Goal: Task Accomplishment & Management: Use online tool/utility

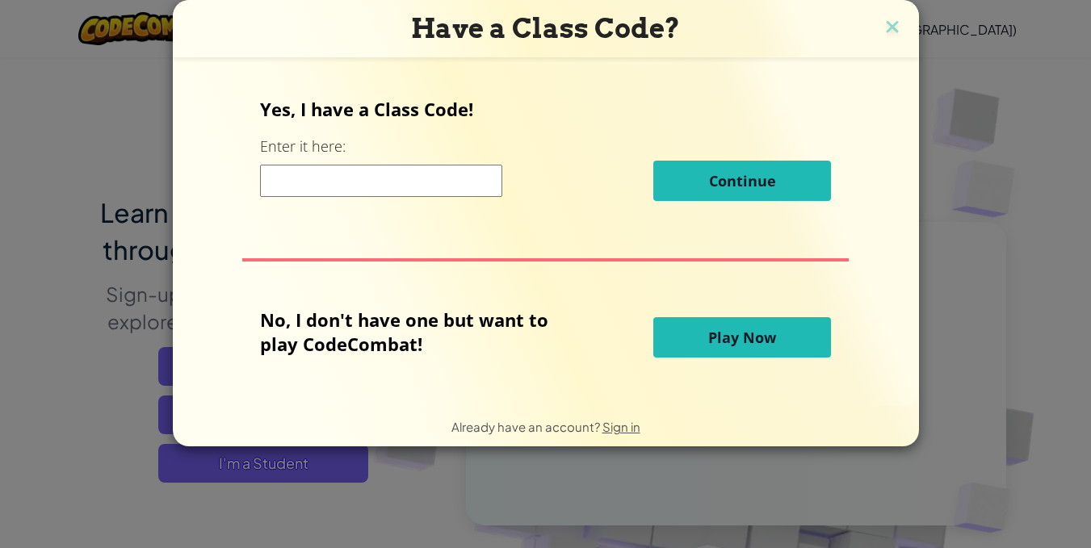
click at [785, 320] on button "Play Now" at bounding box center [742, 337] width 178 height 40
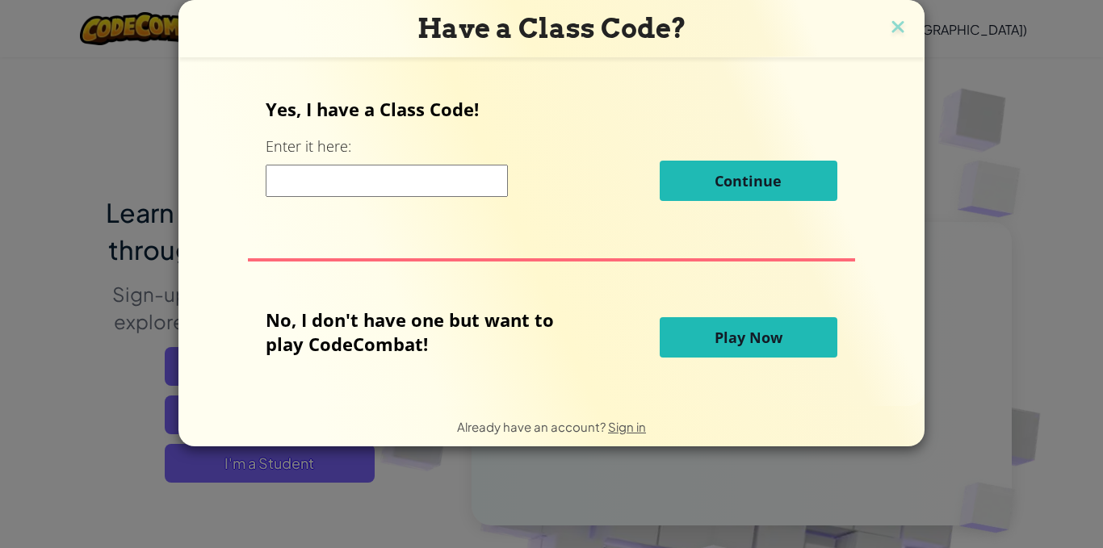
click at [732, 329] on span "Play Now" at bounding box center [749, 337] width 68 height 19
click at [730, 328] on span "Play Now" at bounding box center [749, 337] width 68 height 19
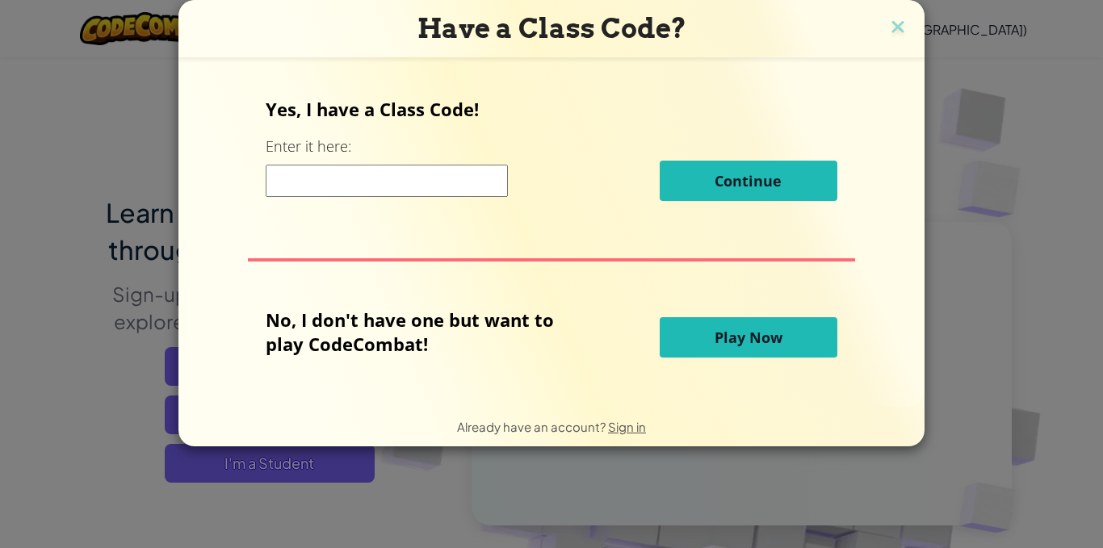
click at [730, 328] on span "Play Now" at bounding box center [749, 337] width 68 height 19
click at [733, 332] on span "Play Now" at bounding box center [749, 337] width 68 height 19
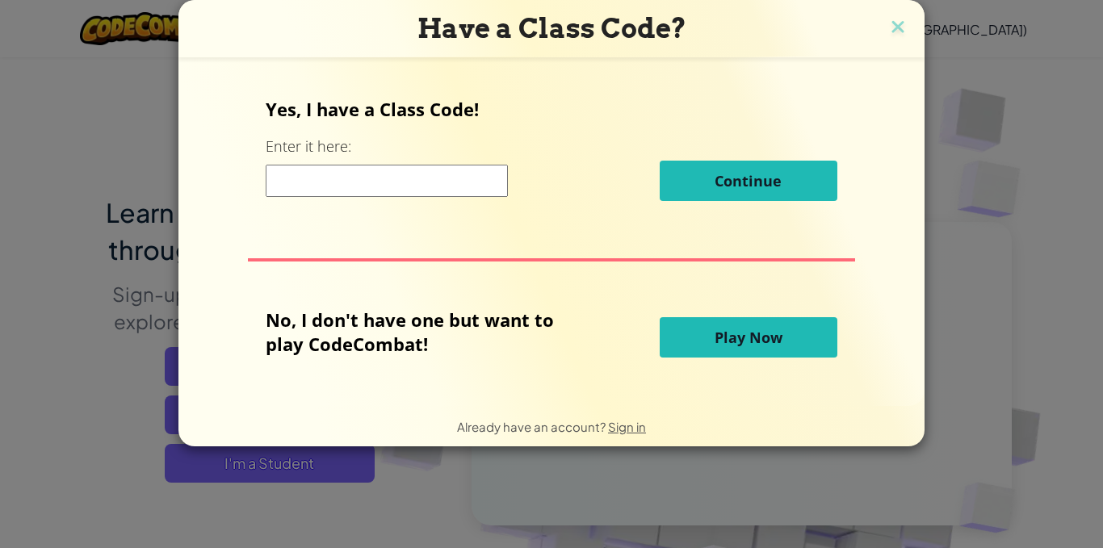
click at [733, 332] on span "Play Now" at bounding box center [749, 337] width 68 height 19
click at [728, 331] on span "Play Now" at bounding box center [749, 337] width 68 height 19
click at [726, 324] on button "Play Now" at bounding box center [749, 337] width 178 height 40
drag, startPoint x: 767, startPoint y: 300, endPoint x: 778, endPoint y: 292, distance: 13.2
click at [770, 300] on div "Yes, I have a Class Code! Enter it here: Continue No, I don't have one but want…" at bounding box center [552, 231] width 714 height 317
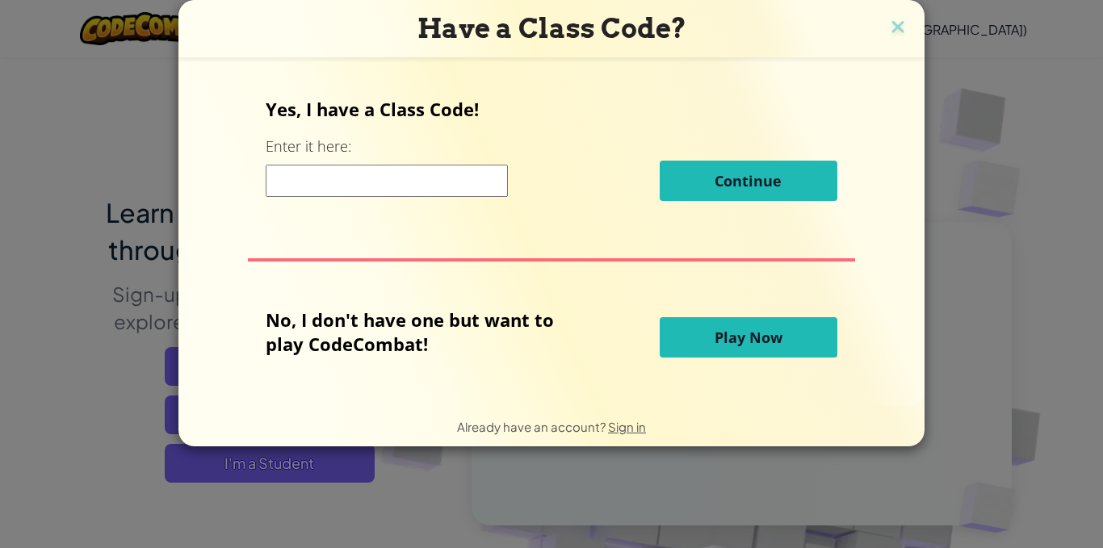
click at [784, 334] on button "Play Now" at bounding box center [749, 337] width 178 height 40
click at [787, 334] on button "Play Now" at bounding box center [749, 337] width 178 height 40
click at [791, 334] on button "Play Now" at bounding box center [749, 337] width 178 height 40
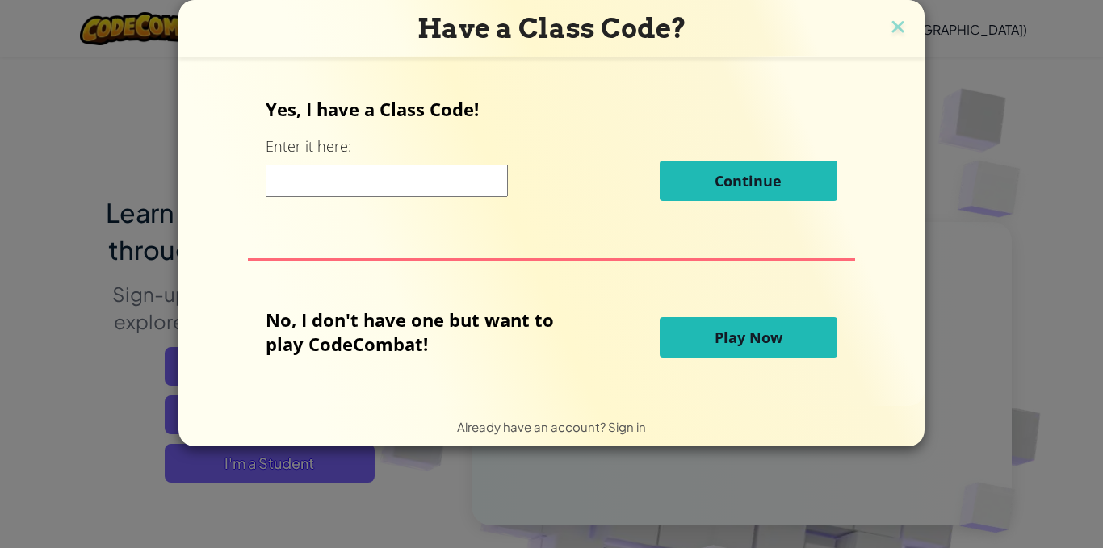
click at [791, 334] on button "Play Now" at bounding box center [749, 337] width 178 height 40
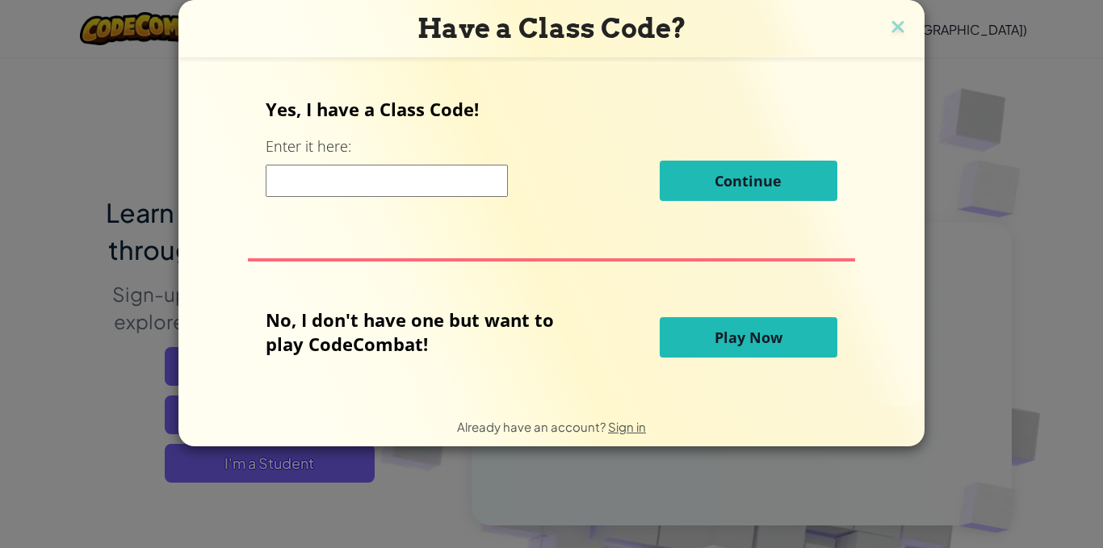
click at [791, 334] on button "Play Now" at bounding box center [749, 337] width 178 height 40
drag, startPoint x: 791, startPoint y: 334, endPoint x: 795, endPoint y: 320, distance: 14.9
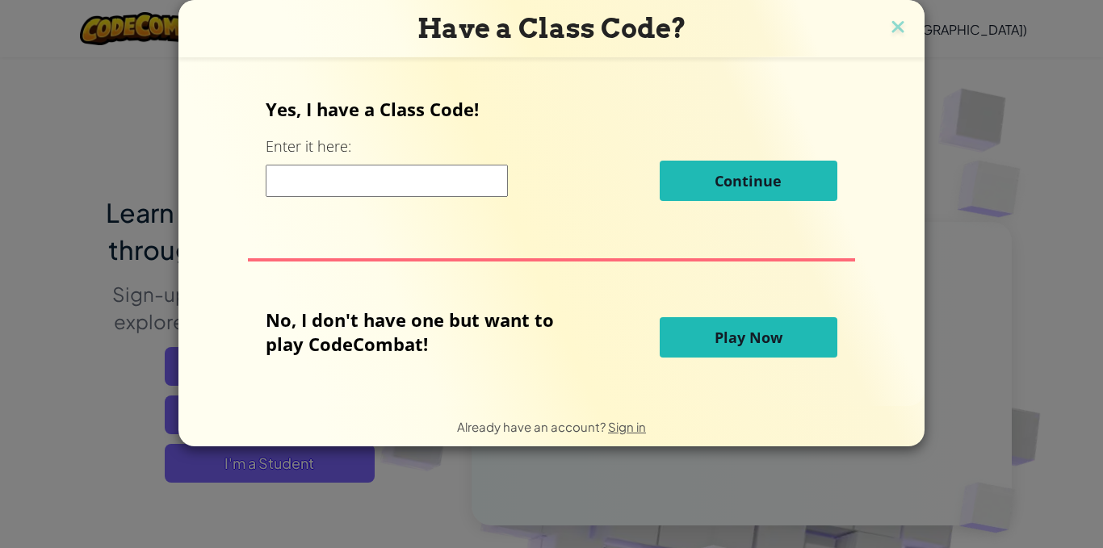
click at [795, 327] on button "Play Now" at bounding box center [749, 337] width 178 height 40
click at [795, 320] on button "Play Now" at bounding box center [749, 337] width 178 height 40
click at [799, 335] on button "Play Now" at bounding box center [749, 337] width 178 height 40
click at [799, 336] on button "Play Now" at bounding box center [749, 337] width 178 height 40
click at [800, 336] on button "Play Now" at bounding box center [749, 337] width 178 height 40
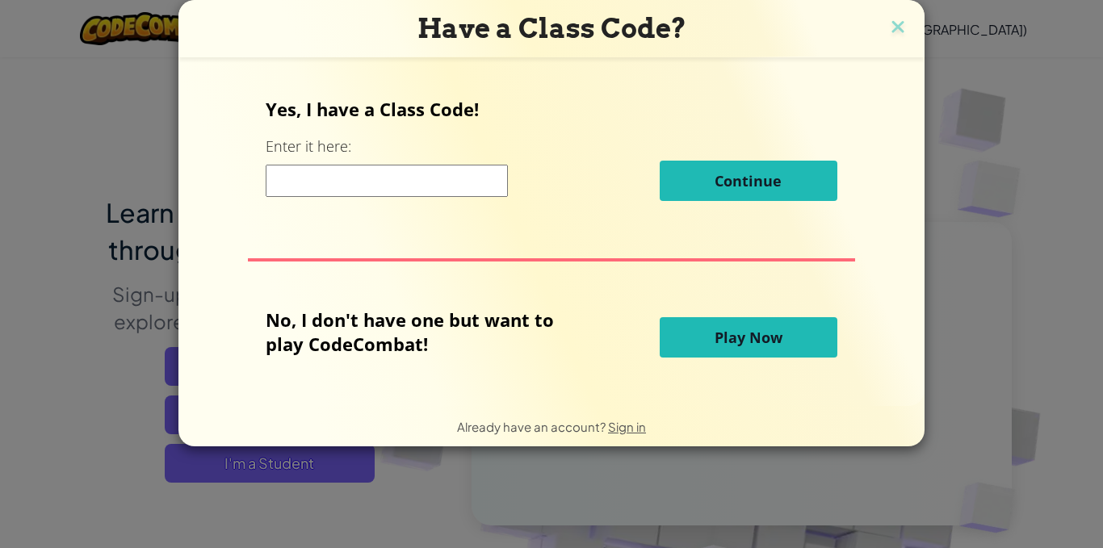
click at [801, 334] on button "Play Now" at bounding box center [749, 337] width 178 height 40
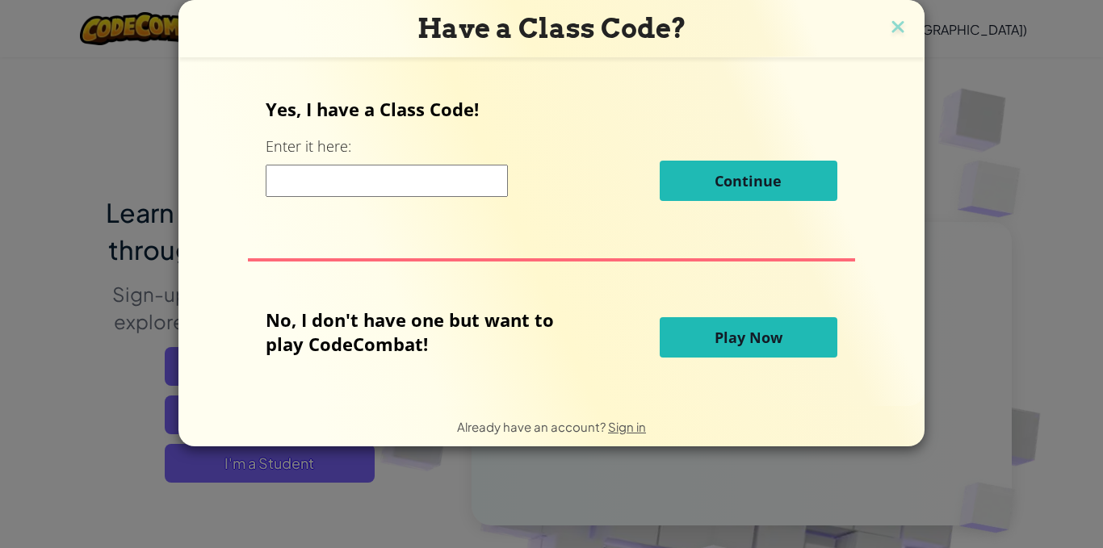
click at [801, 334] on button "Play Now" at bounding box center [749, 337] width 178 height 40
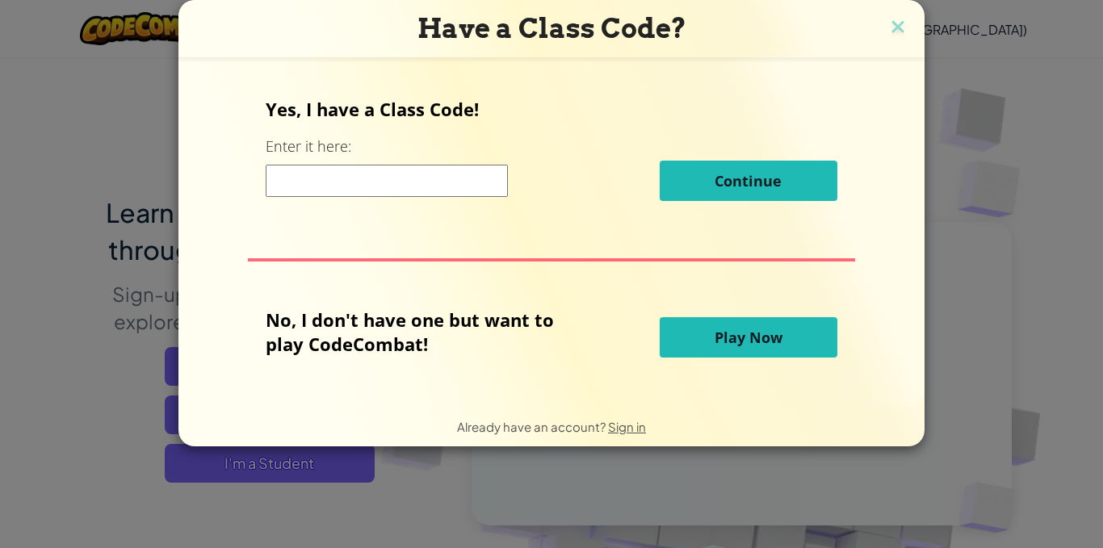
click at [802, 333] on button "Play Now" at bounding box center [749, 337] width 178 height 40
click at [803, 331] on button "Play Now" at bounding box center [749, 337] width 178 height 40
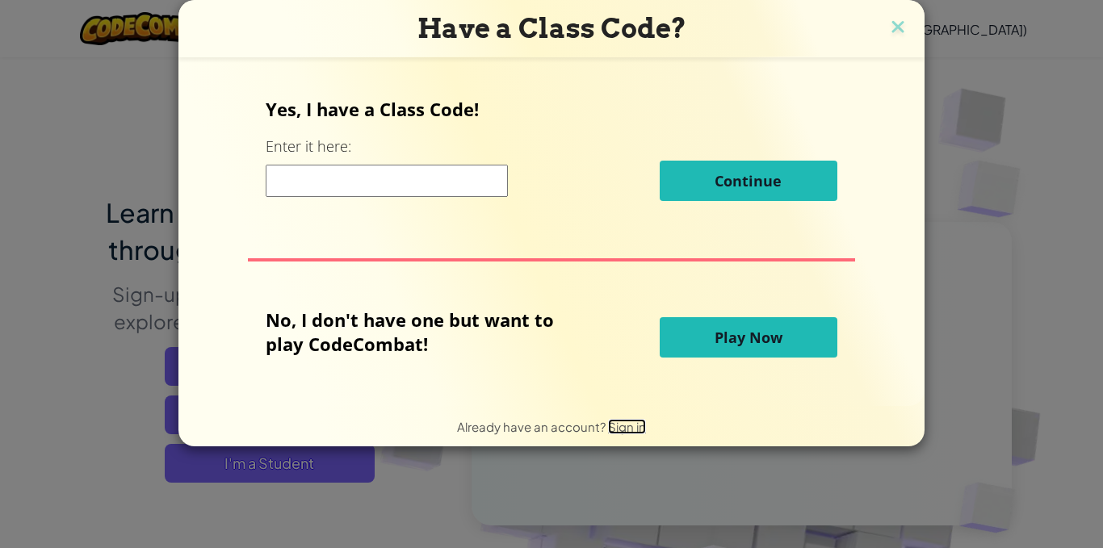
click at [628, 432] on span "Sign in" at bounding box center [627, 426] width 38 height 15
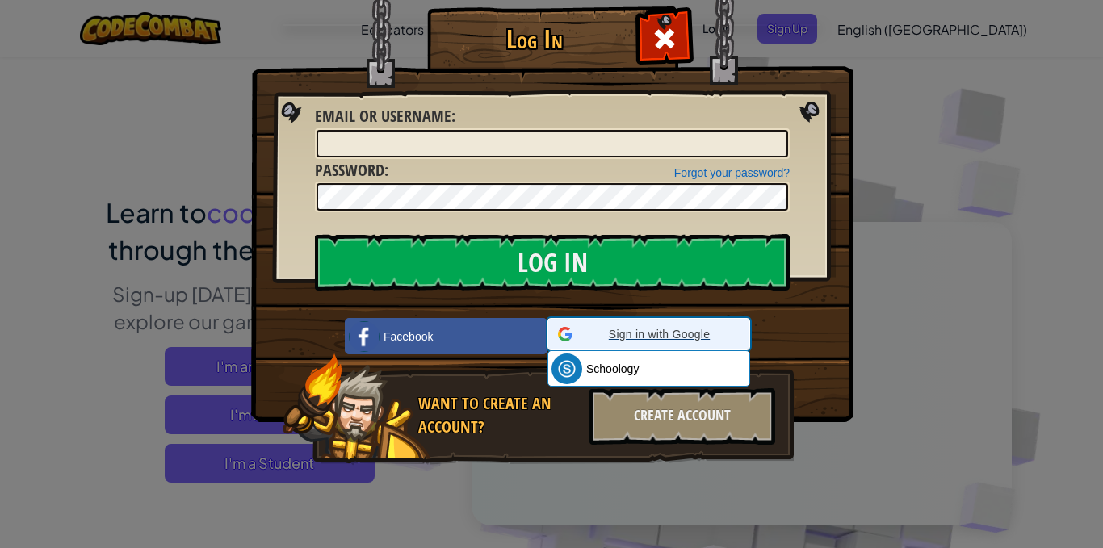
click at [651, 336] on span "Sign in with Google" at bounding box center [659, 334] width 161 height 16
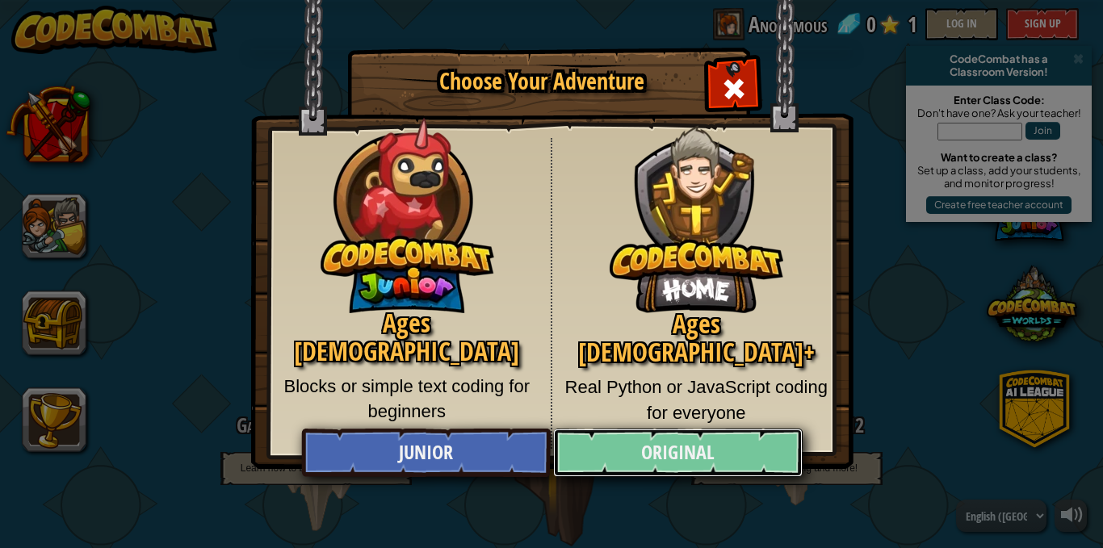
click at [640, 443] on link "Original" at bounding box center [677, 453] width 249 height 48
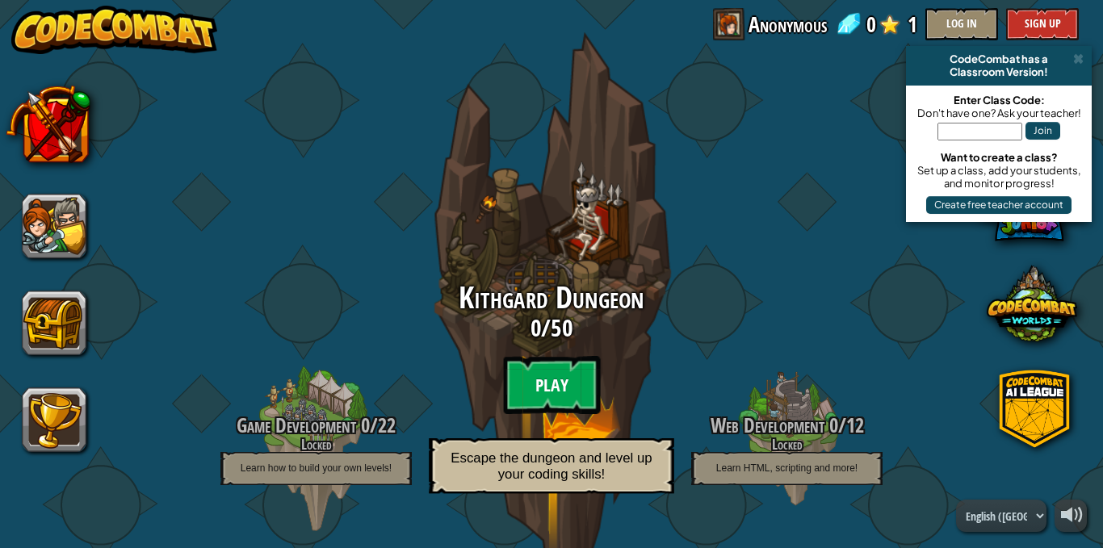
click at [540, 386] on btn "Play" at bounding box center [551, 385] width 97 height 58
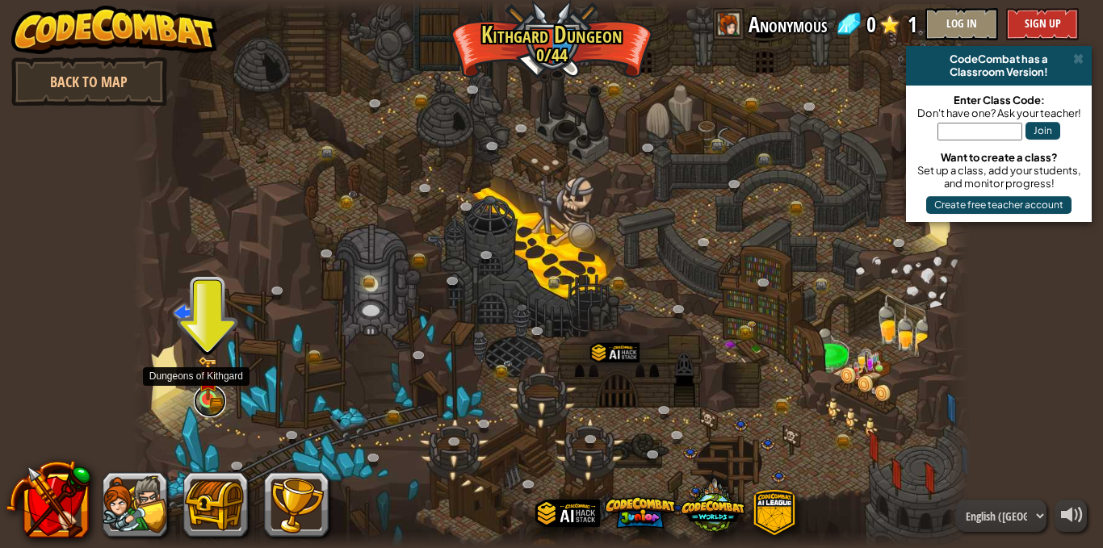
click at [208, 408] on link at bounding box center [210, 401] width 32 height 32
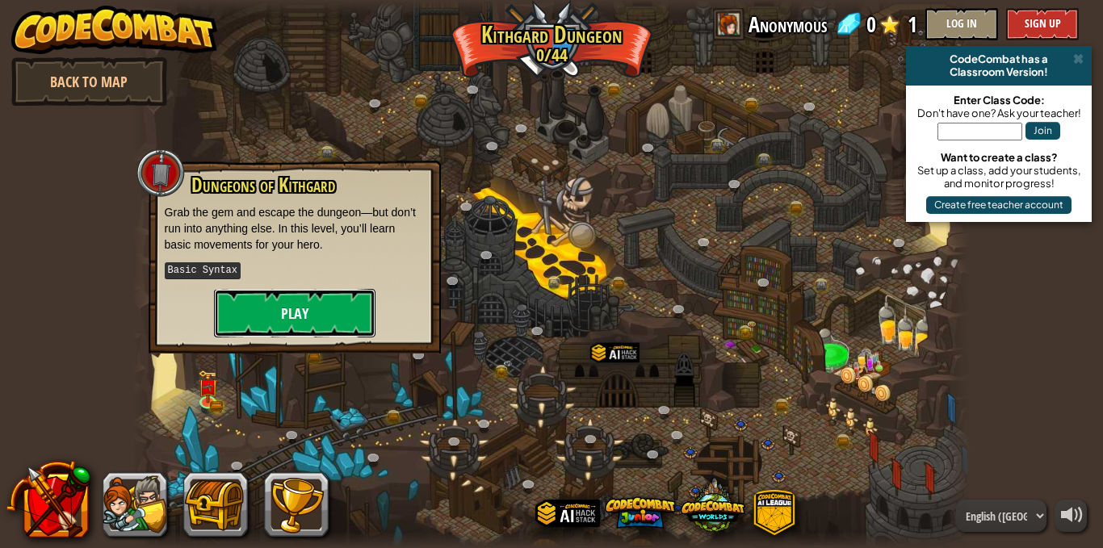
click at [296, 315] on button "Play" at bounding box center [295, 313] width 162 height 48
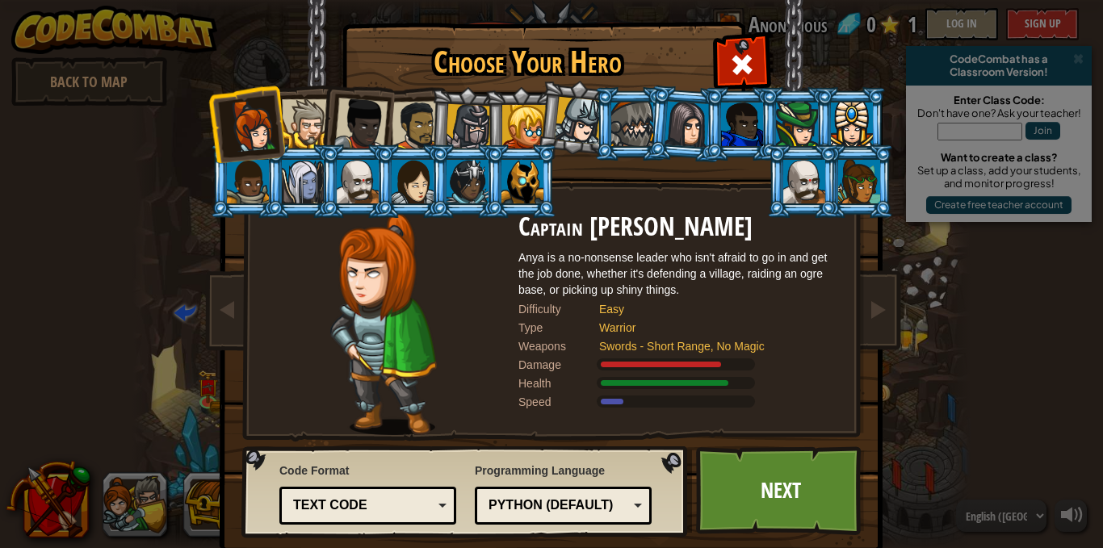
click at [674, 111] on div at bounding box center [687, 124] width 45 height 46
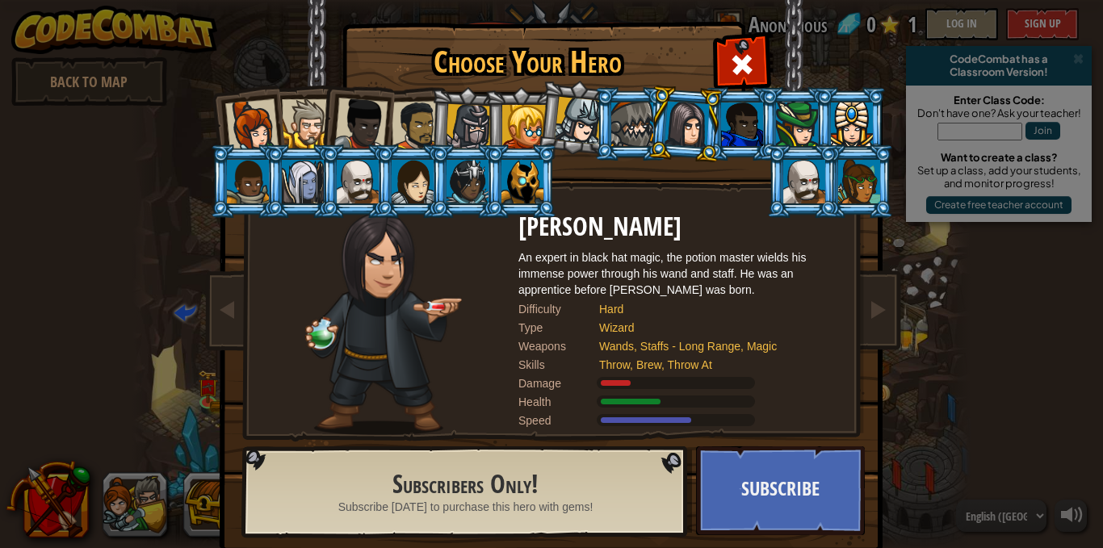
click at [665, 131] on div at bounding box center [687, 124] width 45 height 46
click at [246, 133] on div at bounding box center [251, 125] width 53 height 53
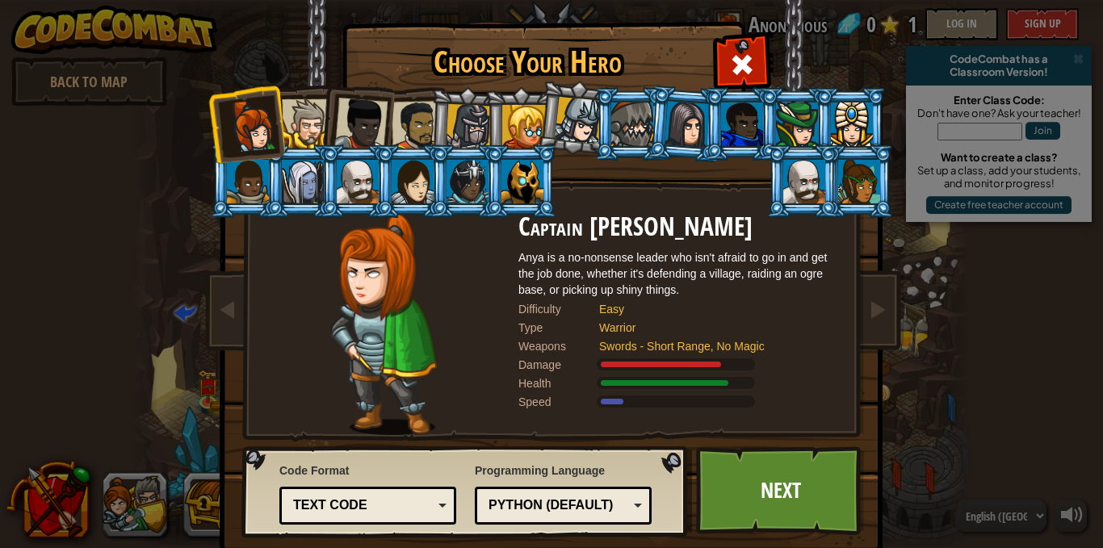
click at [296, 115] on div at bounding box center [306, 123] width 49 height 49
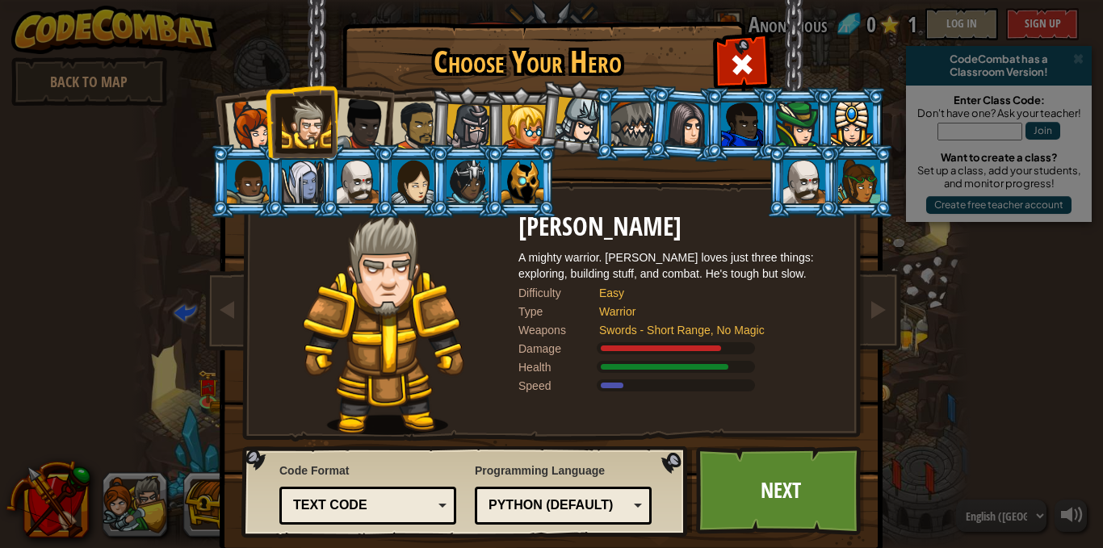
click at [370, 120] on div at bounding box center [360, 124] width 53 height 53
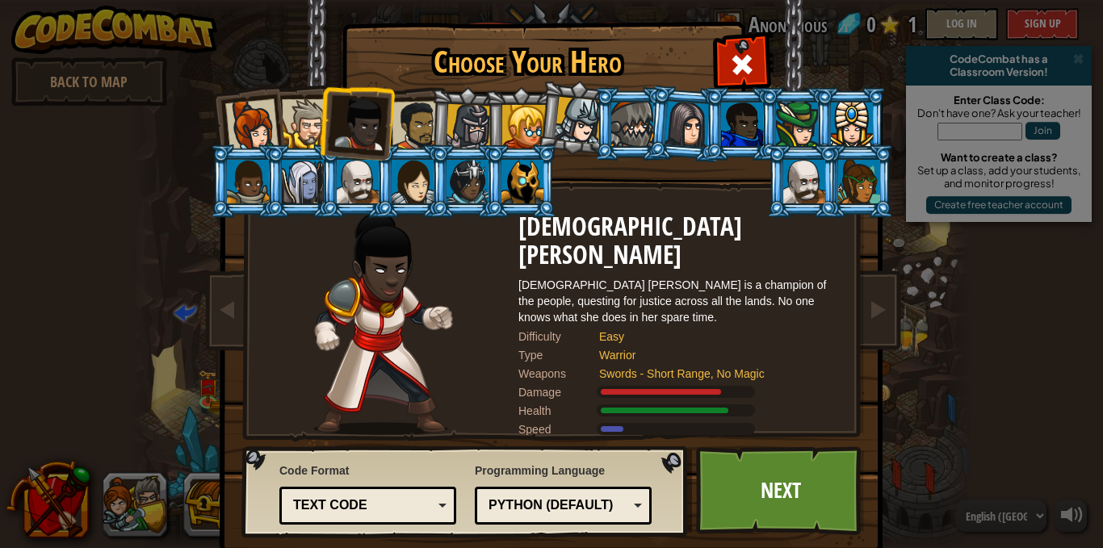
click at [530, 122] on div at bounding box center [524, 127] width 44 height 44
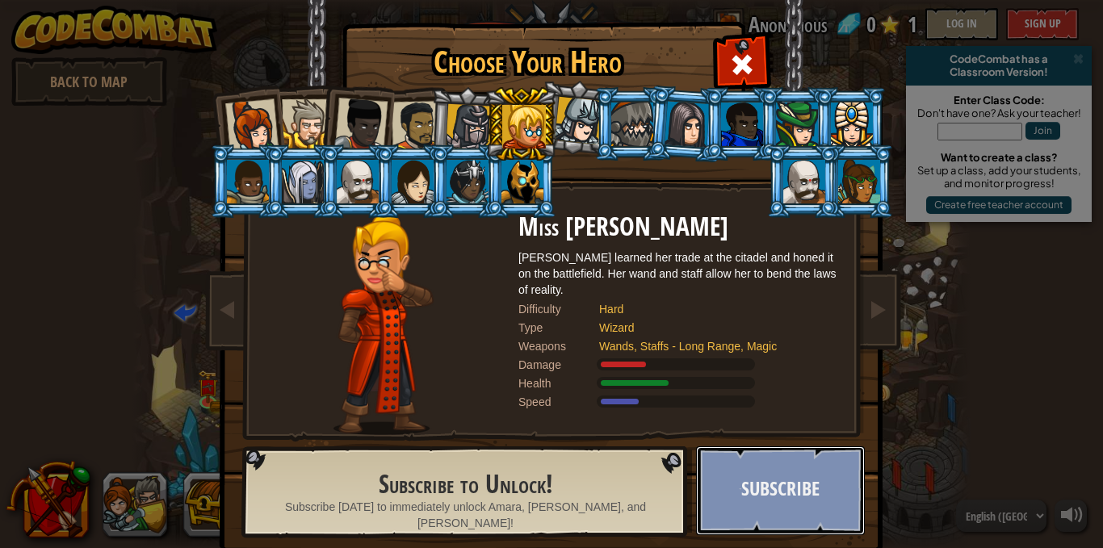
click at [750, 456] on button "Subscribe" at bounding box center [780, 491] width 169 height 89
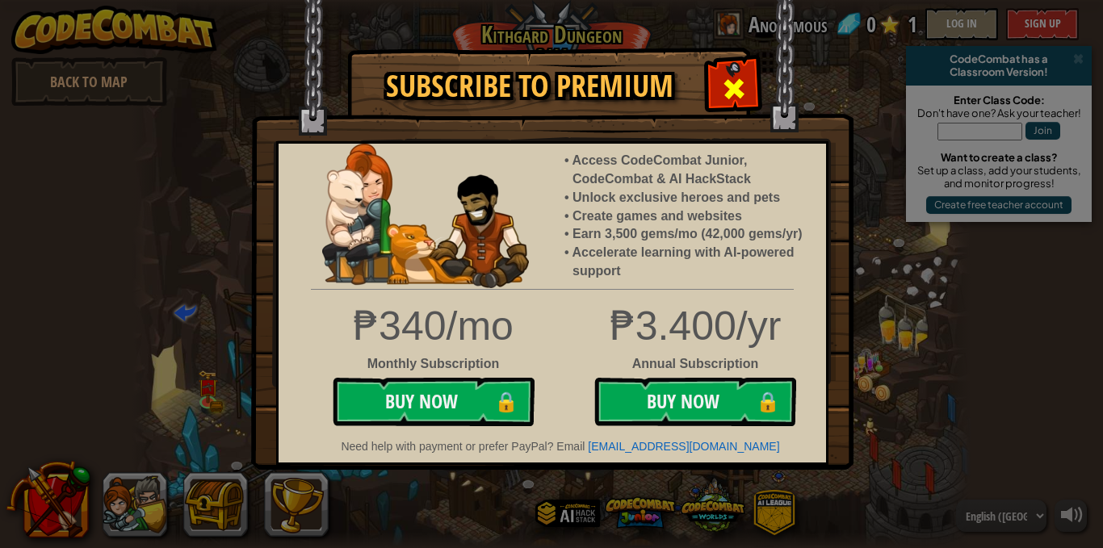
click at [720, 88] on div at bounding box center [733, 86] width 51 height 51
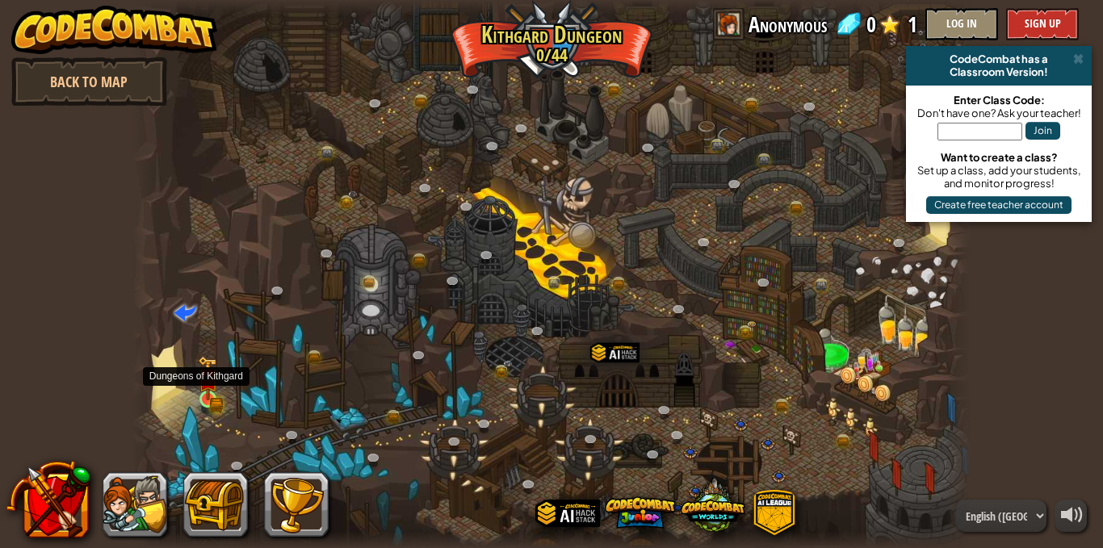
click at [206, 397] on img at bounding box center [208, 378] width 20 height 44
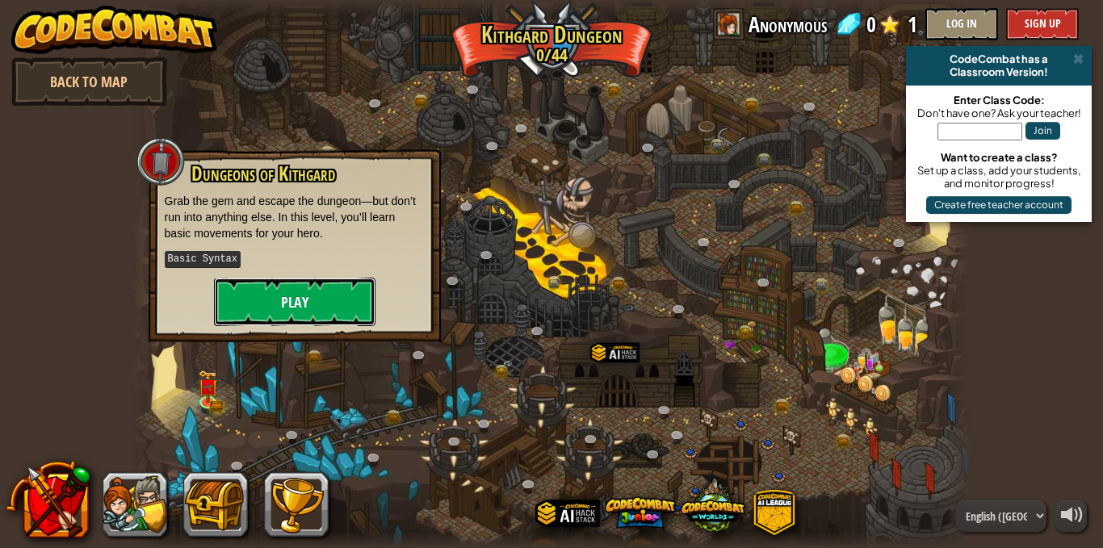
click at [299, 315] on button "Play" at bounding box center [295, 302] width 162 height 48
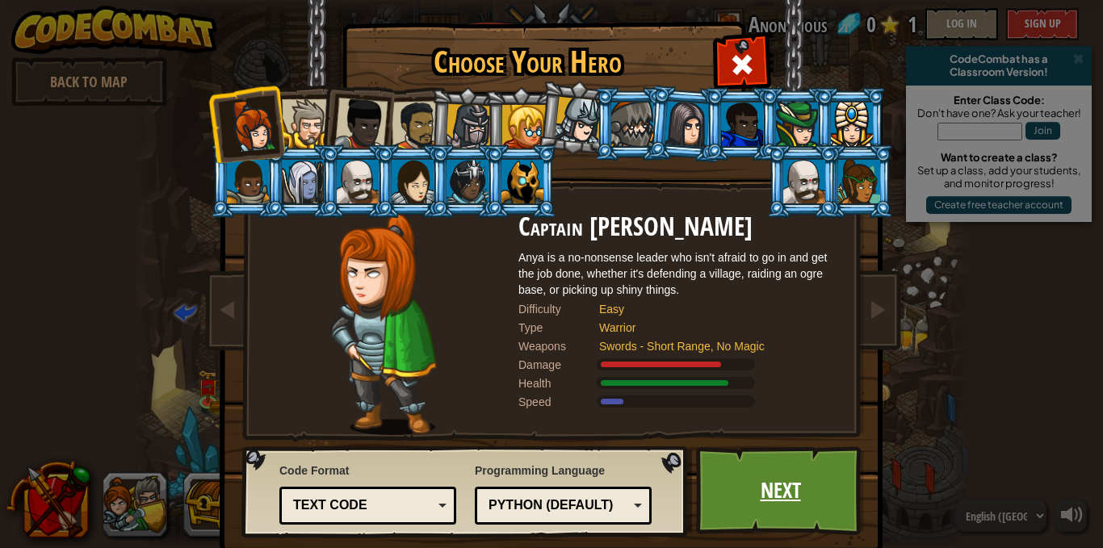
click at [743, 485] on link "Next" at bounding box center [780, 491] width 169 height 89
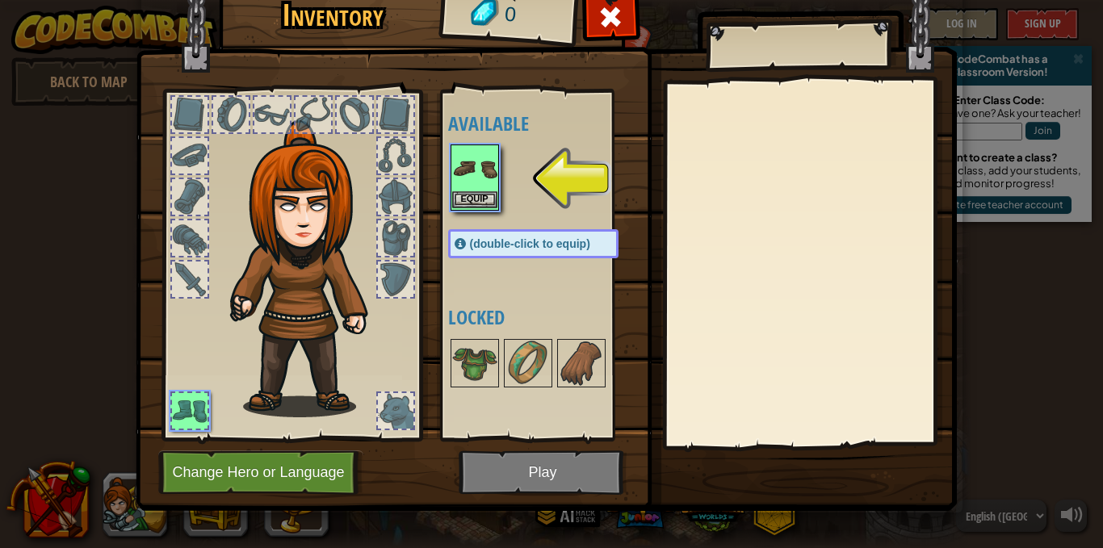
click at [464, 182] on img at bounding box center [474, 168] width 45 height 45
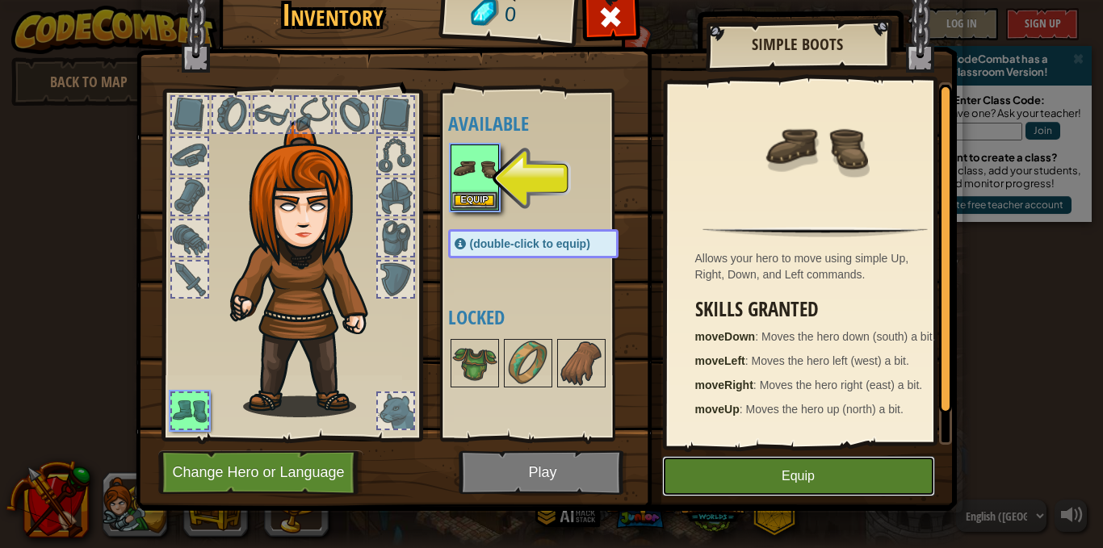
click at [794, 479] on button "Equip" at bounding box center [798, 476] width 273 height 40
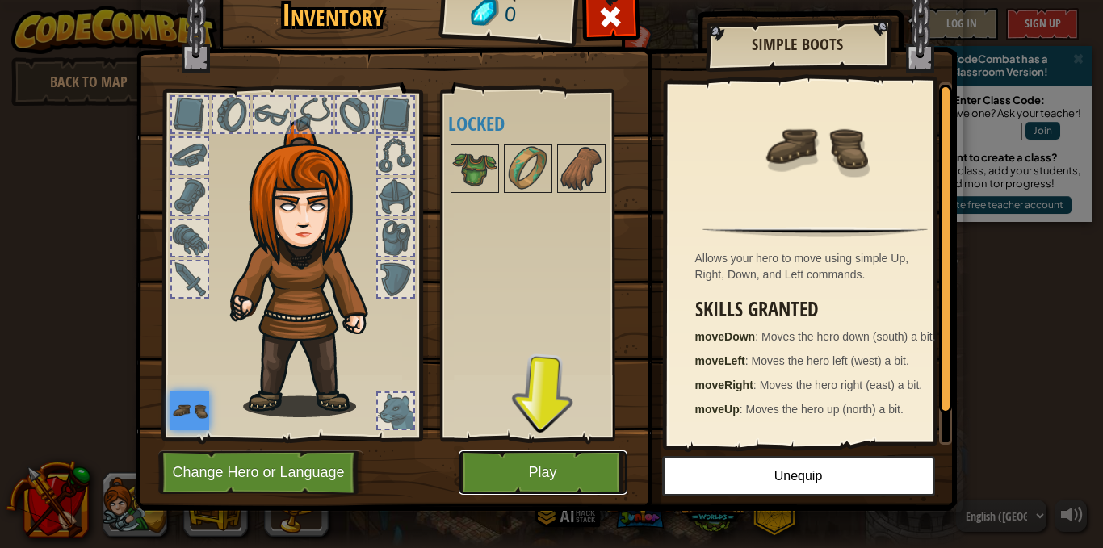
click at [555, 471] on button "Play" at bounding box center [543, 473] width 169 height 44
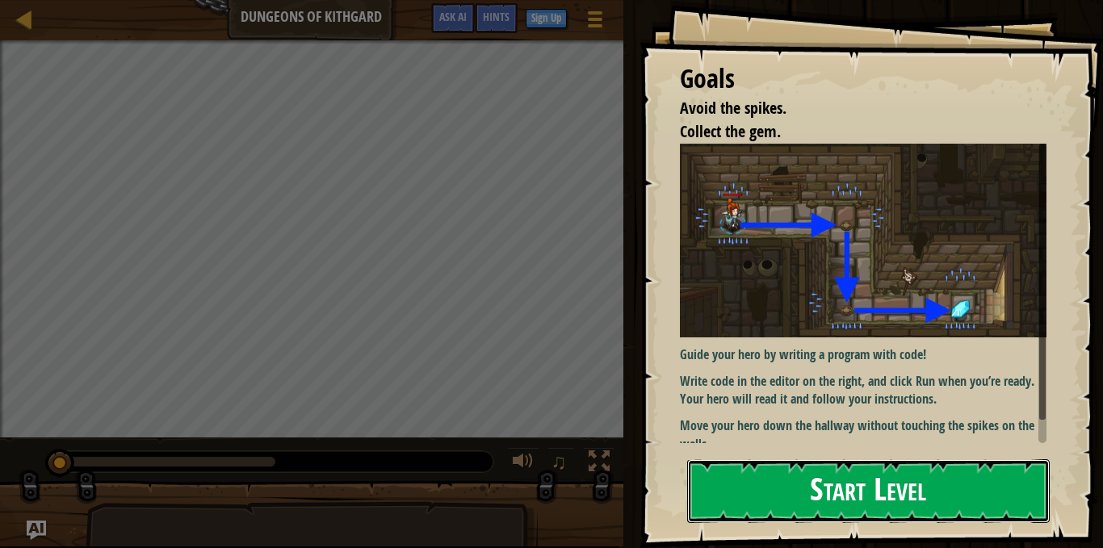
click at [910, 493] on button "Start Level" at bounding box center [868, 492] width 363 height 64
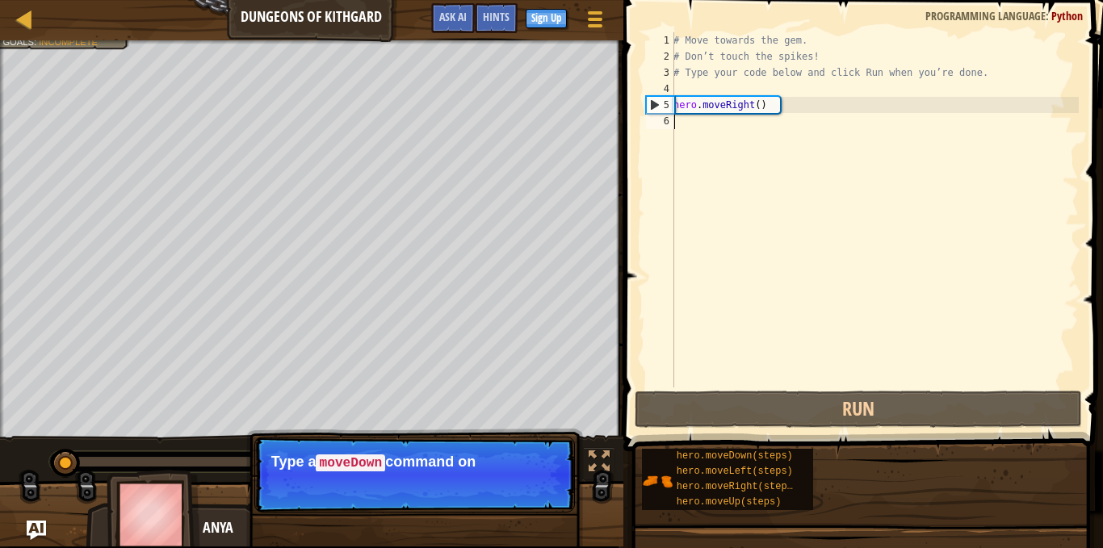
click at [924, 492] on div "hero.moveDown(steps) hero.moveLeft(steps) hero.moveRight(steps) hero.moveUp(ste…" at bounding box center [866, 479] width 451 height 63
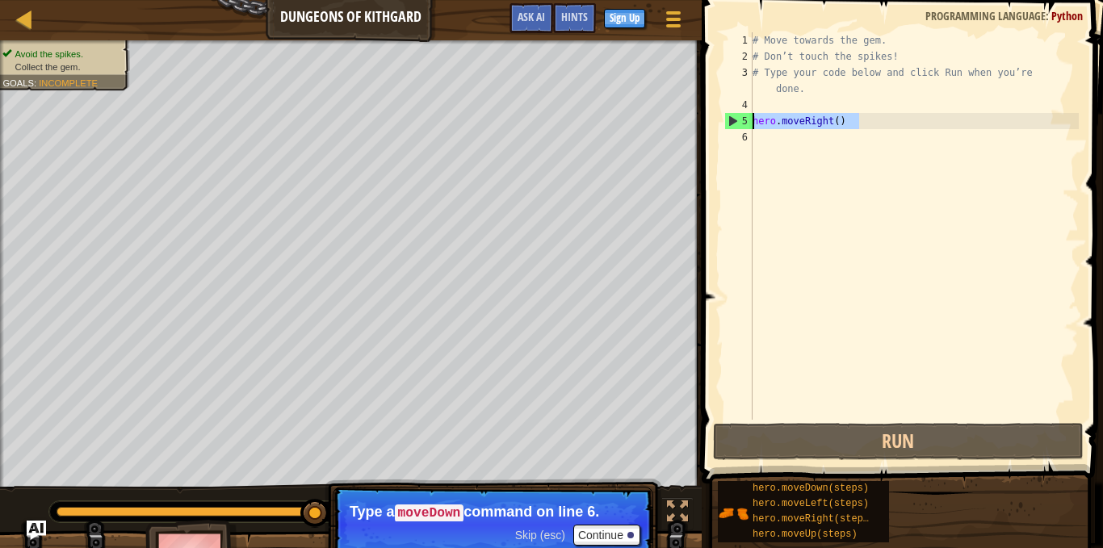
click at [667, 113] on div "Map Dungeons of Kithgard Game Menu Done Sign Up Hints Ask AI 1 הההההההההההההההה…" at bounding box center [551, 274] width 1103 height 548
type textarea "hero.moveRight()"
click at [890, 153] on div "# Move towards the gem. # Don’t touch the spikes! # Type your code below and cl…" at bounding box center [914, 242] width 330 height 420
type textarea "v"
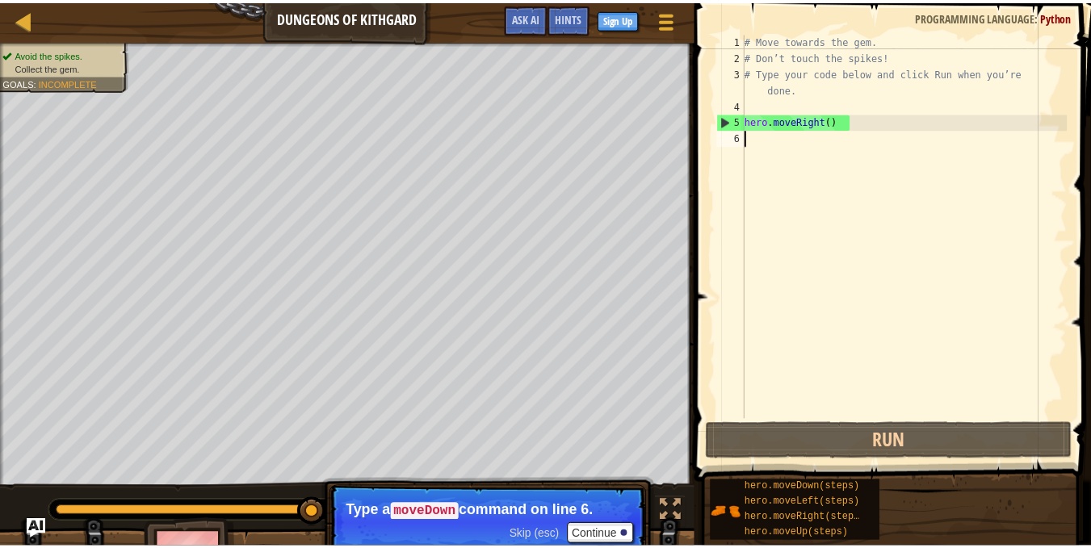
scroll to position [1, 6]
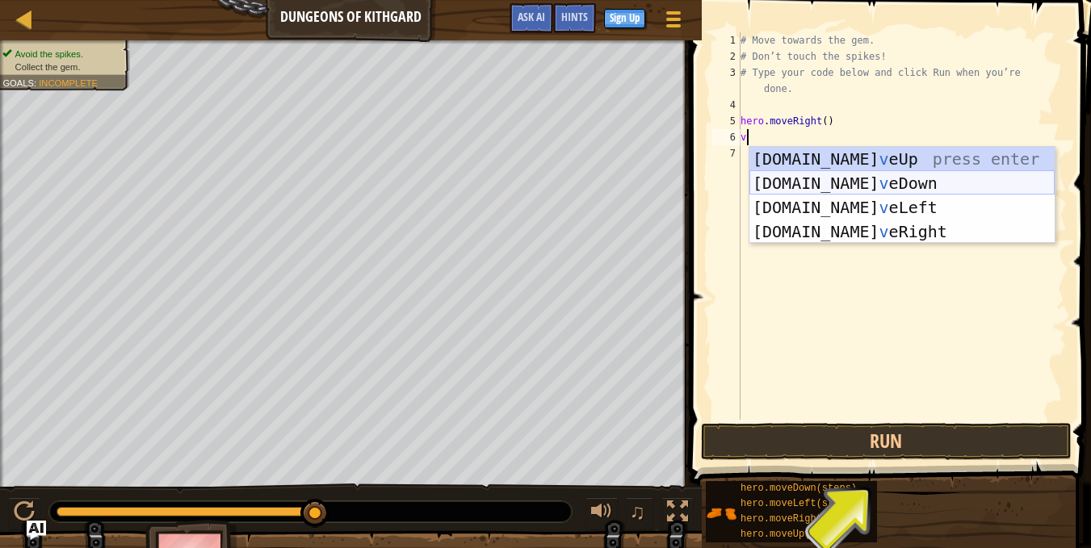
click at [930, 190] on div "[DOMAIN_NAME] v eUp press enter [DOMAIN_NAME] v eDown press enter [DOMAIN_NAME]…" at bounding box center [901, 219] width 305 height 145
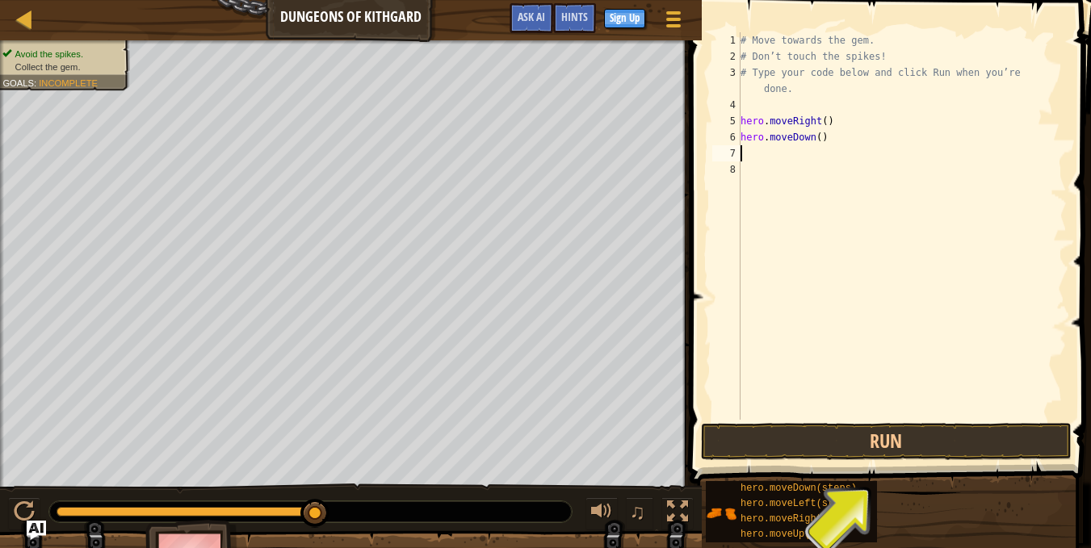
scroll to position [1, 0]
click at [831, 160] on div "# Move towards the gem. # Don’t touch the spikes! # Type your code below and cl…" at bounding box center [902, 242] width 330 height 420
click at [801, 158] on div "# Move towards the gem. # Don’t touch the spikes! # Type your code below and cl…" at bounding box center [902, 242] width 330 height 420
type textarea "h"
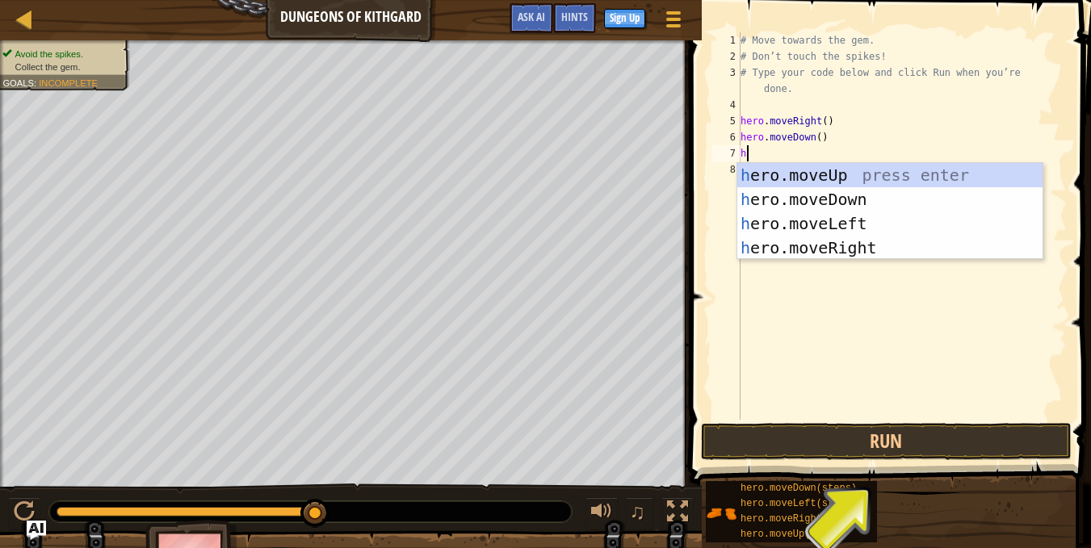
scroll to position [1, 6]
click at [906, 206] on div "h ero.moveUp press enter h ero.moveDown press enter h ero.moveLeft press enter …" at bounding box center [889, 235] width 305 height 145
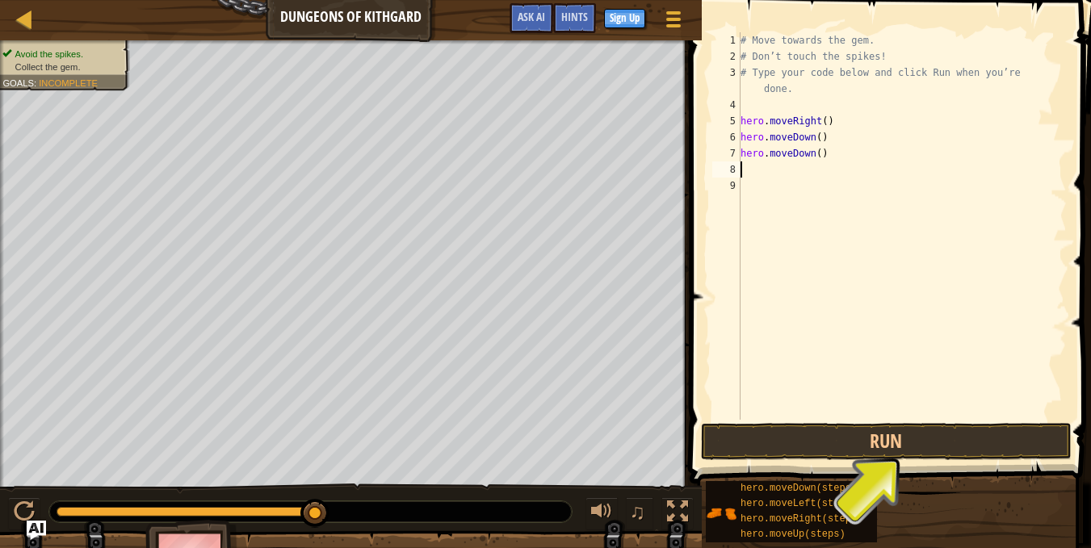
scroll to position [1, 0]
click at [864, 176] on div "# Move towards the gem. # Don’t touch the spikes! # Type your code below and cl…" at bounding box center [902, 242] width 330 height 420
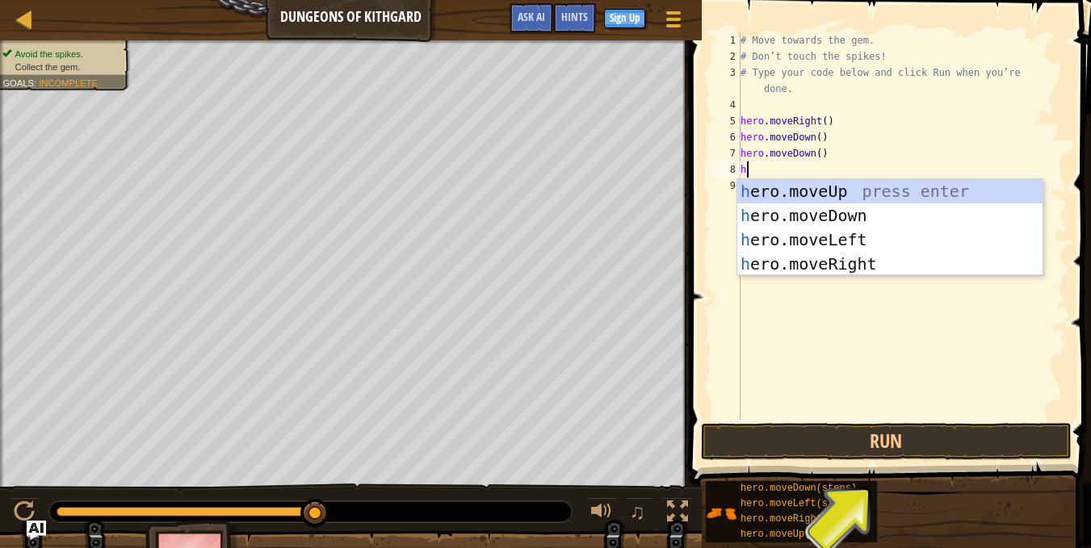
type textarea "he"
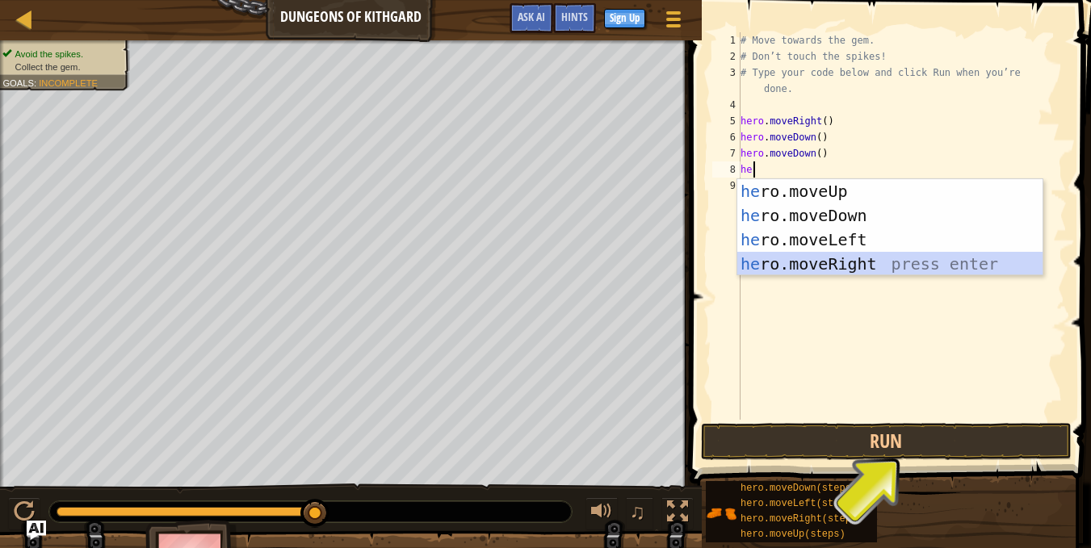
click at [863, 255] on div "he ro.moveUp press enter he ro.moveDown press enter he ro.moveLeft press enter …" at bounding box center [889, 251] width 305 height 145
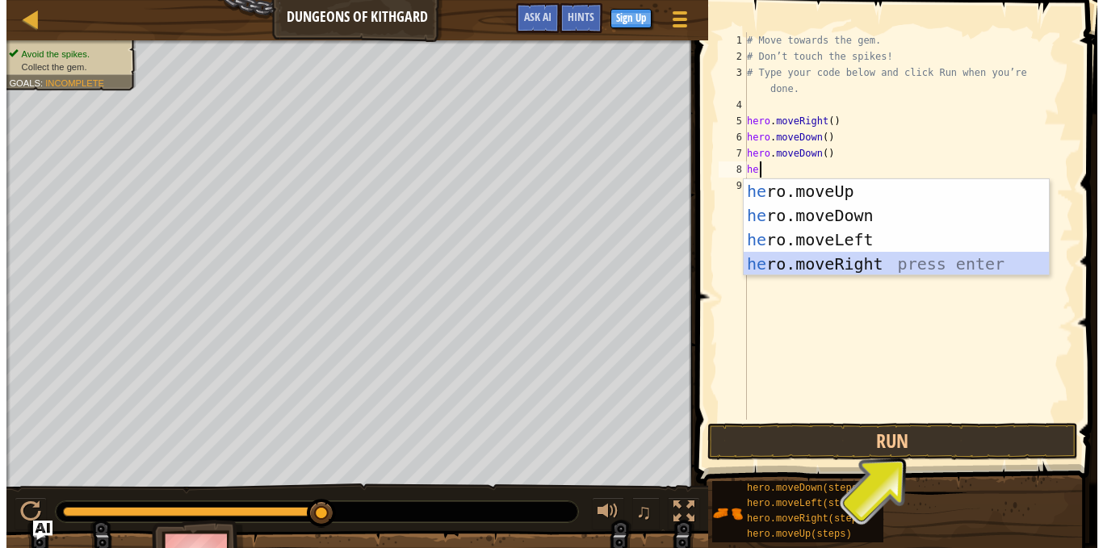
scroll to position [1, 0]
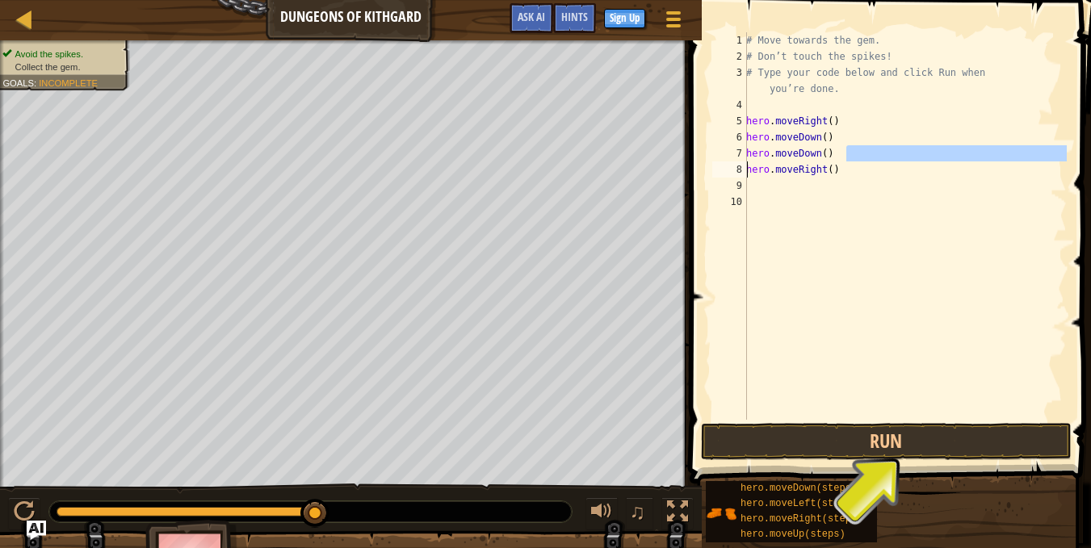
click at [658, 162] on div "Map Dungeons of Kithgard Game Menu Done Sign Up Hints Ask AI 1 הההההההההההההההה…" at bounding box center [545, 274] width 1091 height 548
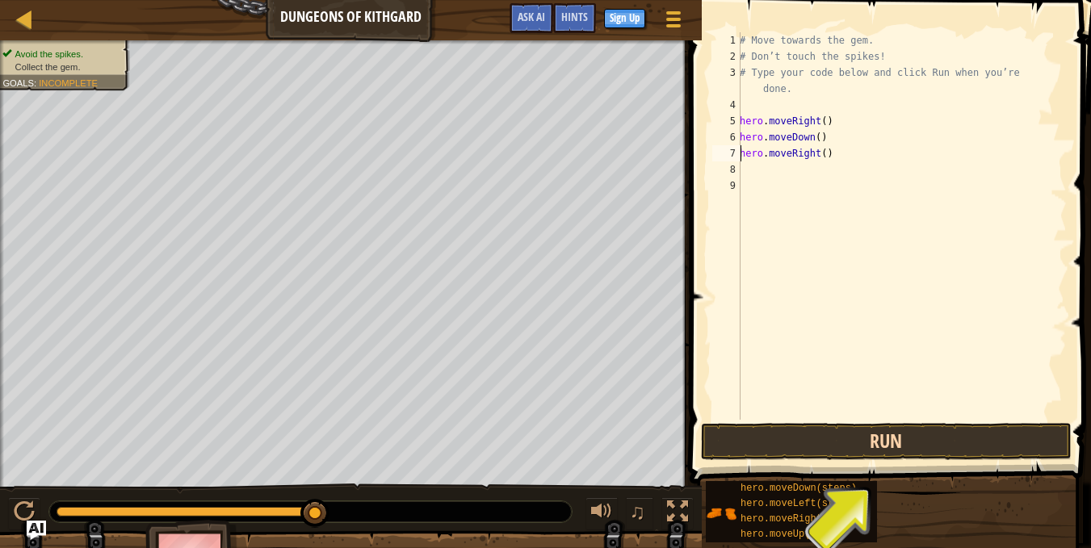
type textarea "hero.moveRight()"
drag, startPoint x: 959, startPoint y: 435, endPoint x: 961, endPoint y: 414, distance: 20.3
click at [959, 430] on button "Run" at bounding box center [886, 441] width 371 height 37
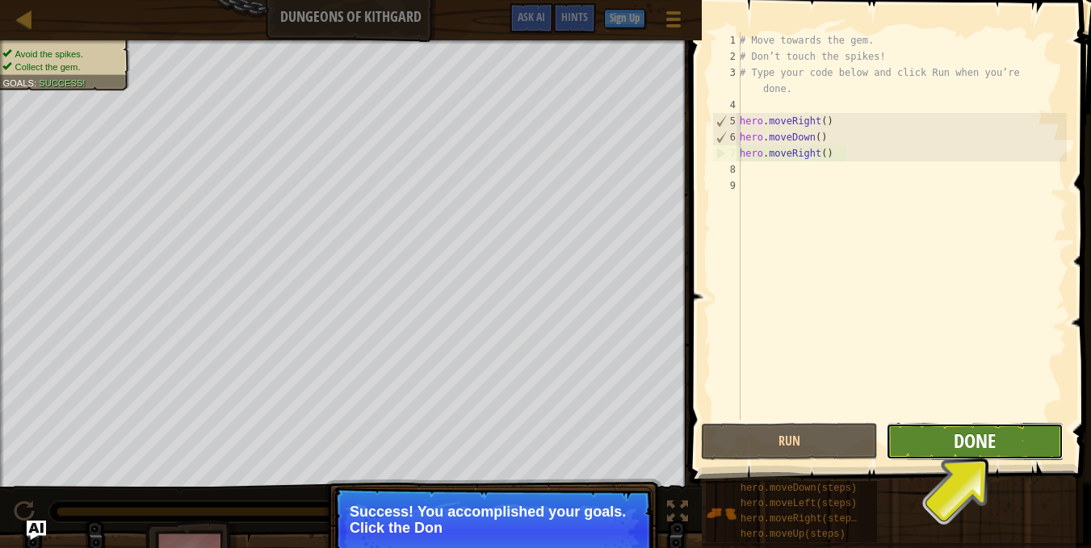
click at [975, 438] on span "Done" at bounding box center [975, 441] width 42 height 26
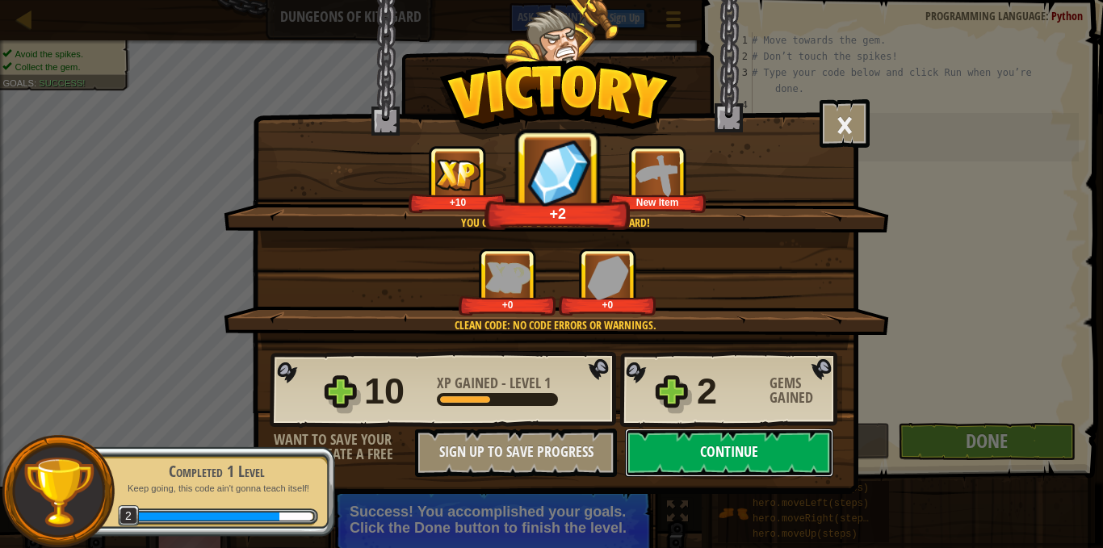
click at [787, 460] on button "Continue" at bounding box center [729, 453] width 208 height 48
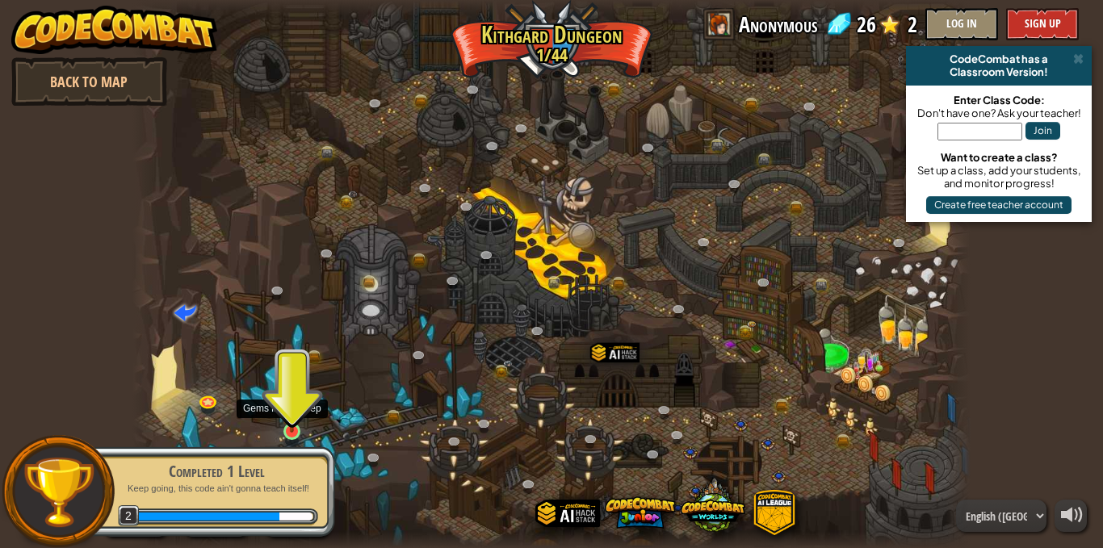
click at [301, 422] on img at bounding box center [292, 409] width 20 height 47
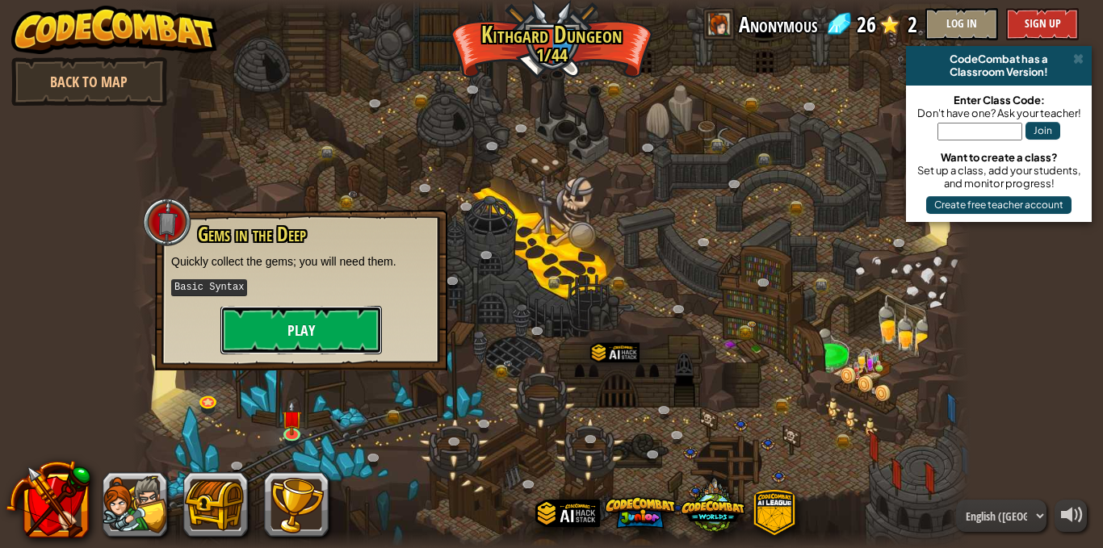
click at [299, 325] on button "Play" at bounding box center [301, 330] width 162 height 48
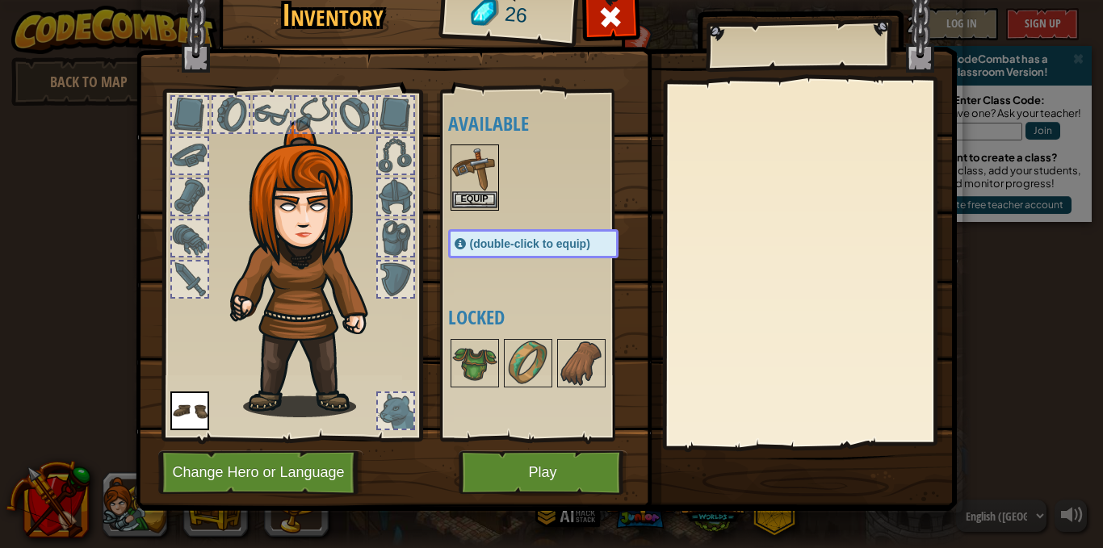
click at [452, 181] on img at bounding box center [474, 168] width 45 height 45
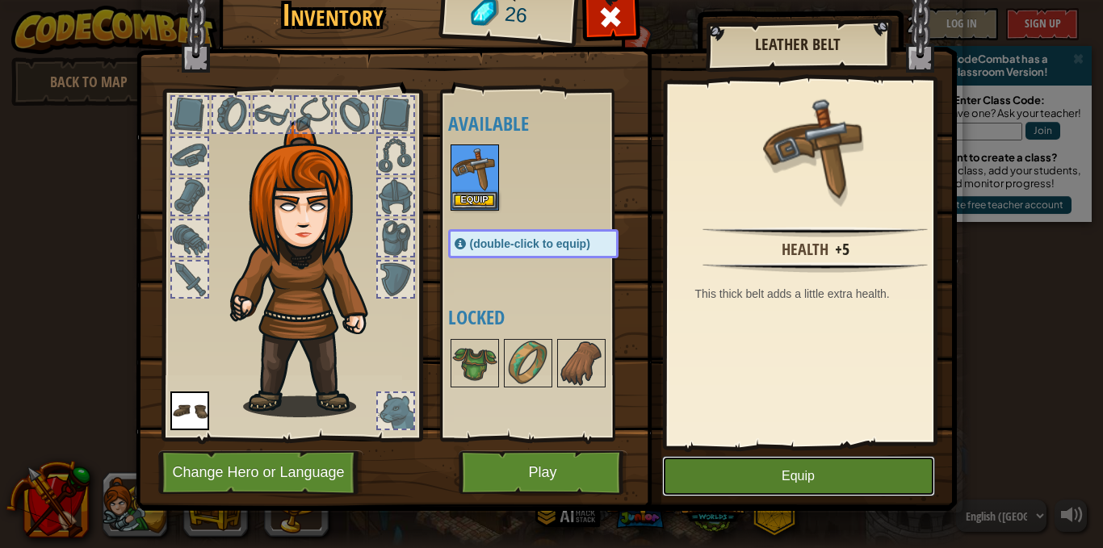
drag, startPoint x: 737, startPoint y: 468, endPoint x: 728, endPoint y: 469, distance: 9.0
click at [728, 469] on button "Equip" at bounding box center [798, 476] width 273 height 40
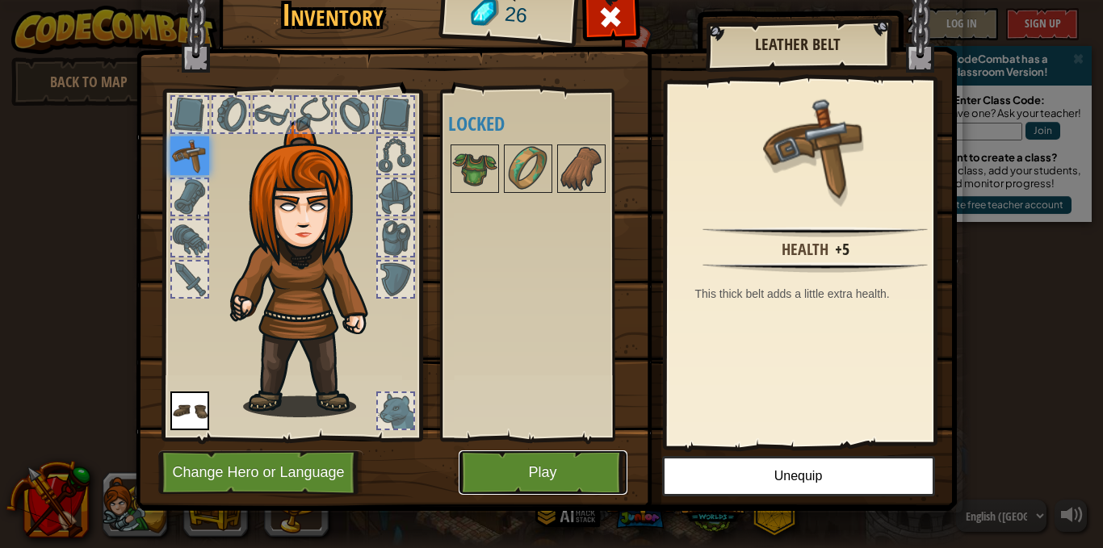
click at [556, 460] on button "Play" at bounding box center [543, 473] width 169 height 44
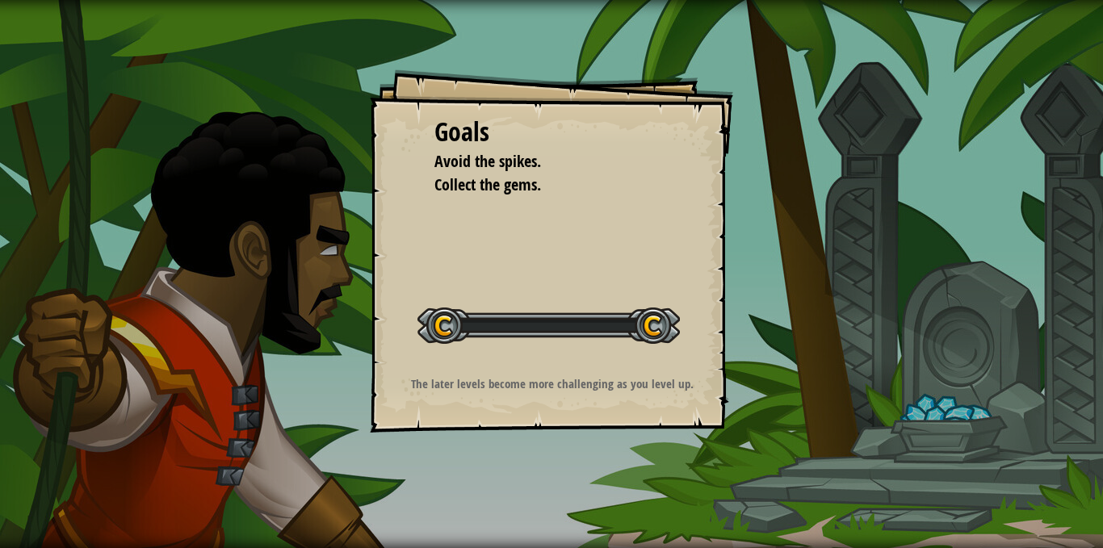
click at [546, 472] on div "Goals Avoid the spikes. Collect the gems. Start Level Error loading from server…" at bounding box center [551, 274] width 1103 height 548
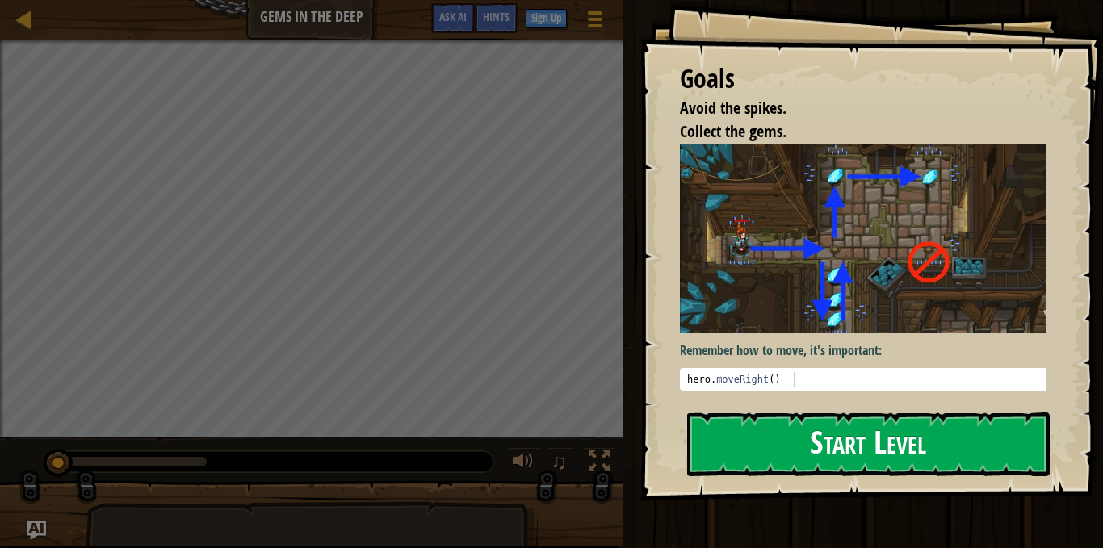
click at [943, 454] on button "Start Level" at bounding box center [868, 445] width 363 height 64
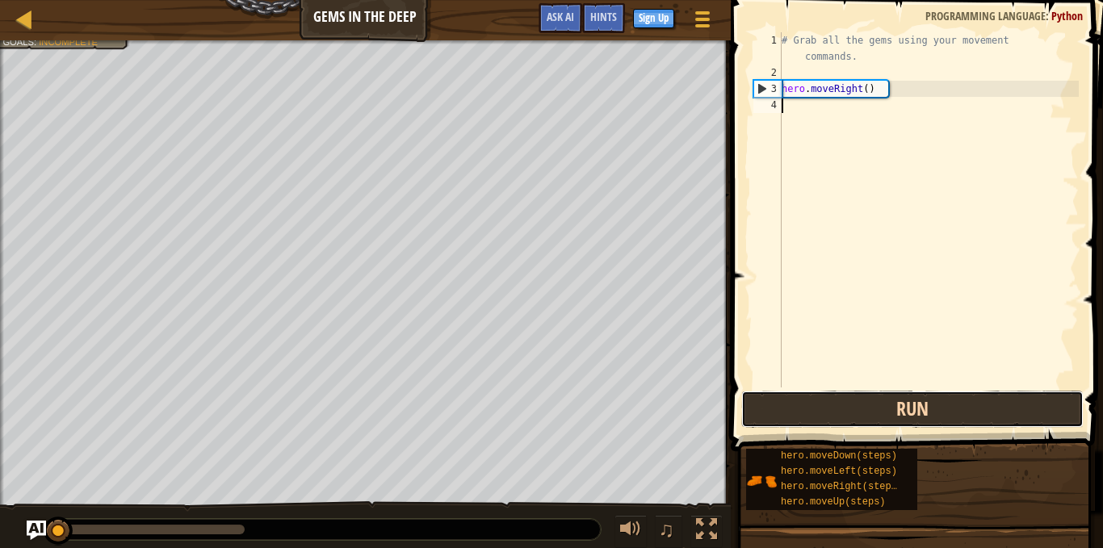
drag, startPoint x: 851, startPoint y: 421, endPoint x: 843, endPoint y: 405, distance: 17.3
click at [851, 420] on button "Run" at bounding box center [912, 409] width 342 height 37
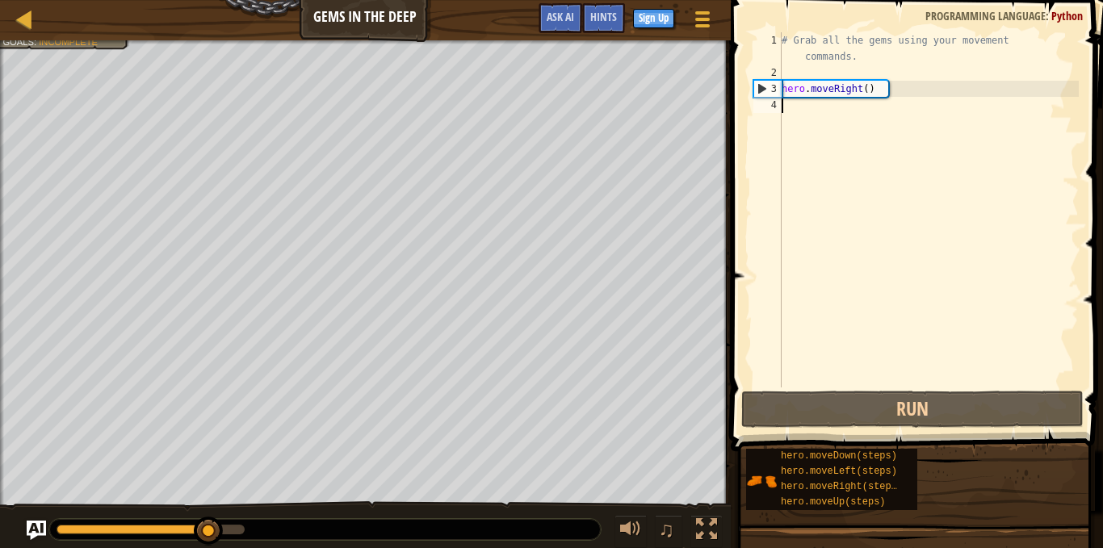
click at [840, 114] on div "# Grab all the gems using your movement commands. hero . moveRight ( )" at bounding box center [929, 234] width 300 height 404
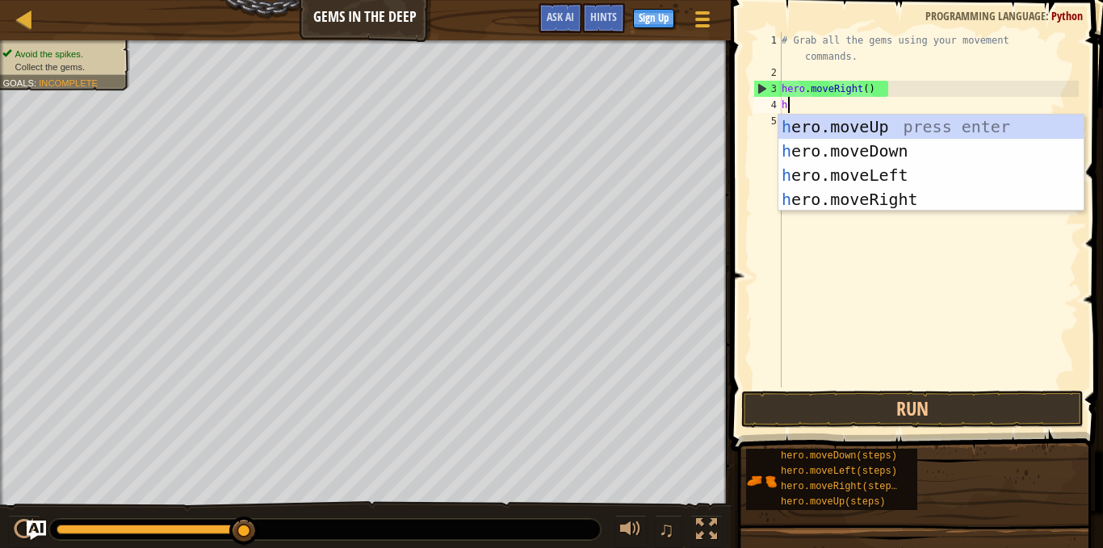
type textarea "he"
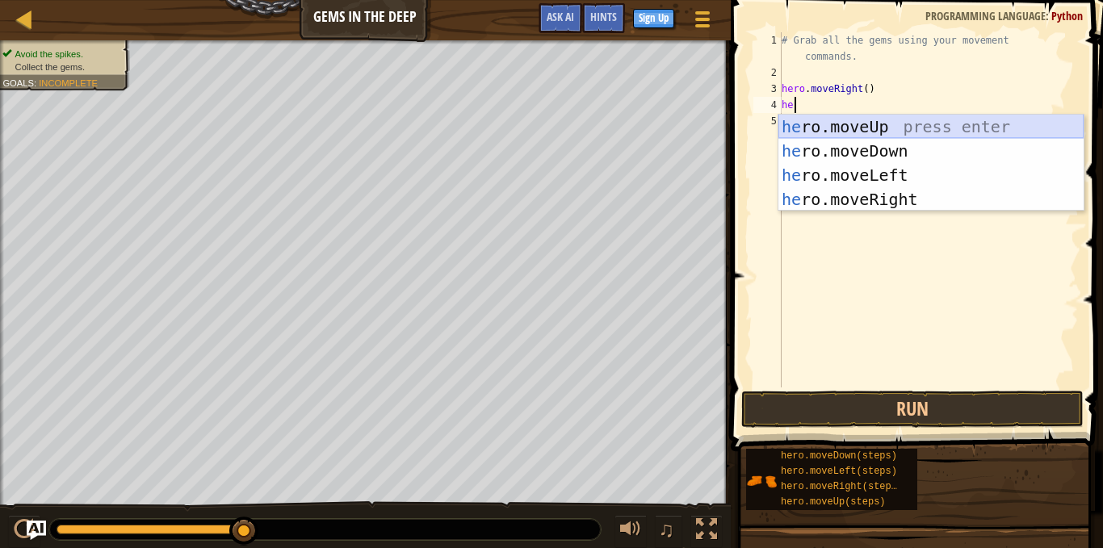
click at [926, 132] on div "he ro.moveUp press enter he ro.moveDown press enter he ro.moveLeft press enter …" at bounding box center [931, 187] width 305 height 145
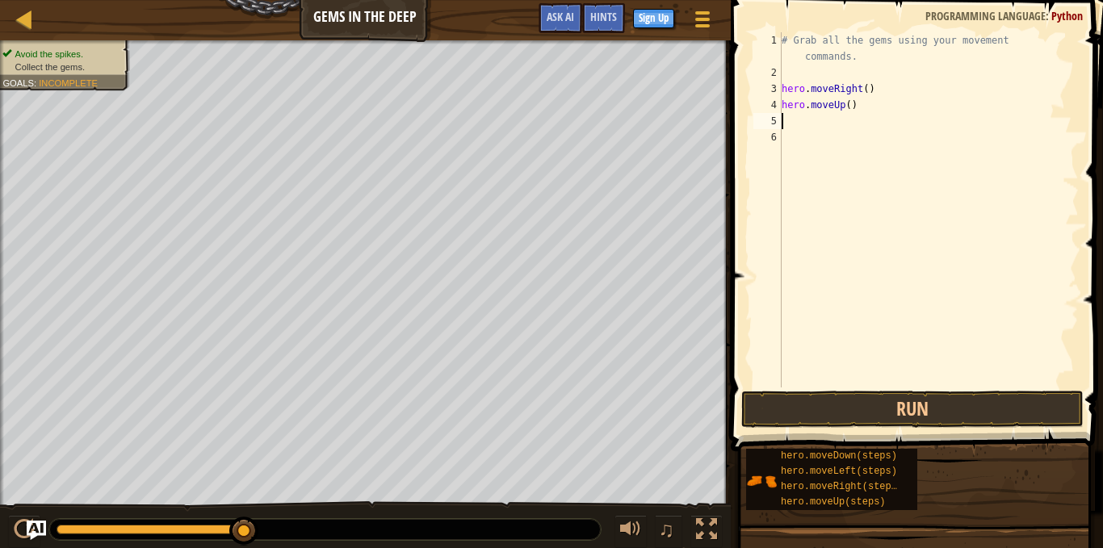
scroll to position [1, 0]
click at [798, 120] on div "# Grab all the gems using your movement commands. hero . moveRight ( ) hero . m…" at bounding box center [929, 234] width 300 height 404
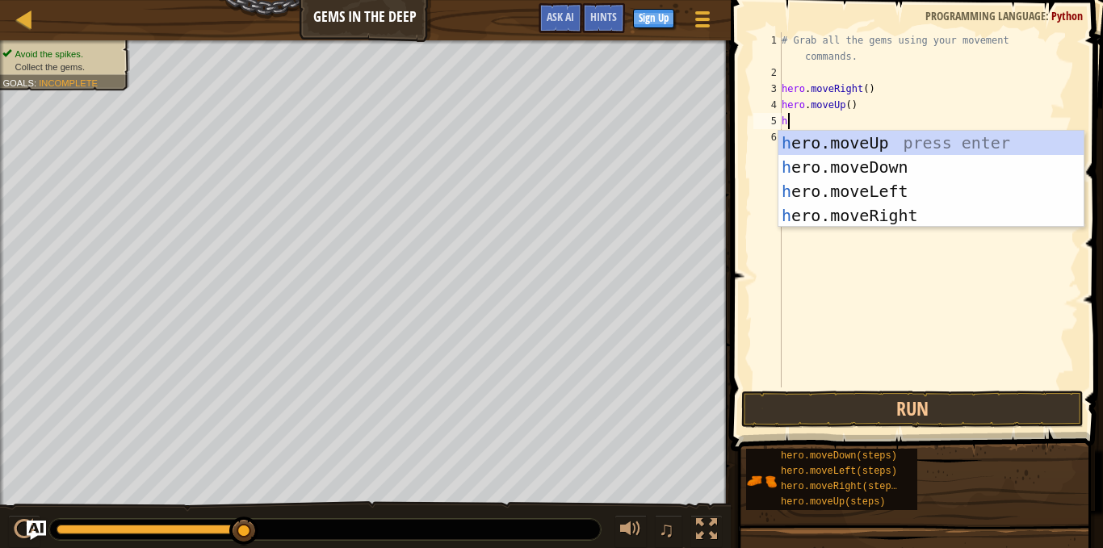
type textarea "he"
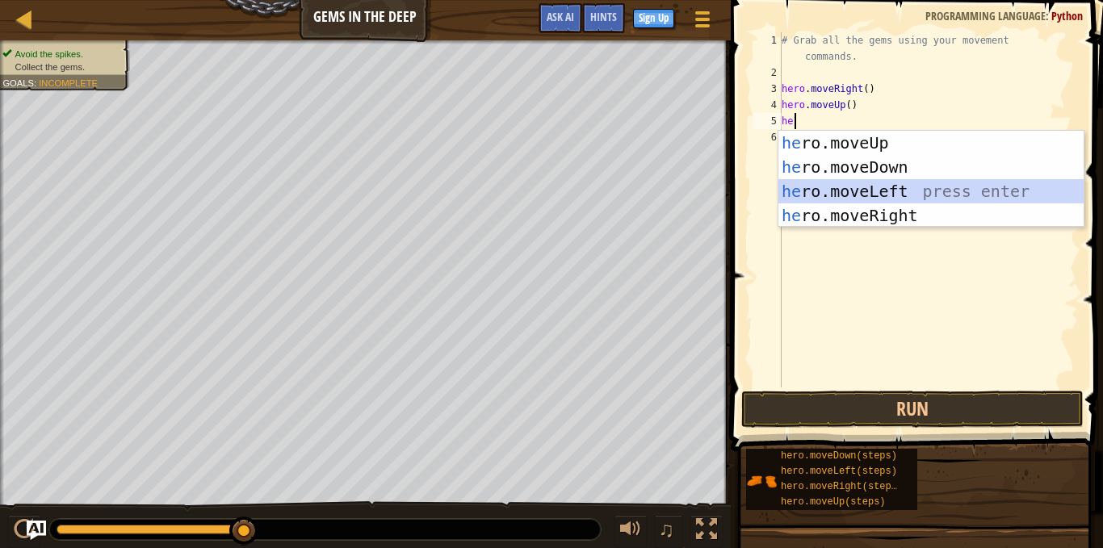
click at [902, 202] on div "he ro.moveUp press enter he ro.moveDown press enter he ro.moveLeft press enter …" at bounding box center [931, 203] width 305 height 145
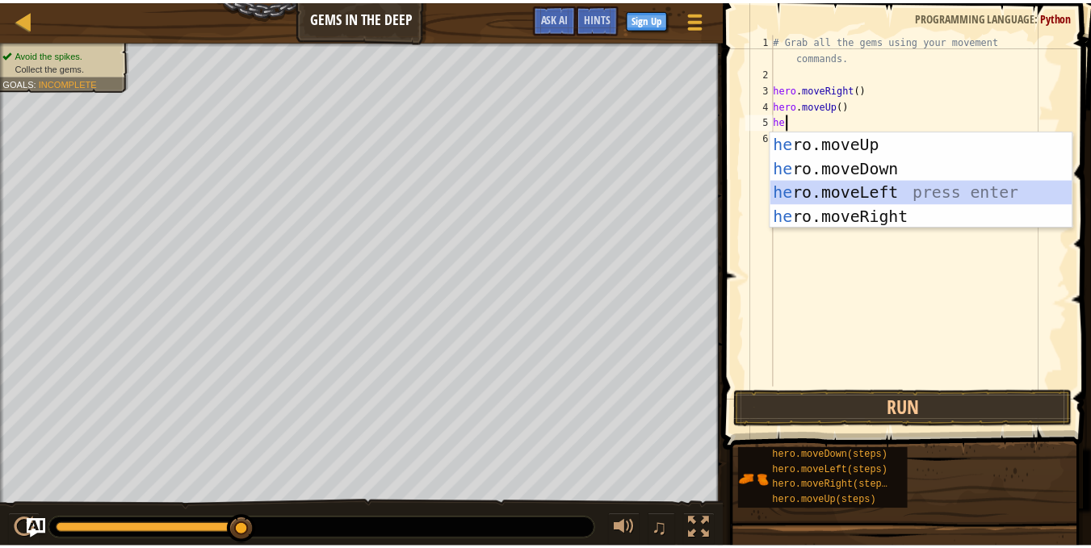
scroll to position [1, 0]
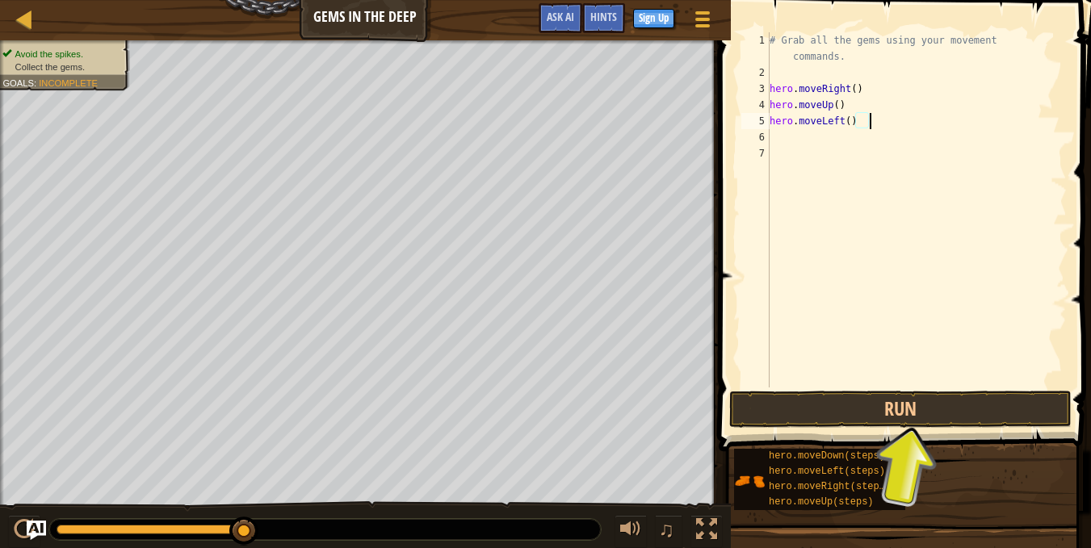
click at [871, 124] on div "# Grab all the gems using your movement commands. hero . moveRight ( ) hero . m…" at bounding box center [916, 234] width 300 height 404
click at [867, 124] on div "# Grab all the gems using your movement commands. hero . moveRight ( ) hero . m…" at bounding box center [916, 234] width 300 height 404
click at [857, 124] on div "# Grab all the gems using your movement commands. hero . moveRight ( ) hero . m…" at bounding box center [916, 234] width 300 height 404
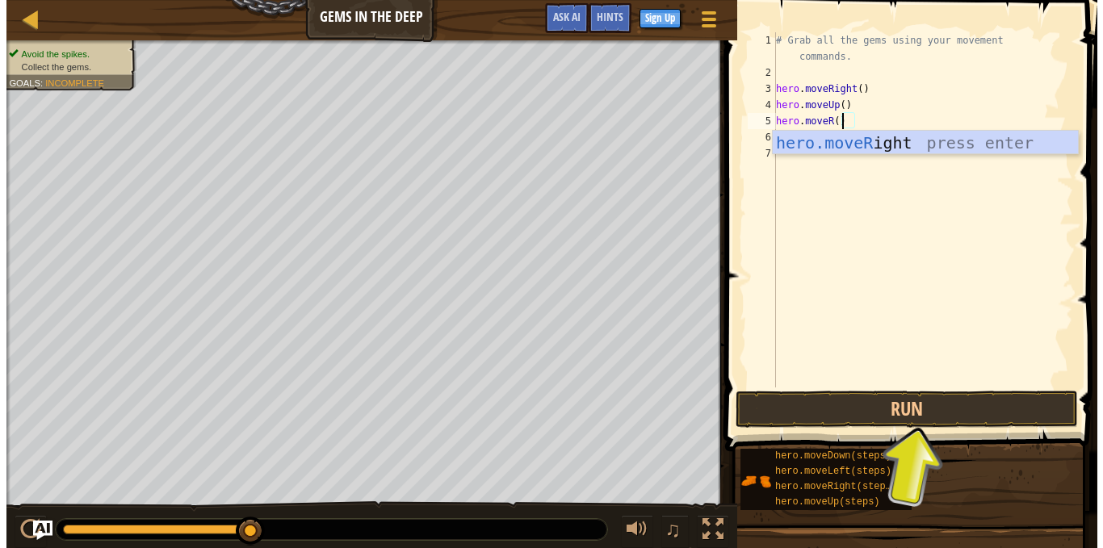
scroll to position [1, 73]
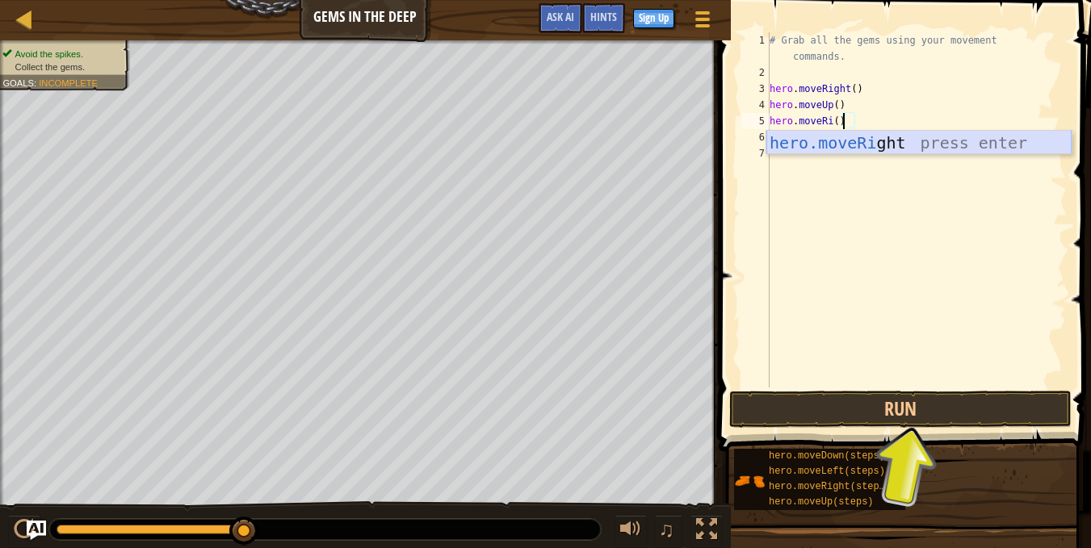
click at [874, 140] on div "hero.moveRi ght press enter" at bounding box center [918, 167] width 305 height 73
type textarea "hero.moveRight"
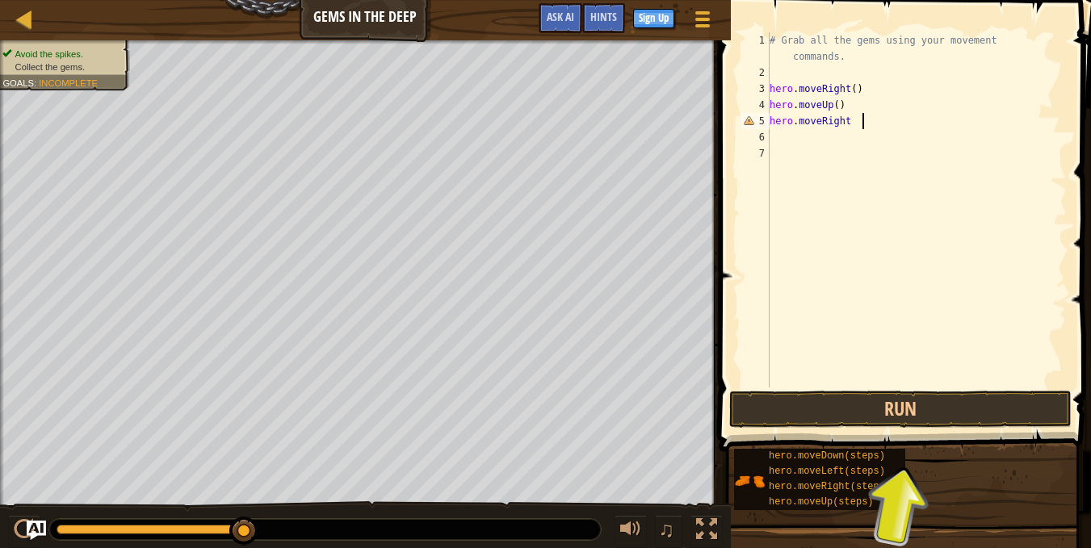
click at [838, 143] on div "# Grab all the gems using your movement commands. hero . moveRight ( ) hero . m…" at bounding box center [916, 234] width 300 height 404
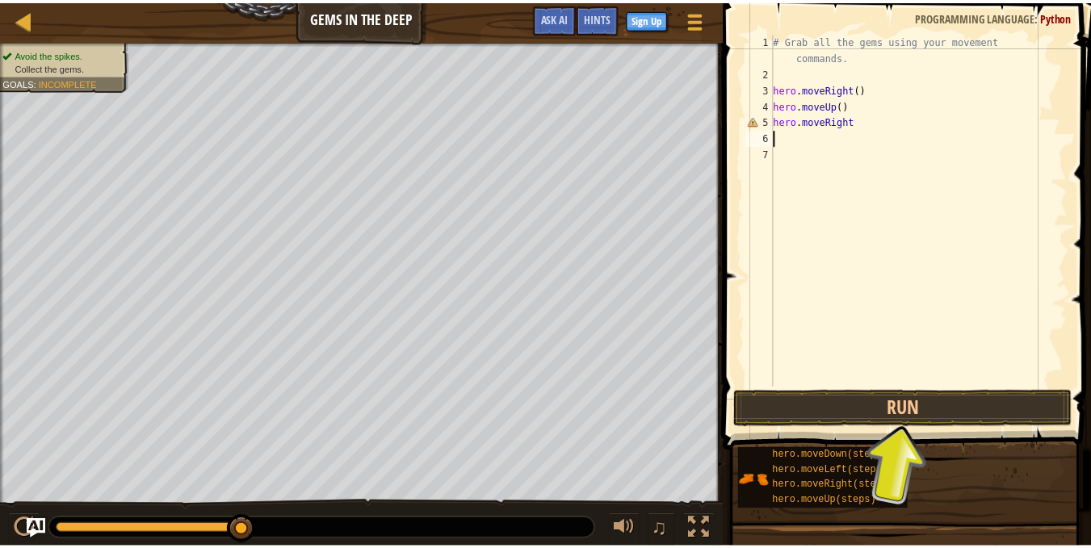
scroll to position [1, 0]
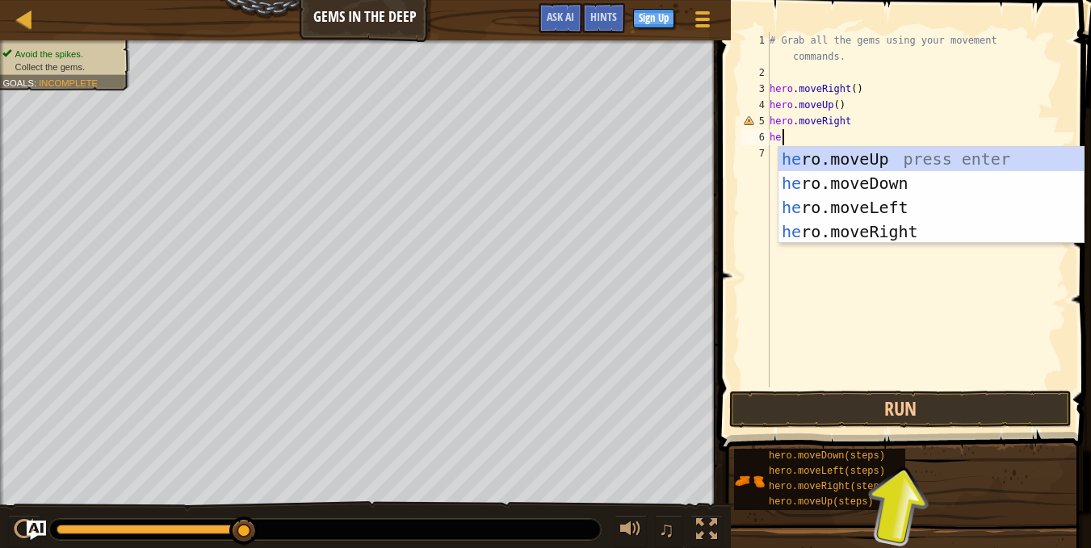
type textarea "her"
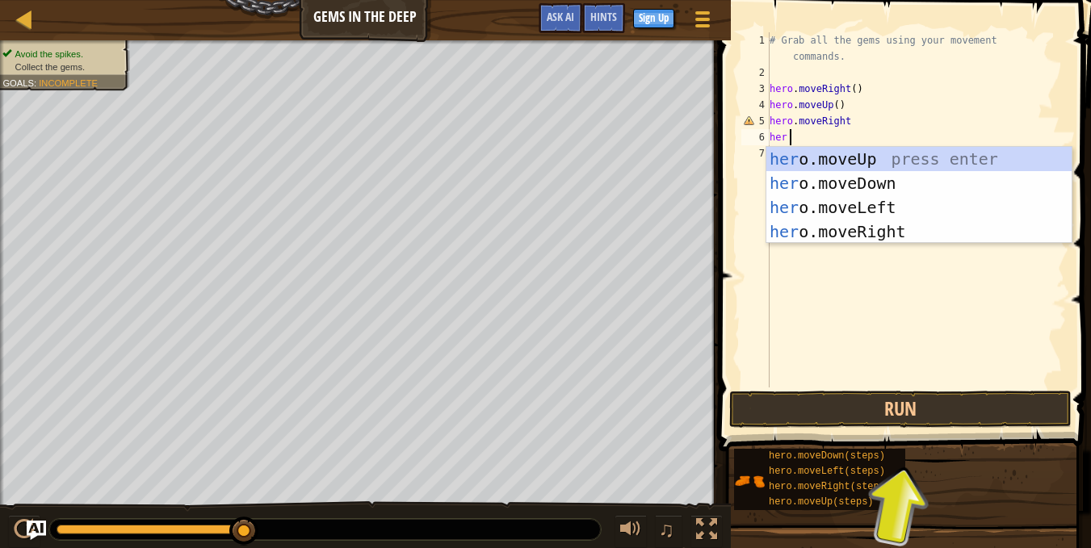
scroll to position [1, 19]
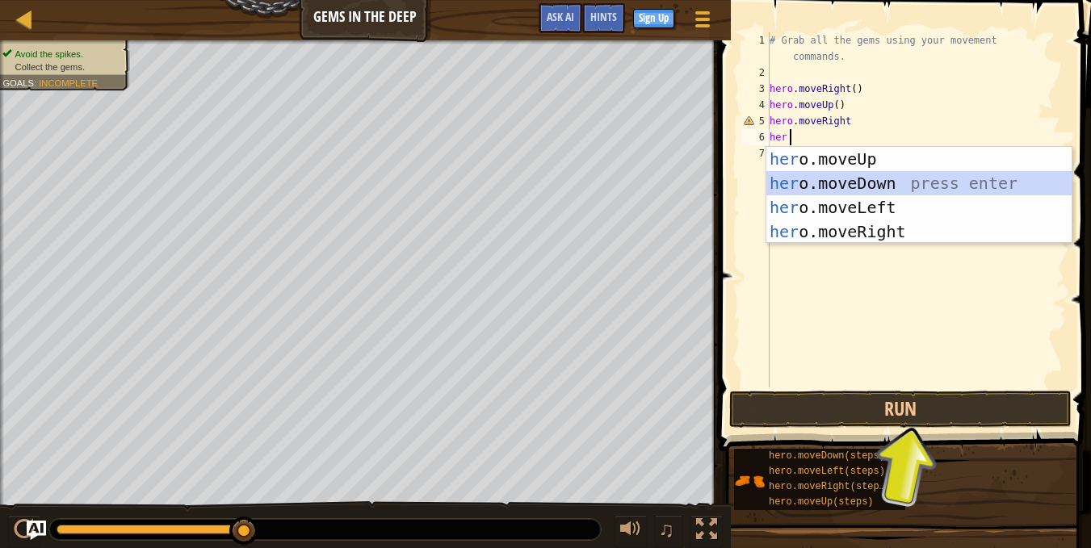
click at [885, 176] on div "her o.moveUp press enter her o.moveDown press enter her o.moveLeft press enter …" at bounding box center [918, 219] width 305 height 145
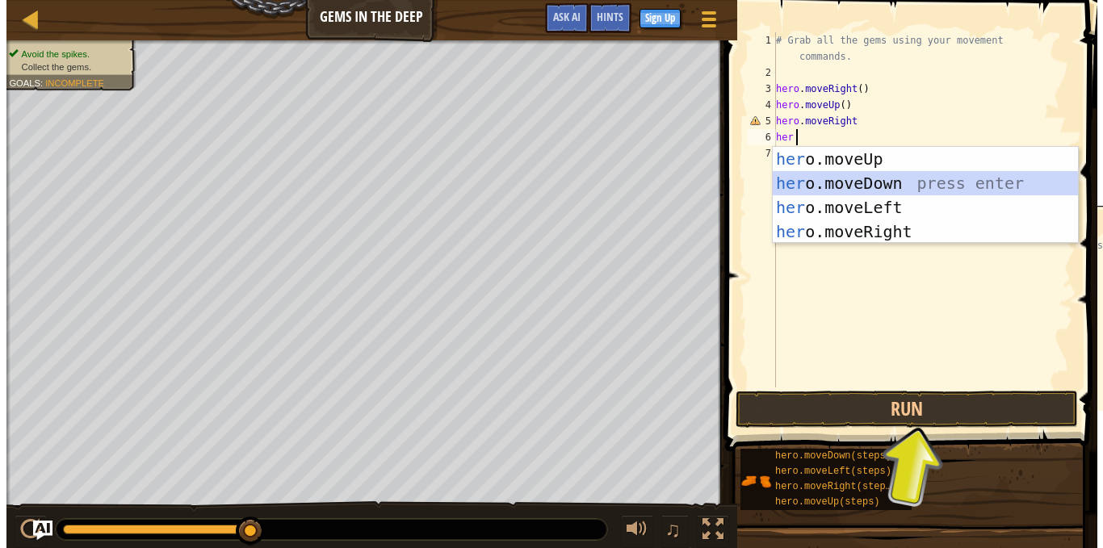
scroll to position [1, 0]
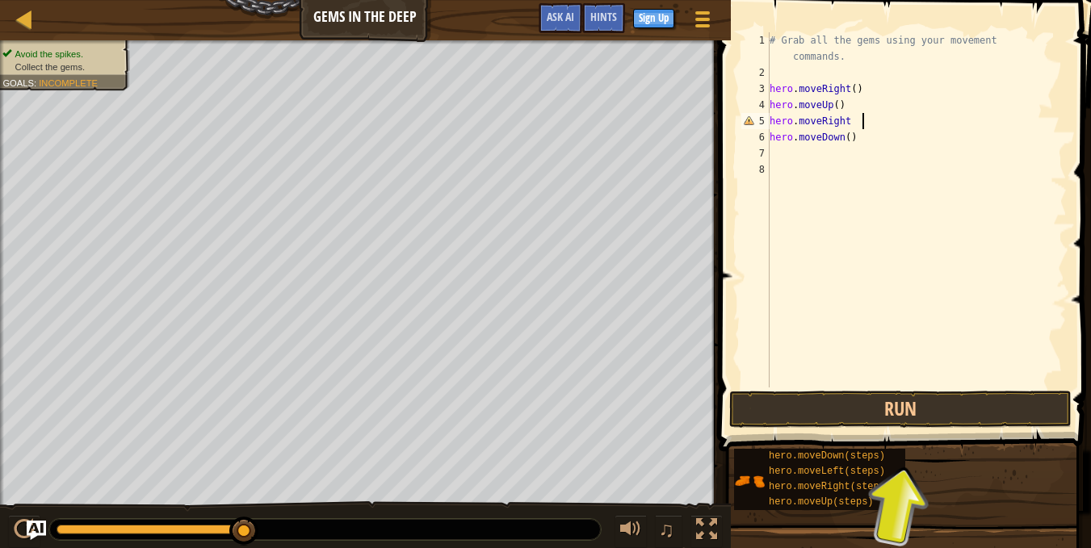
click at [906, 128] on div "# Grab all the gems using your movement commands. hero . moveRight ( ) hero . m…" at bounding box center [916, 234] width 300 height 404
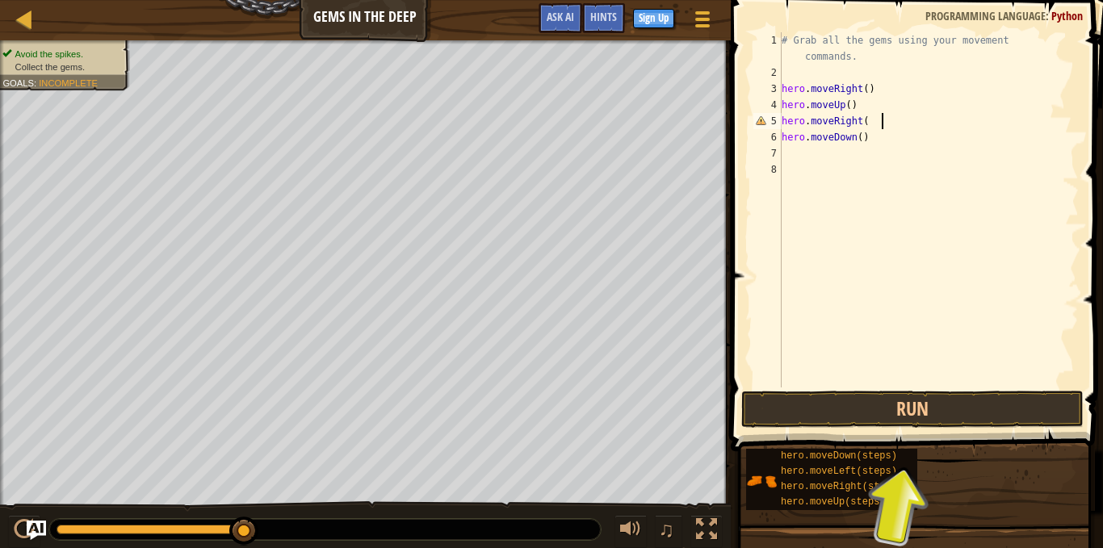
scroll to position [1, 99]
type textarea "hero.moveRight()"
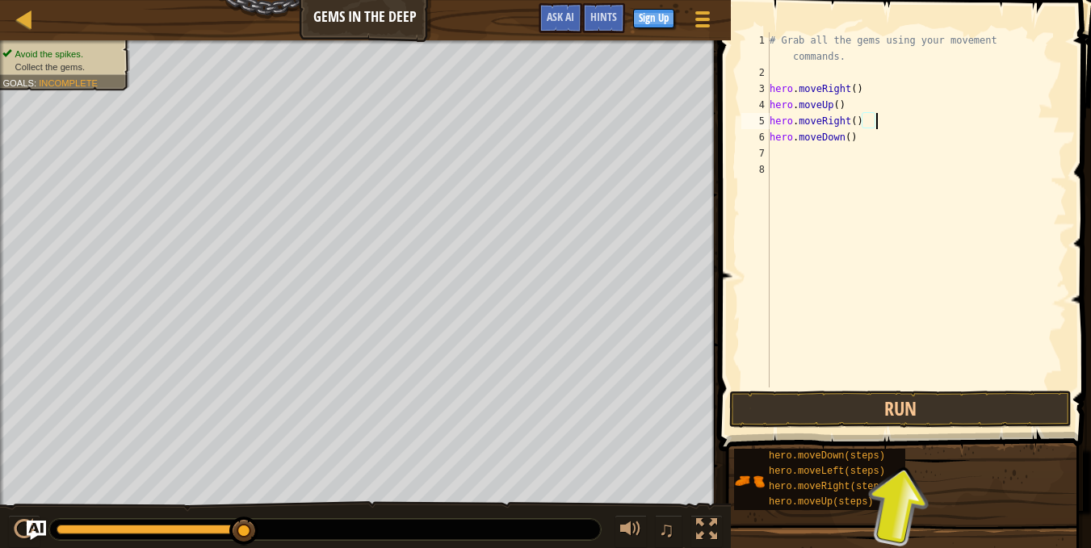
click at [788, 159] on div "# Grab all the gems using your movement commands. hero . moveRight ( ) hero . m…" at bounding box center [916, 234] width 300 height 404
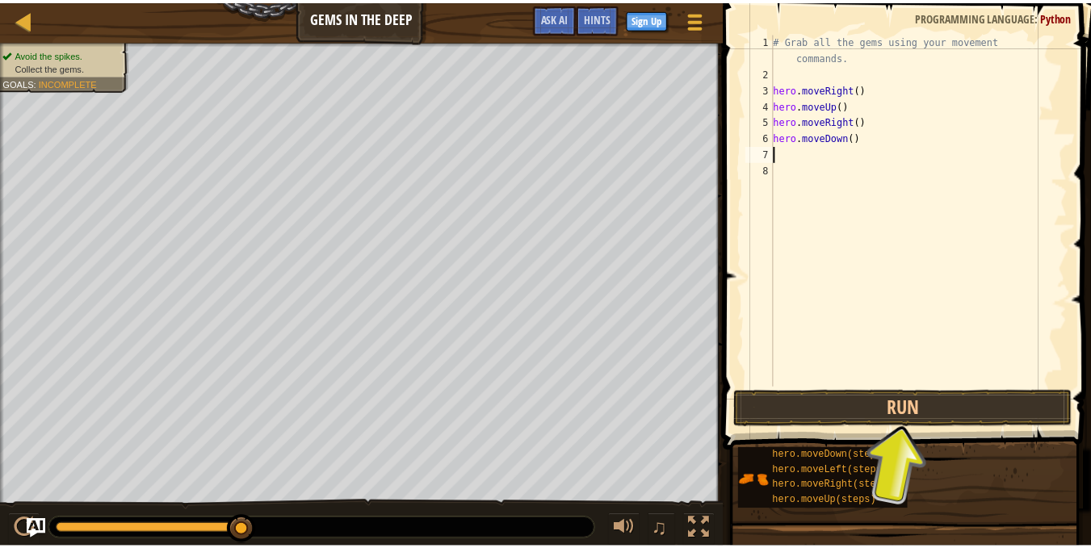
scroll to position [1, 0]
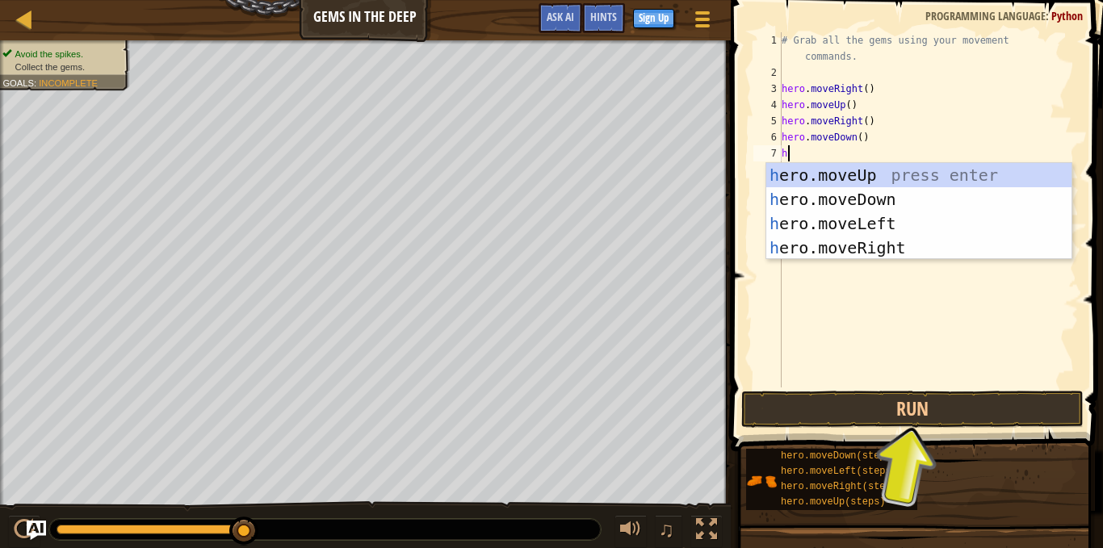
type textarea "he"
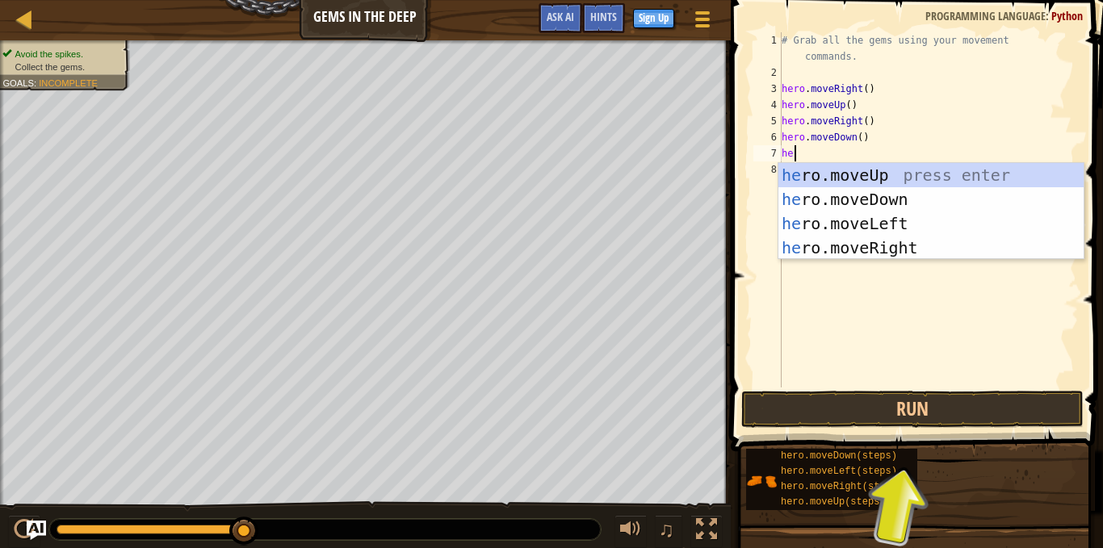
scroll to position [1, 12]
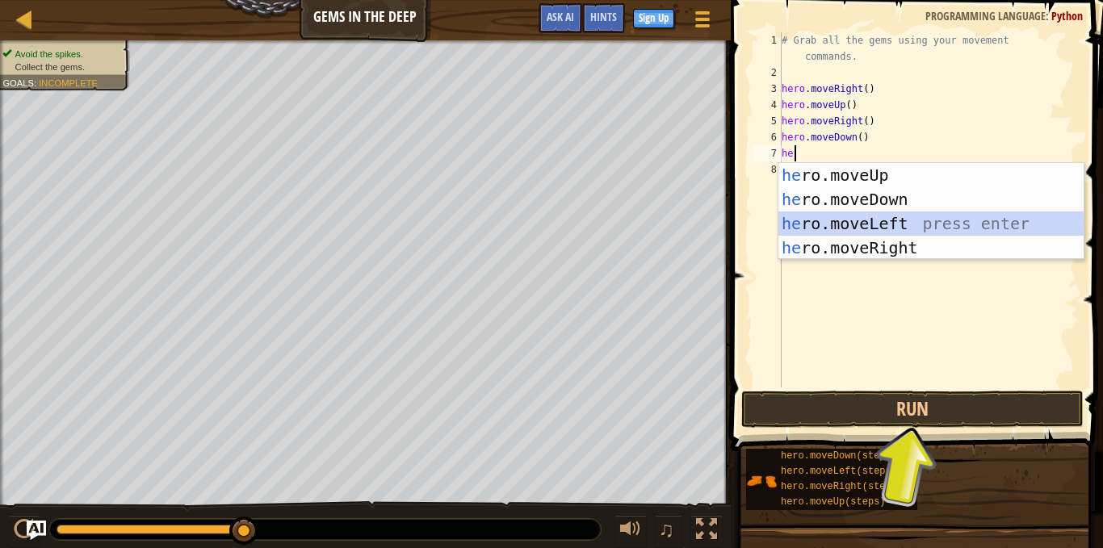
click at [909, 218] on div "he ro.moveUp press enter he ro.moveDown press enter he ro.moveLeft press enter …" at bounding box center [931, 235] width 305 height 145
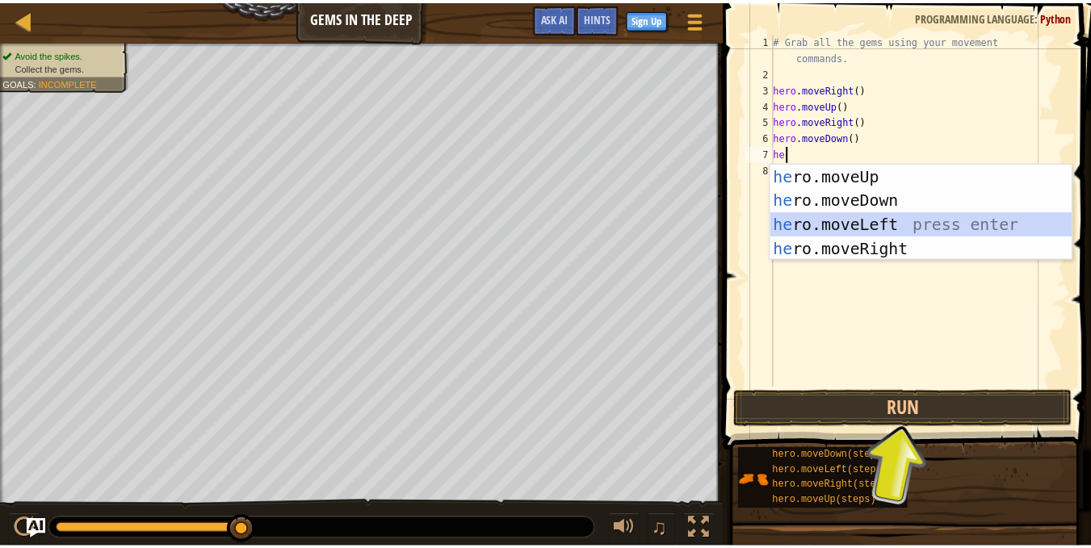
scroll to position [1, 0]
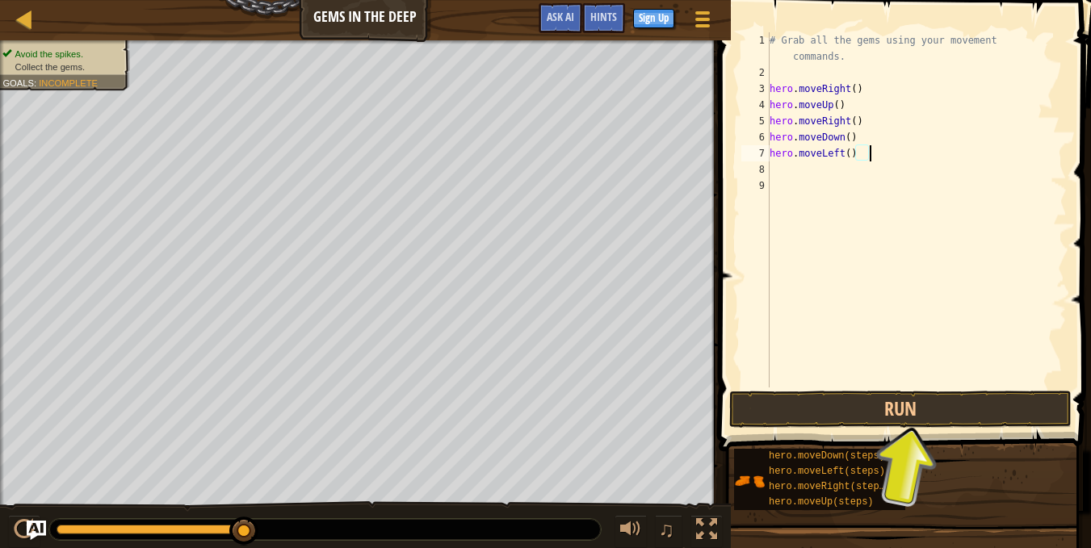
click at [894, 154] on div "# Grab all the gems using your movement commands. hero . moveRight ( ) hero . m…" at bounding box center [916, 234] width 300 height 404
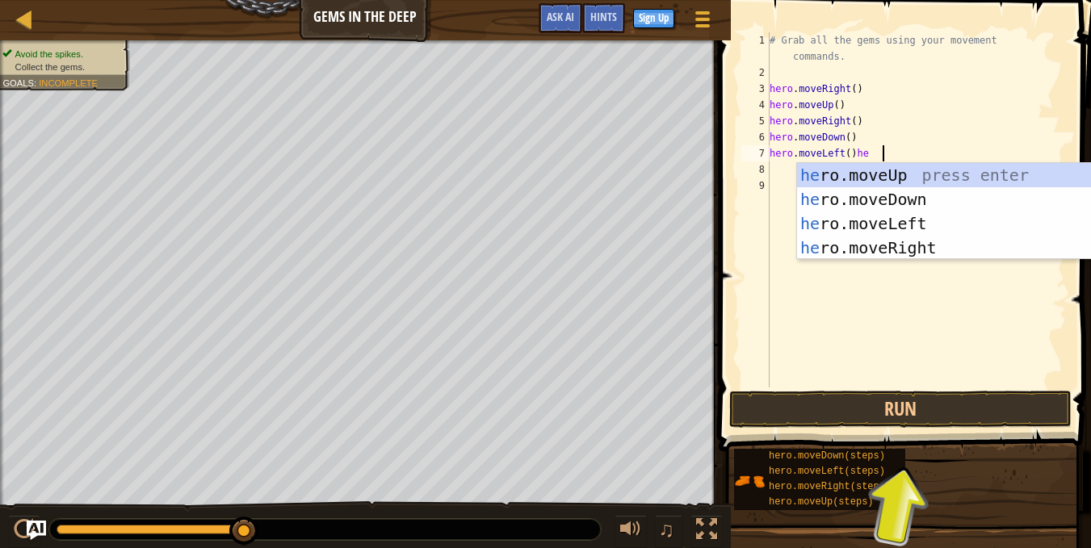
scroll to position [1, 119]
click at [881, 208] on div "her o.moveUp press enter her o.moveDown press enter her o.moveLeft press enter …" at bounding box center [949, 235] width 305 height 145
type textarea "hero.moveLeft()hero.moveDown()"
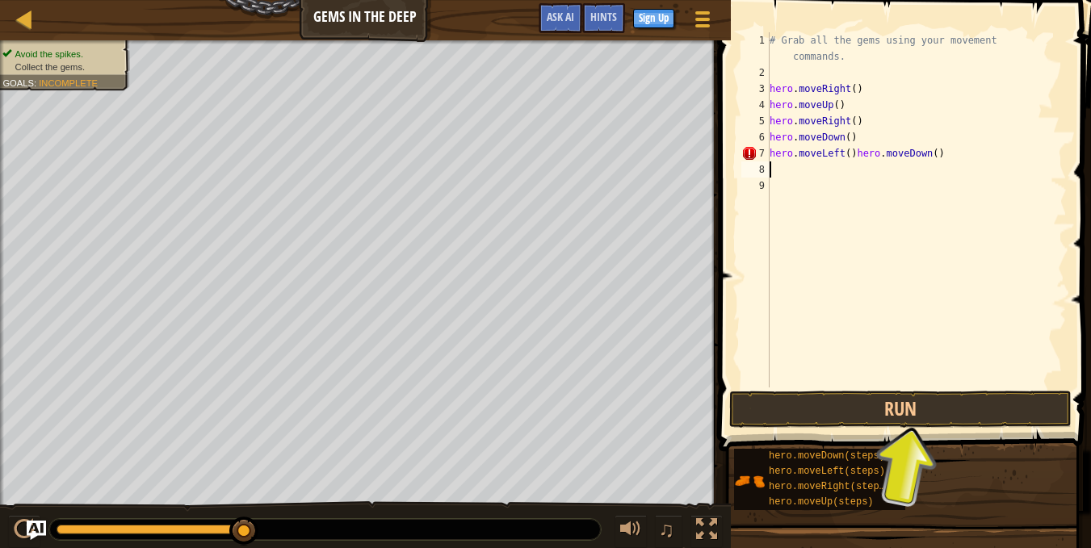
click at [868, 162] on div "# Grab all the gems using your movement commands. hero . moveRight ( ) hero . m…" at bounding box center [916, 234] width 300 height 404
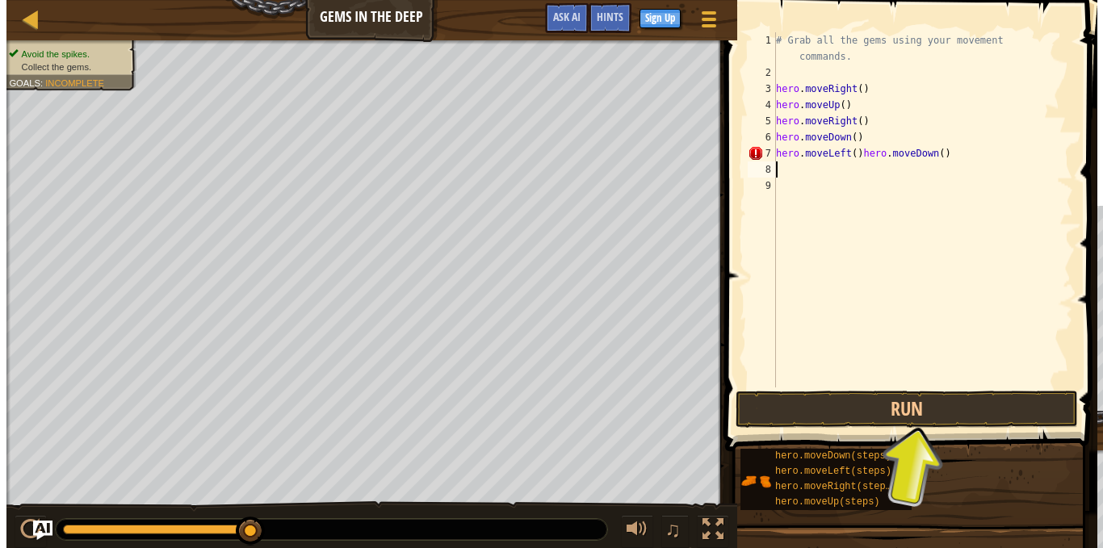
scroll to position [1, 0]
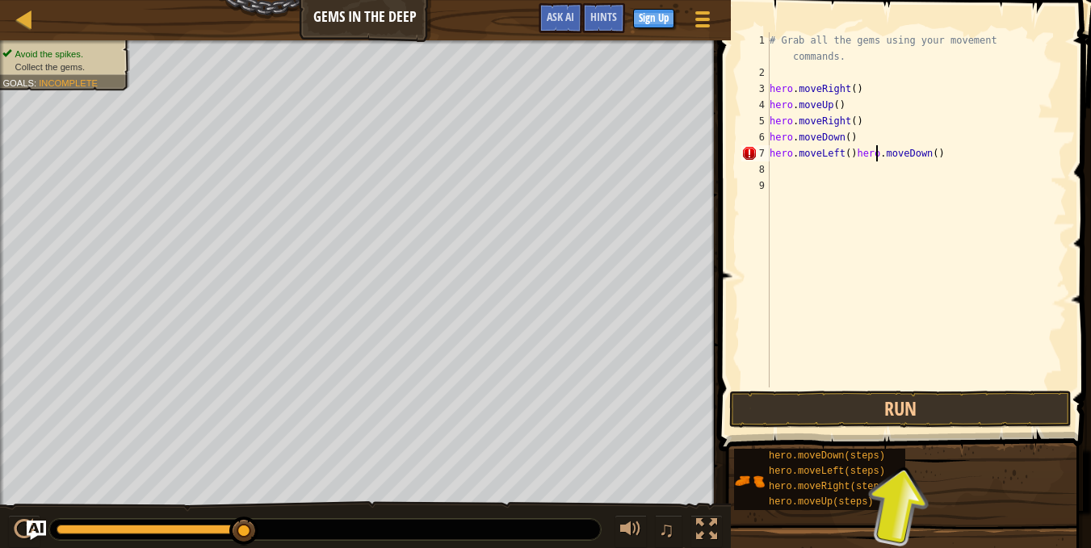
click at [875, 153] on div "# Grab all the gems using your movement commands. hero . moveRight ( ) hero . m…" at bounding box center [916, 234] width 300 height 404
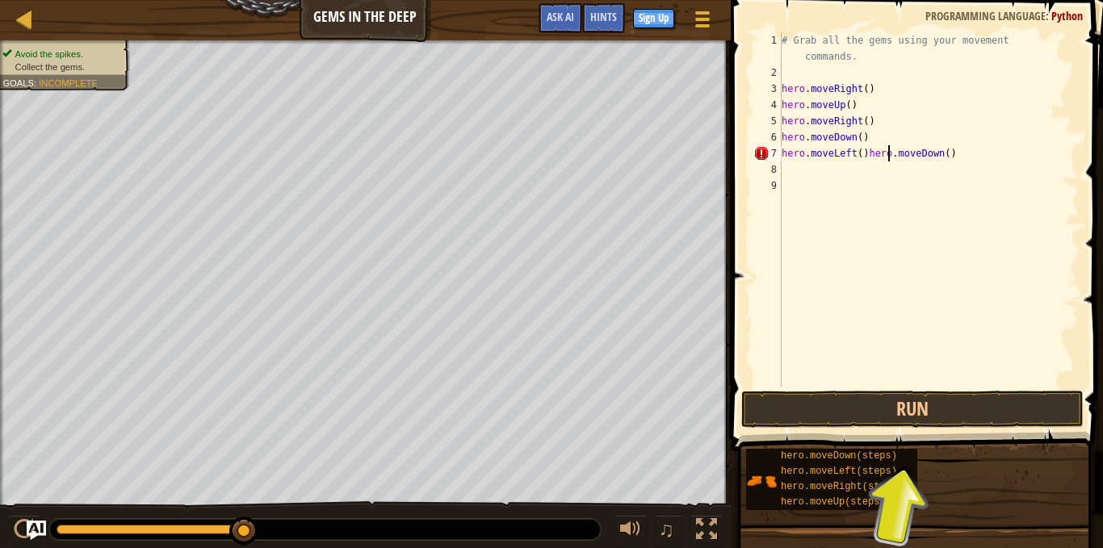
click at [872, 153] on div "# Grab all the gems using your movement commands. hero . moveRight ( ) hero . m…" at bounding box center [929, 234] width 300 height 404
click at [872, 153] on div "# Grab all the gems using your movement commands. hero . moveRight ( ) hero . m…" at bounding box center [929, 209] width 300 height 355
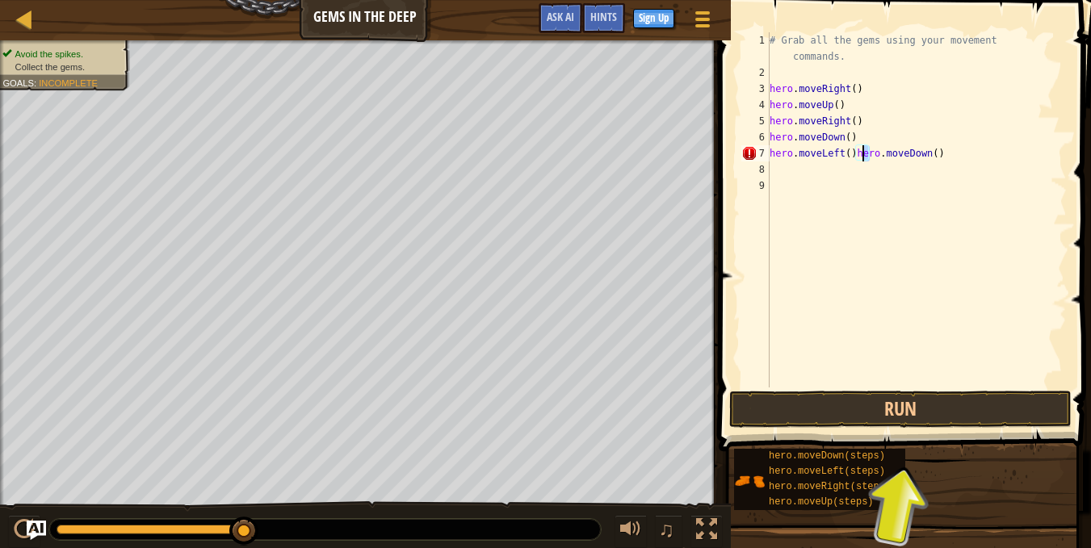
click at [880, 152] on div "# Grab all the gems using your movement commands. hero . moveRight ( ) hero . m…" at bounding box center [916, 234] width 300 height 404
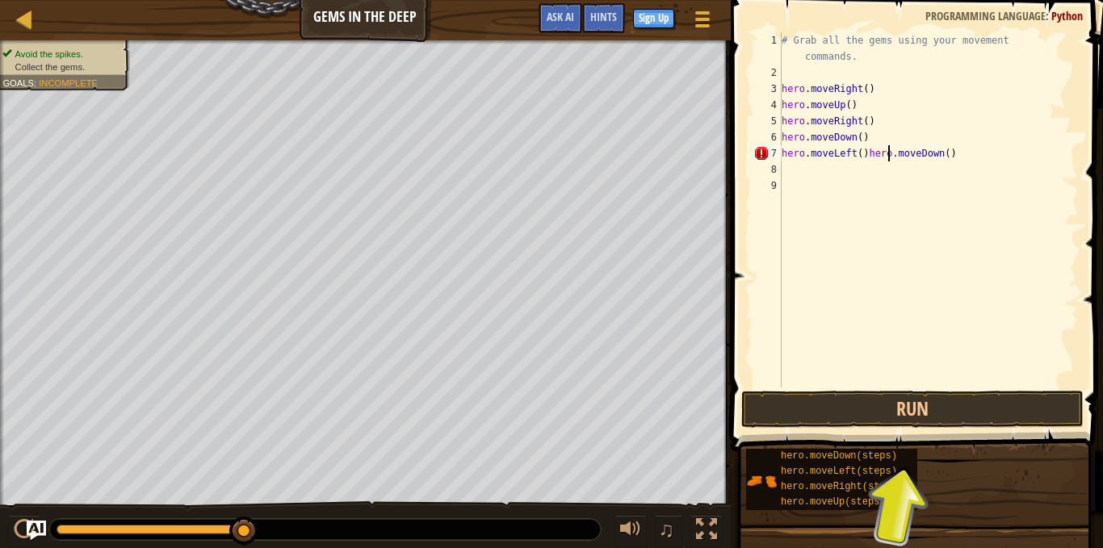
click at [880, 152] on div "# Grab all the gems using your movement commands. hero . moveRight ( ) hero . m…" at bounding box center [929, 234] width 300 height 404
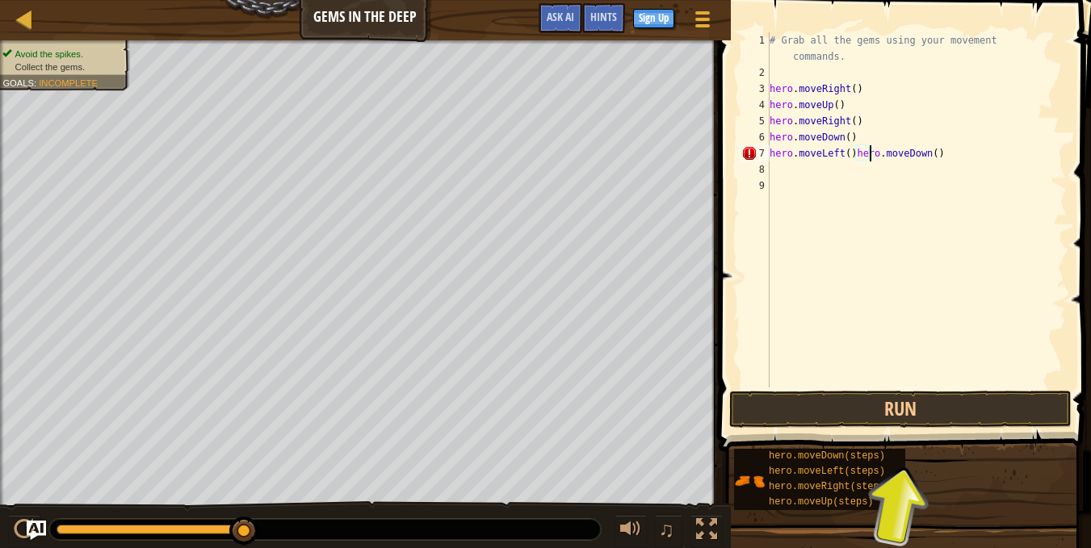
type textarea "hero.moveDown()"
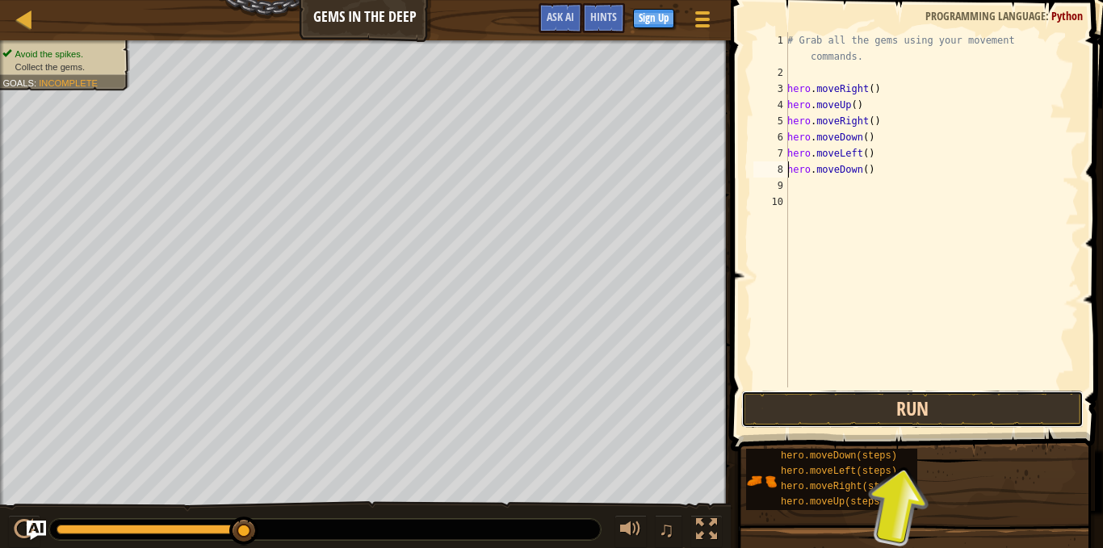
click at [909, 404] on button "Run" at bounding box center [912, 409] width 342 height 37
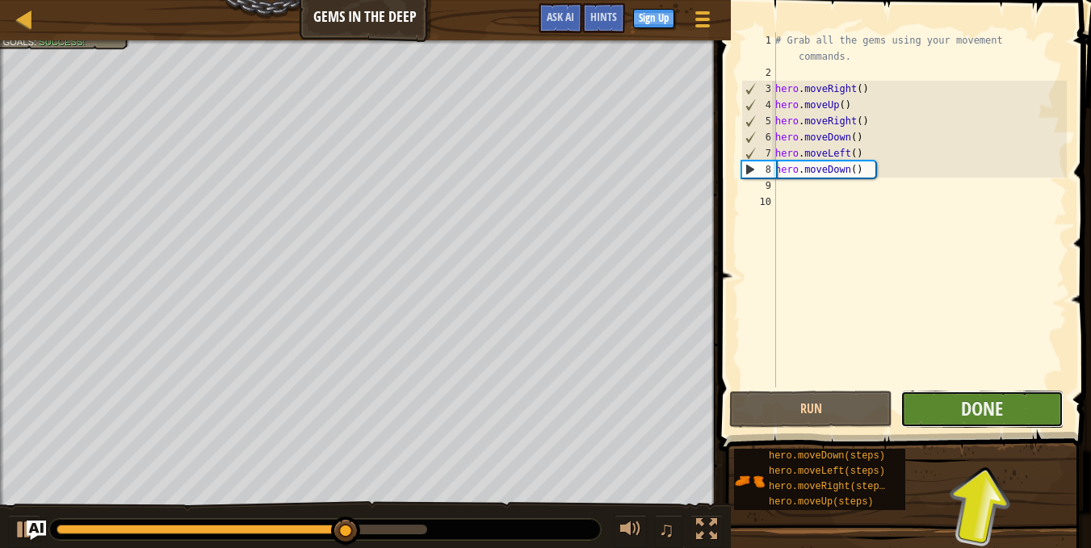
click at [1034, 413] on button "Done" at bounding box center [982, 409] width 163 height 37
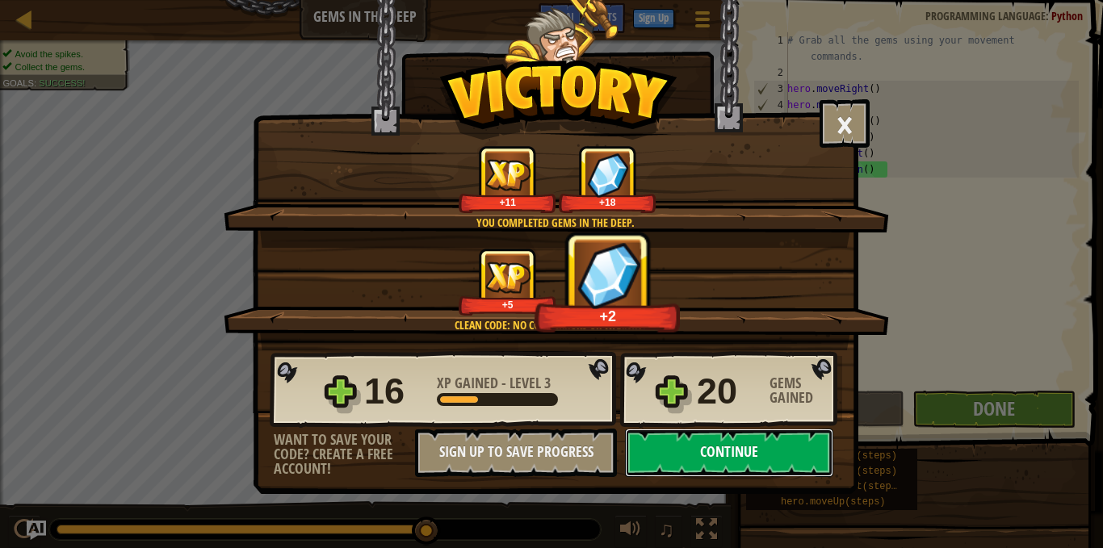
click at [747, 451] on button "Continue" at bounding box center [729, 453] width 208 height 48
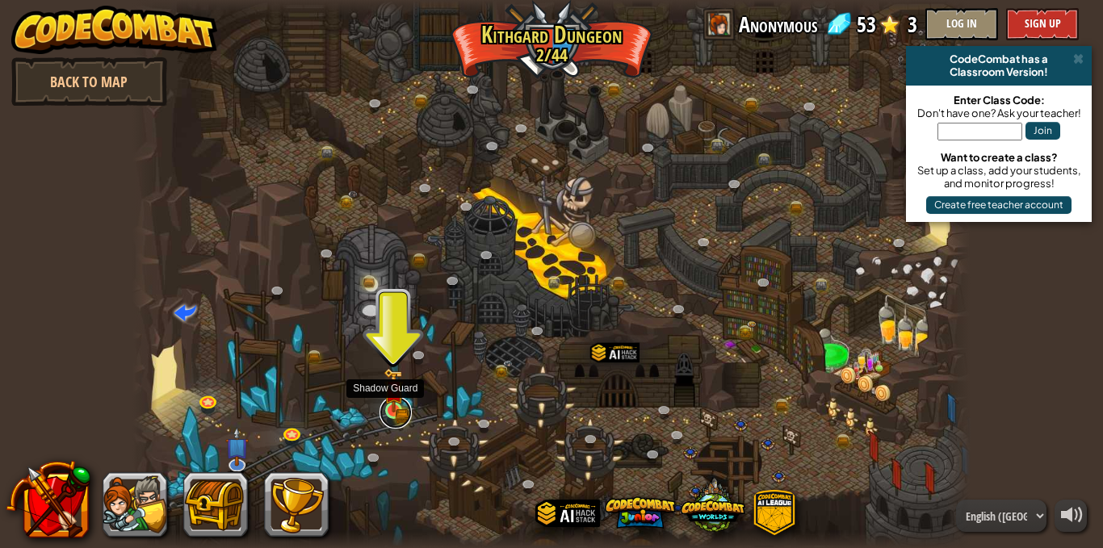
click at [397, 418] on link at bounding box center [396, 413] width 32 height 32
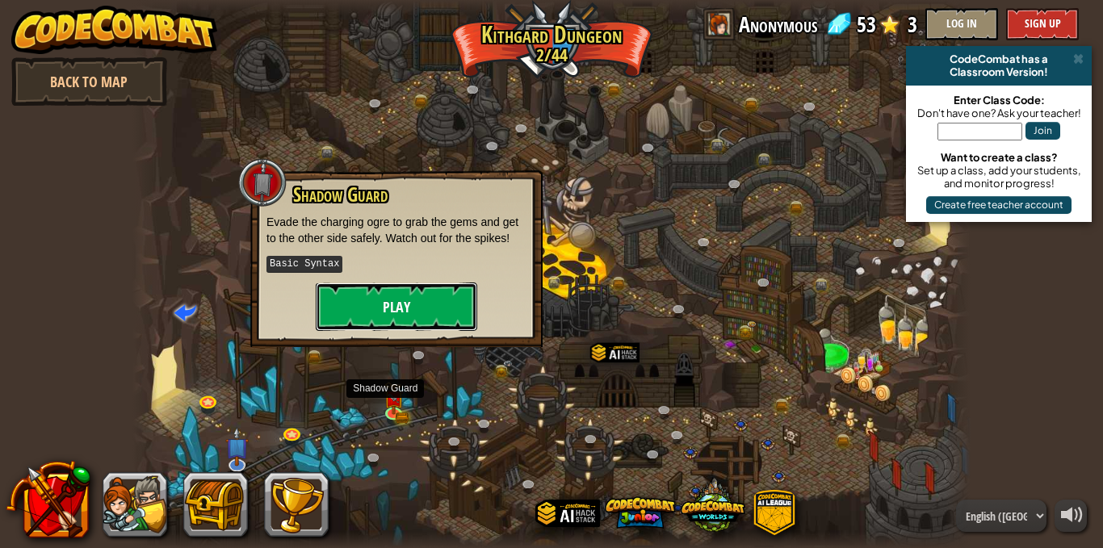
click at [413, 331] on button "Play" at bounding box center [397, 307] width 162 height 48
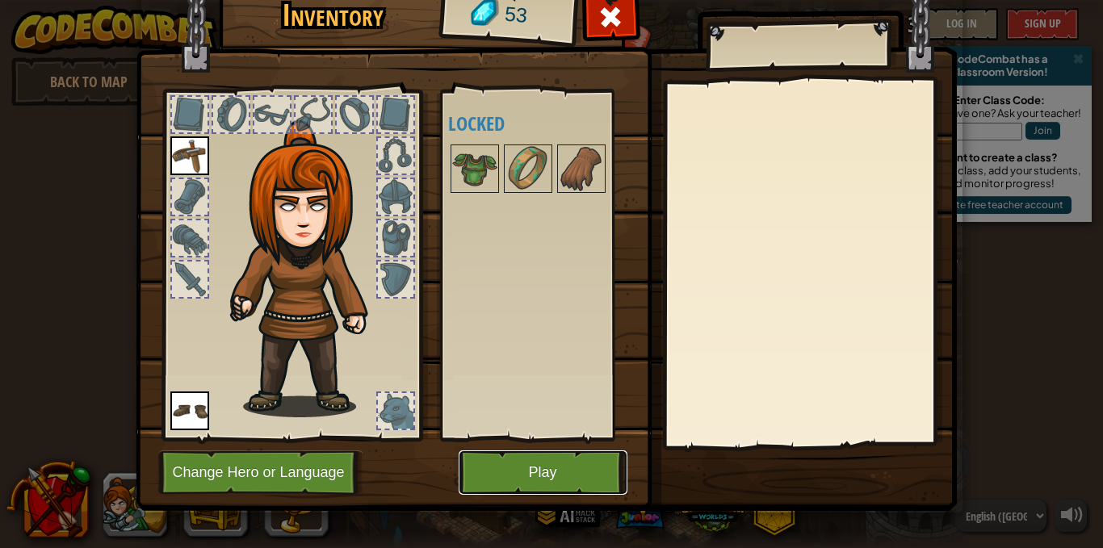
click at [512, 475] on button "Play" at bounding box center [543, 473] width 169 height 44
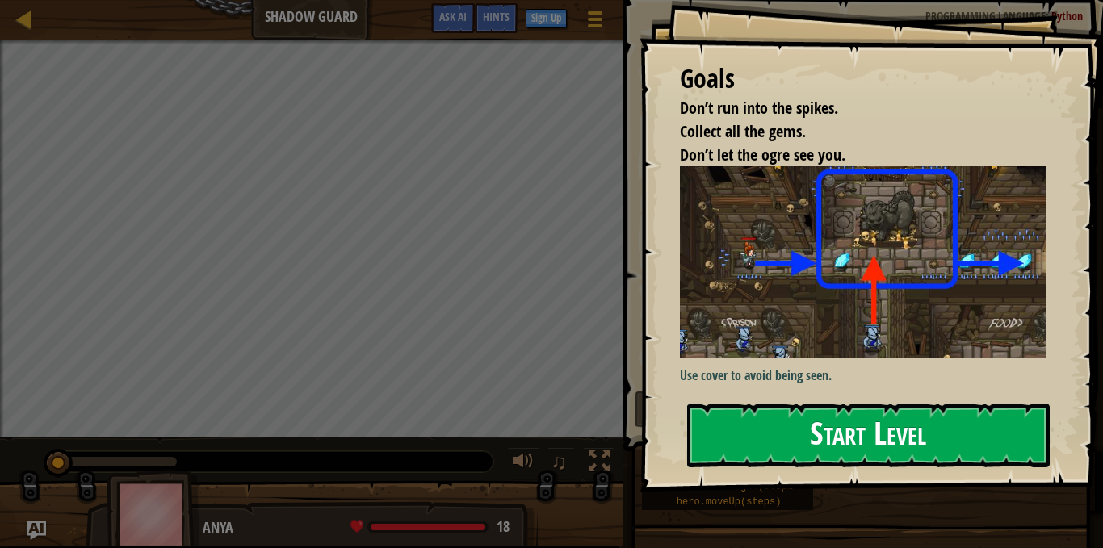
click at [892, 447] on button "Start Level" at bounding box center [868, 436] width 363 height 64
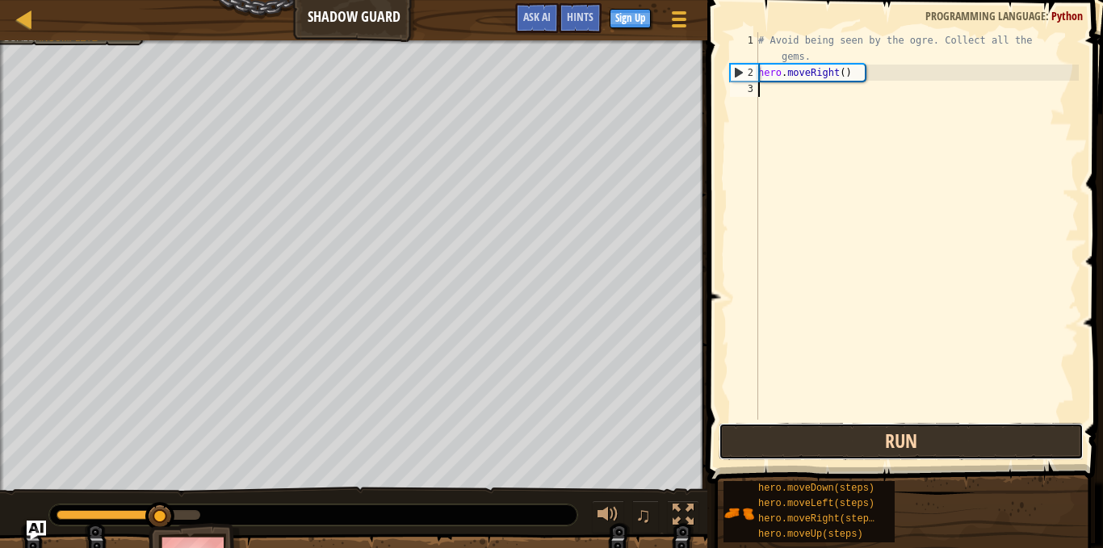
click at [881, 459] on button "Run" at bounding box center [901, 441] width 365 height 37
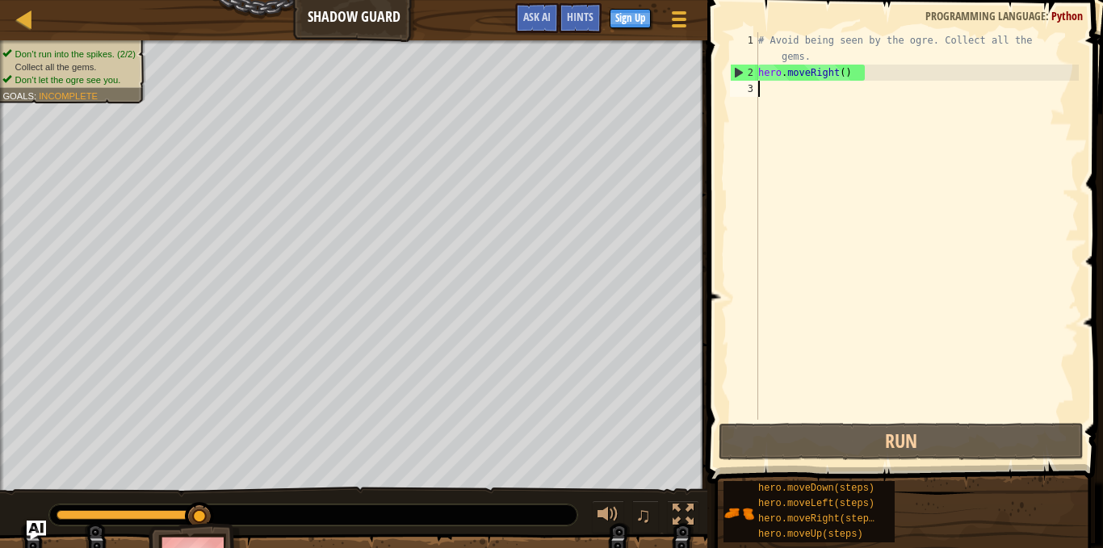
click at [848, 94] on div "# Avoid being seen by the ogre. Collect all the gems. hero . moveRight ( )" at bounding box center [917, 250] width 324 height 436
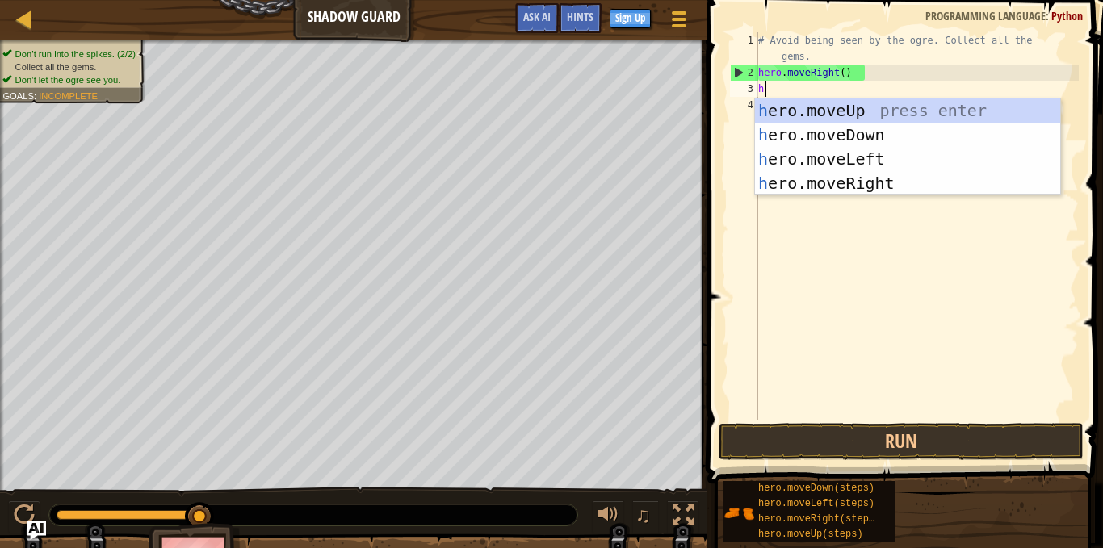
type textarea "he"
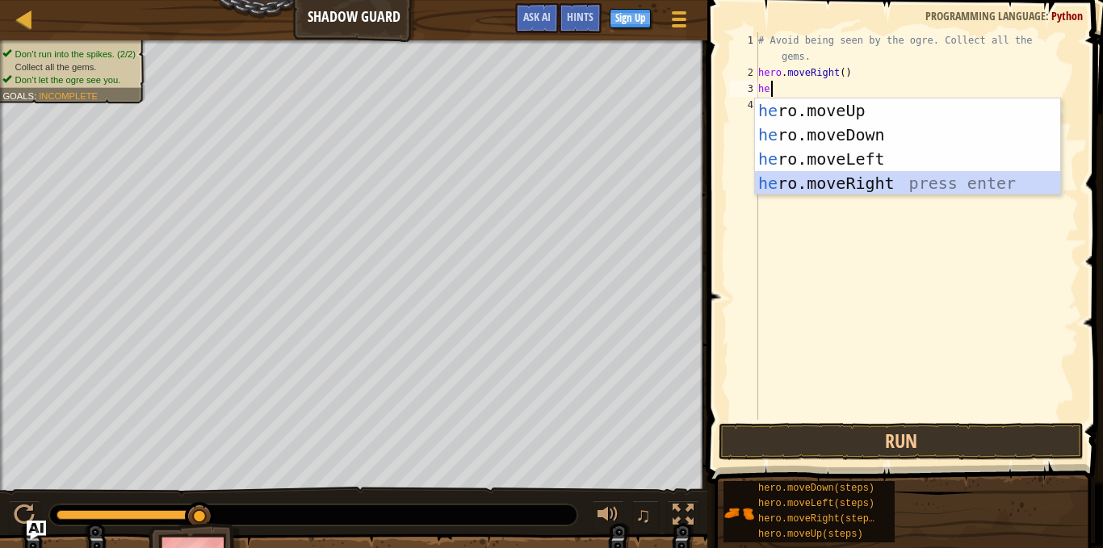
click at [842, 177] on div "he ro.moveUp press enter he ro.moveDown press enter he ro.moveLeft press enter …" at bounding box center [907, 171] width 305 height 145
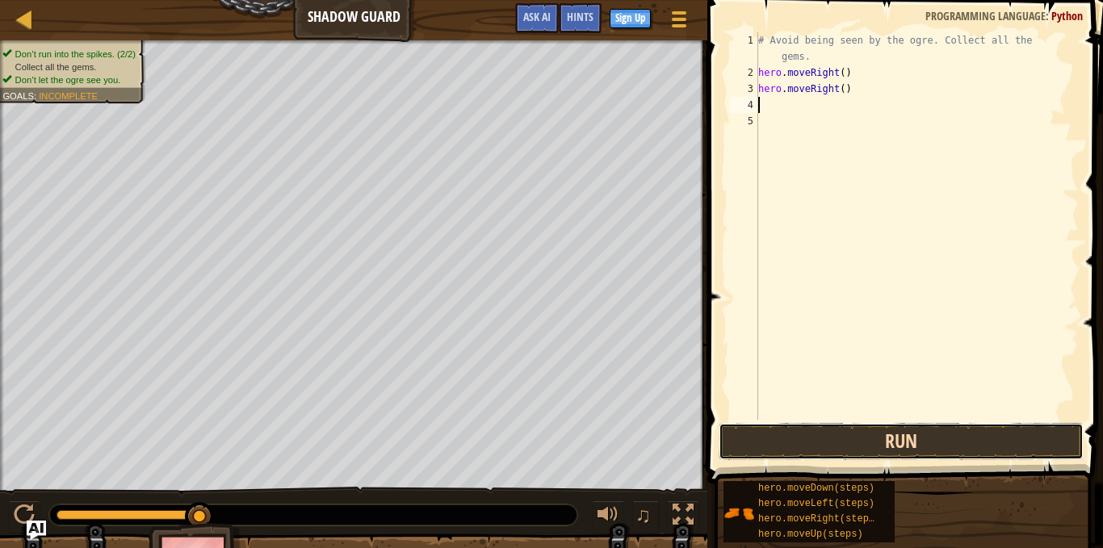
click at [883, 426] on button "Run" at bounding box center [901, 441] width 365 height 37
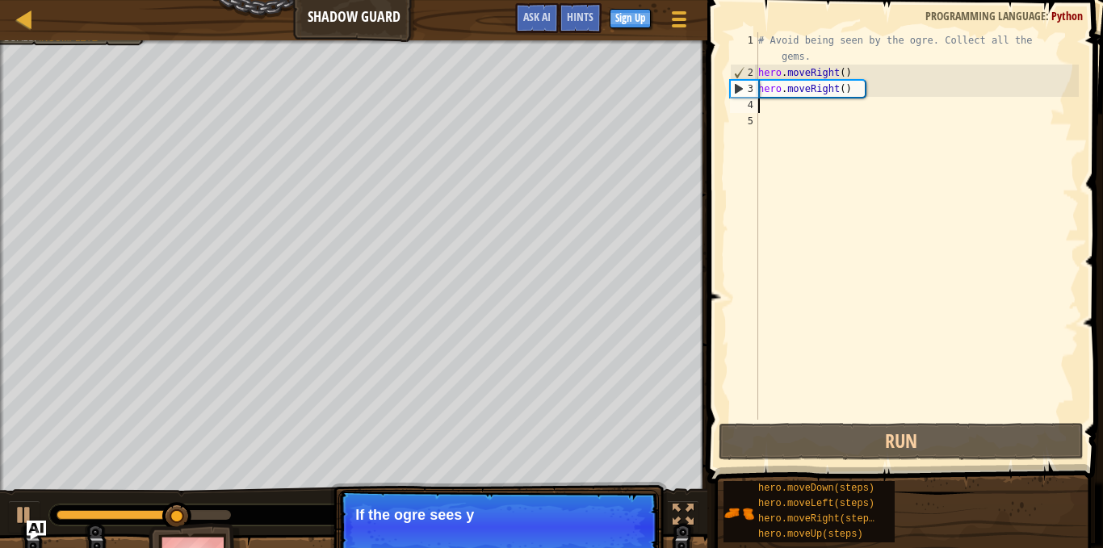
type textarea "h"
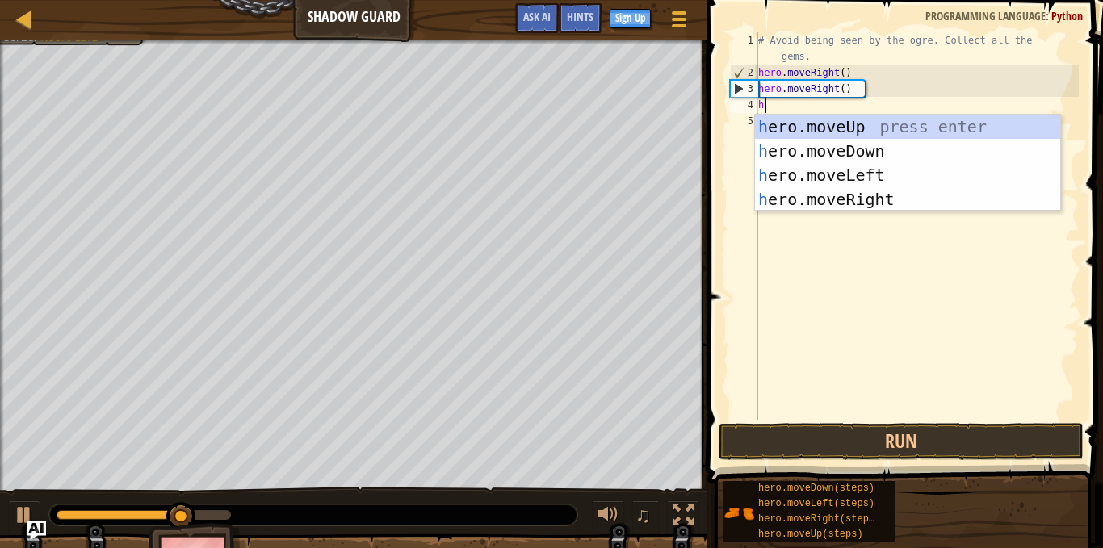
scroll to position [1, 6]
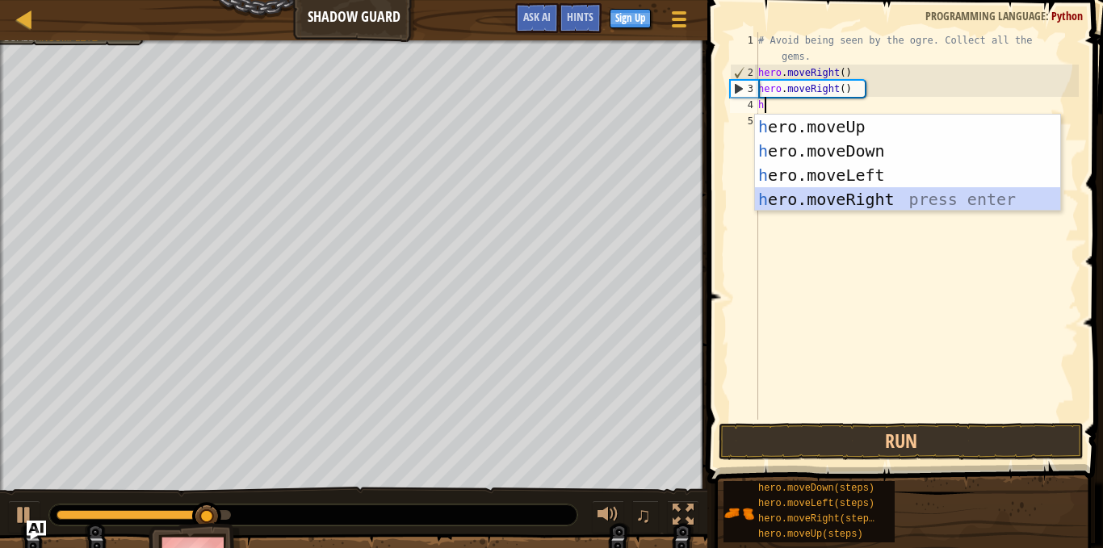
click at [883, 197] on div "h ero.moveUp press enter h ero.moveDown press enter h ero.moveLeft press enter …" at bounding box center [907, 187] width 305 height 145
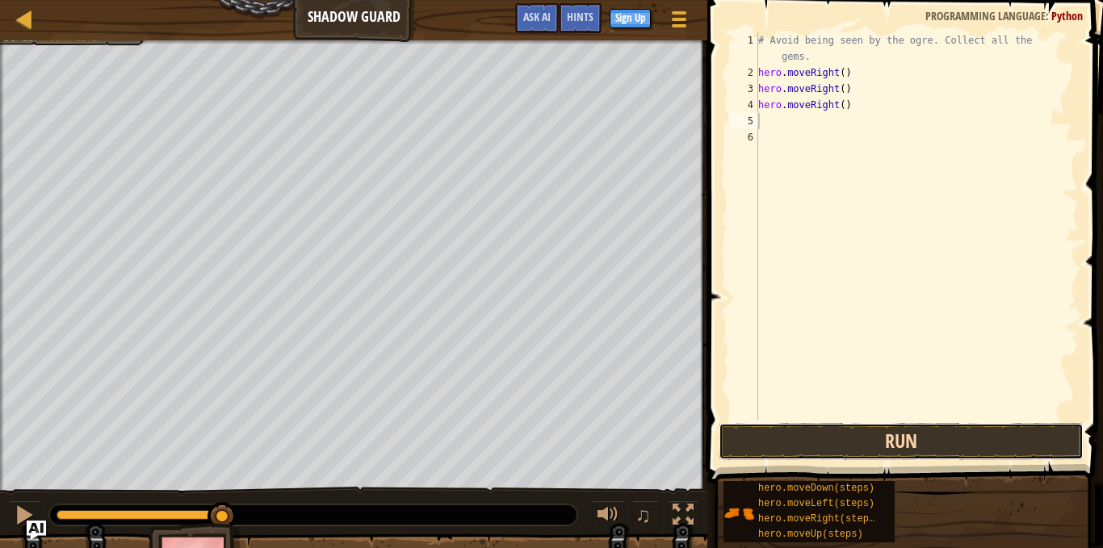
click at [946, 423] on button "Run" at bounding box center [901, 441] width 365 height 37
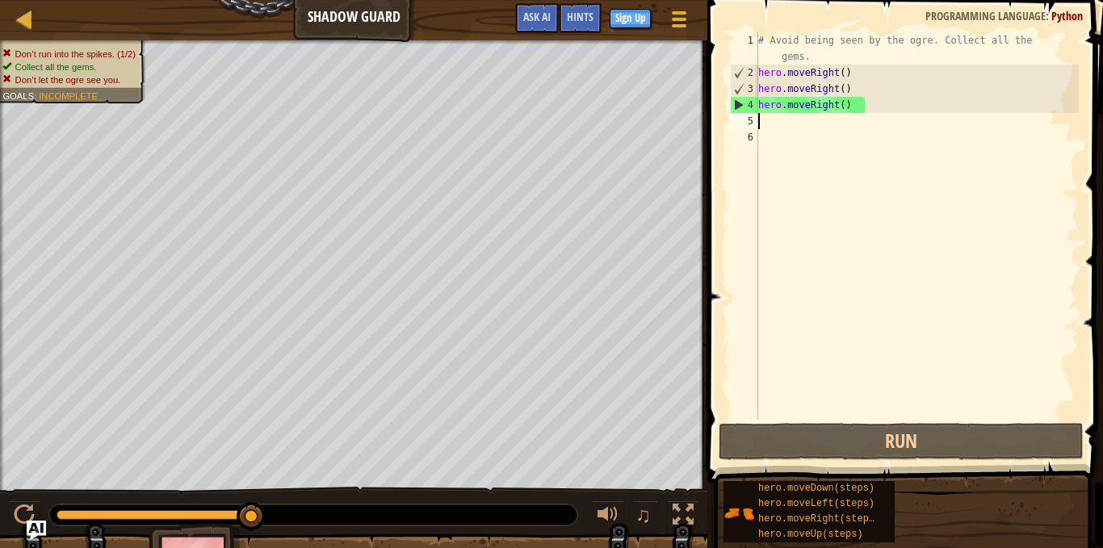
click at [797, 128] on div "# Avoid being seen by the ogre. Collect all the gems. hero . moveRight ( ) hero…" at bounding box center [917, 250] width 324 height 436
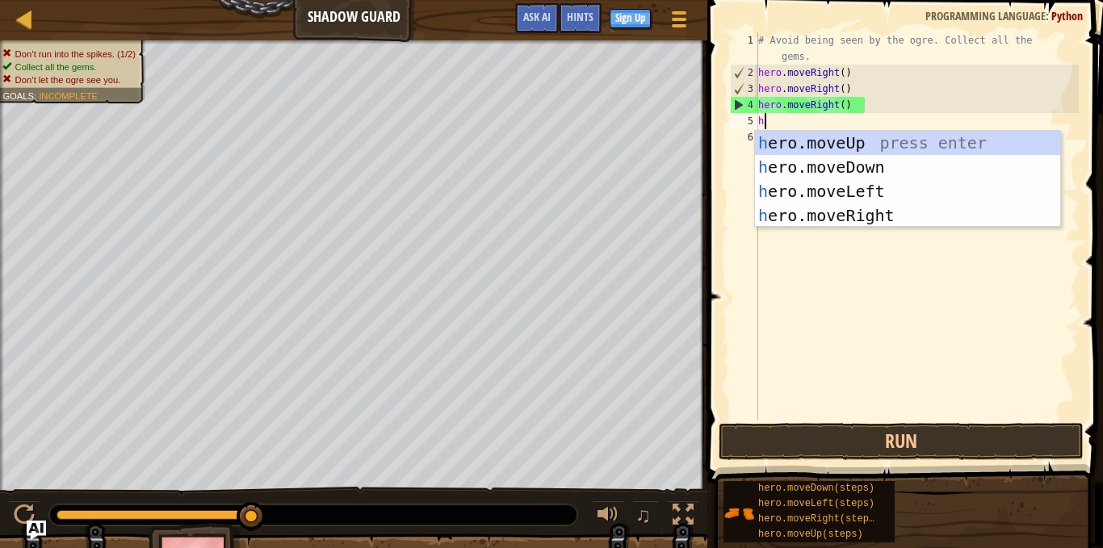
type textarea "he"
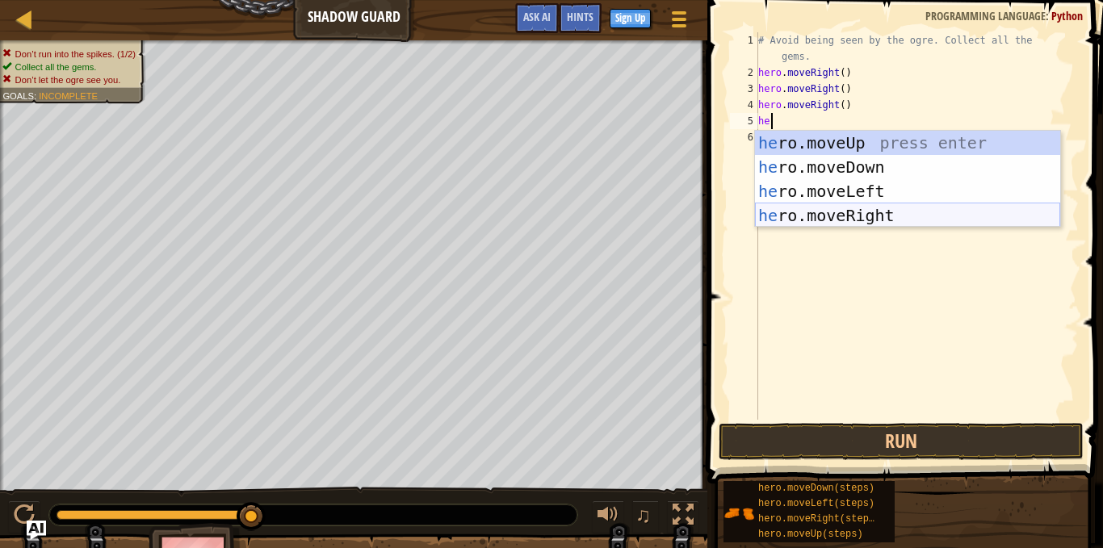
click at [894, 208] on div "he ro.moveUp press enter he ro.moveDown press enter he ro.moveLeft press enter …" at bounding box center [907, 203] width 305 height 145
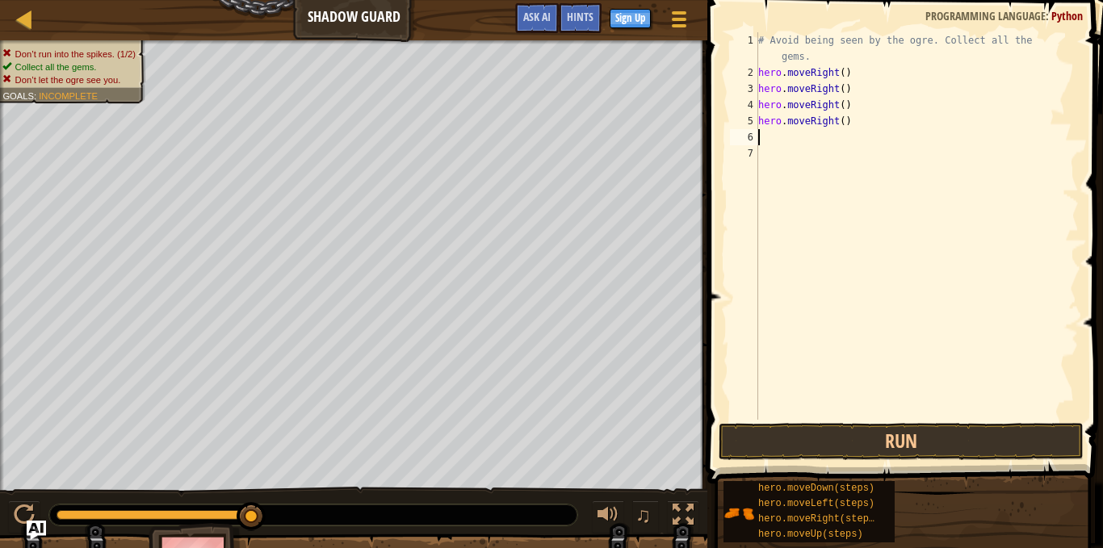
scroll to position [1, 0]
click at [846, 444] on button "Run" at bounding box center [901, 441] width 365 height 37
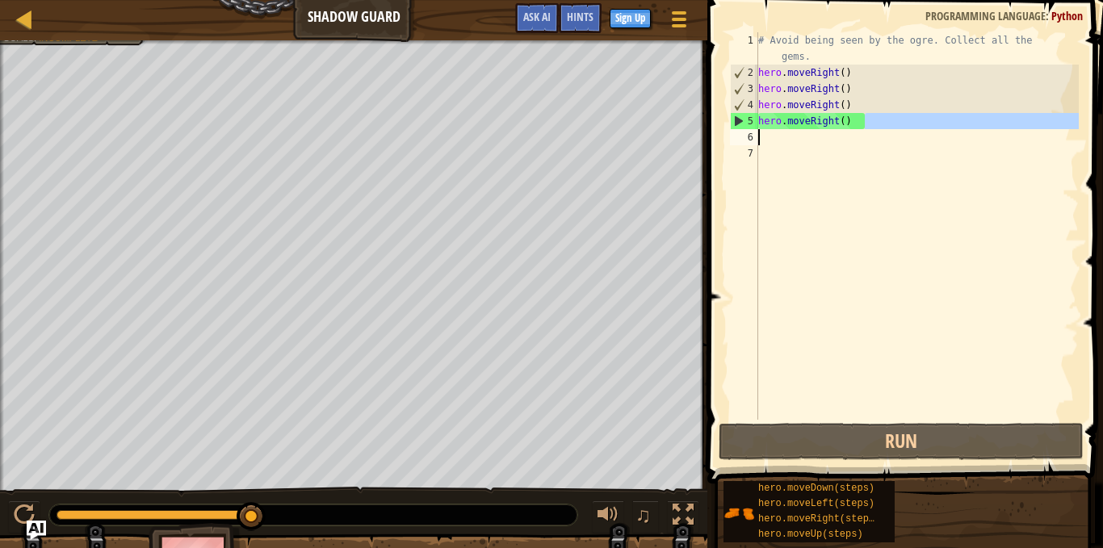
click at [474, 149] on div "Map Shadow Guard Game Menu Done Sign Up Hints Ask AI 1 הההההההההההההההההההההההה…" at bounding box center [551, 274] width 1103 height 548
click at [1010, 122] on div "# Avoid being seen by the ogre. Collect all the gems. hero . moveRight ( ) hero…" at bounding box center [917, 226] width 324 height 388
click at [1010, 122] on div "# Avoid being seen by the ogre. Collect all the gems. hero . moveRight ( ) hero…" at bounding box center [917, 250] width 324 height 436
click at [1007, 124] on div "# Avoid being seen by the ogre. Collect all the gems. hero . moveRight ( ) hero…" at bounding box center [917, 226] width 324 height 388
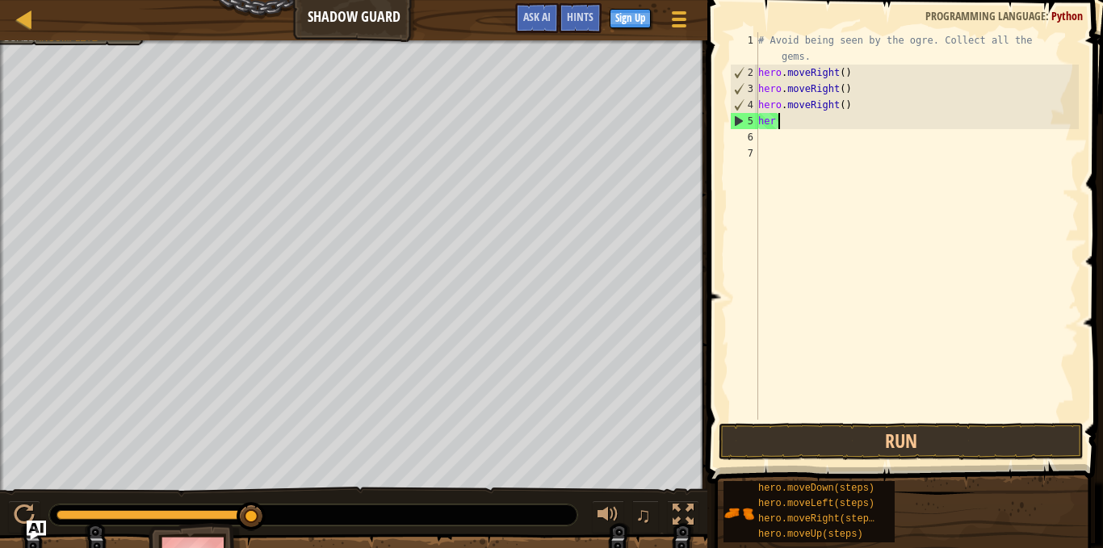
type textarea "h"
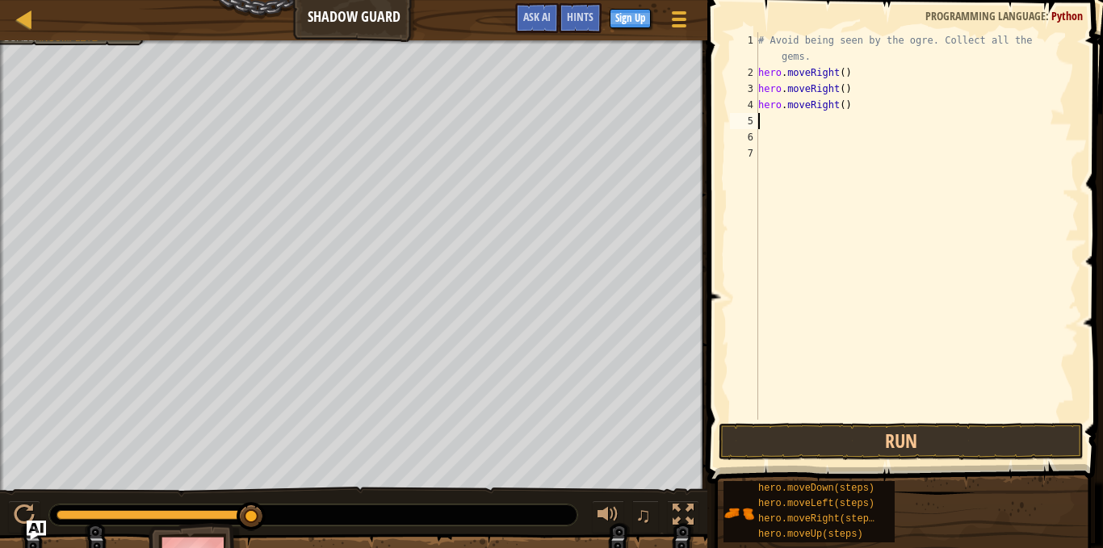
click at [931, 106] on div "# Avoid being seen by the ogre. Collect all the gems. hero . moveRight ( ) hero…" at bounding box center [917, 250] width 324 height 436
type textarea "h"
drag, startPoint x: 849, startPoint y: 82, endPoint x: 829, endPoint y: 92, distance: 21.7
click at [829, 92] on div "# Avoid being seen by the ogre. Collect all the gems. hero . moveRight ( ) hero…" at bounding box center [917, 250] width 324 height 436
drag, startPoint x: 850, startPoint y: 87, endPoint x: 816, endPoint y: 94, distance: 34.7
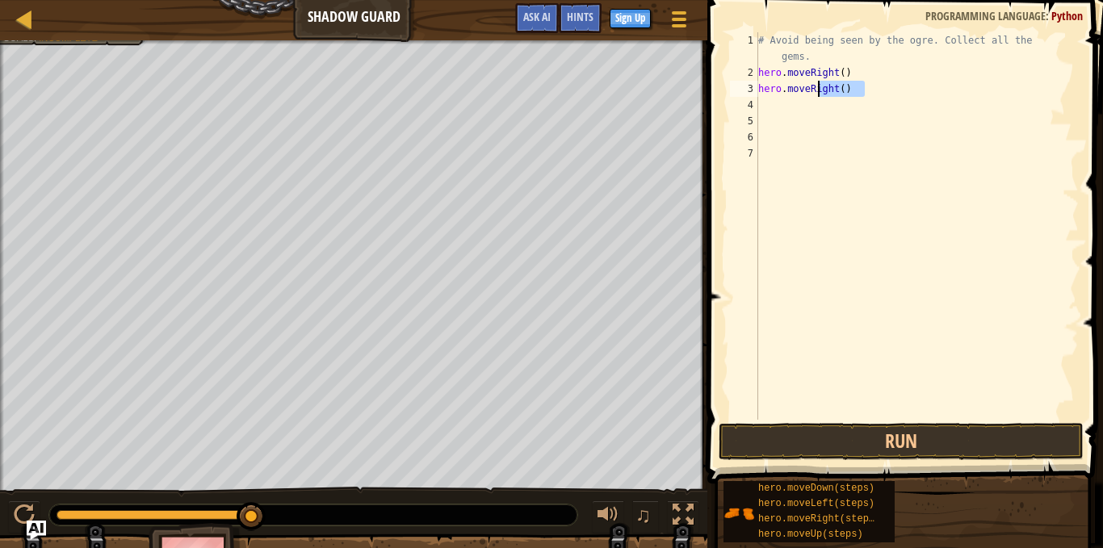
click at [816, 94] on div "# Avoid being seen by the ogre. Collect all the gems. hero . moveRight ( ) hero…" at bounding box center [917, 250] width 324 height 436
type textarea "hero.moveu"
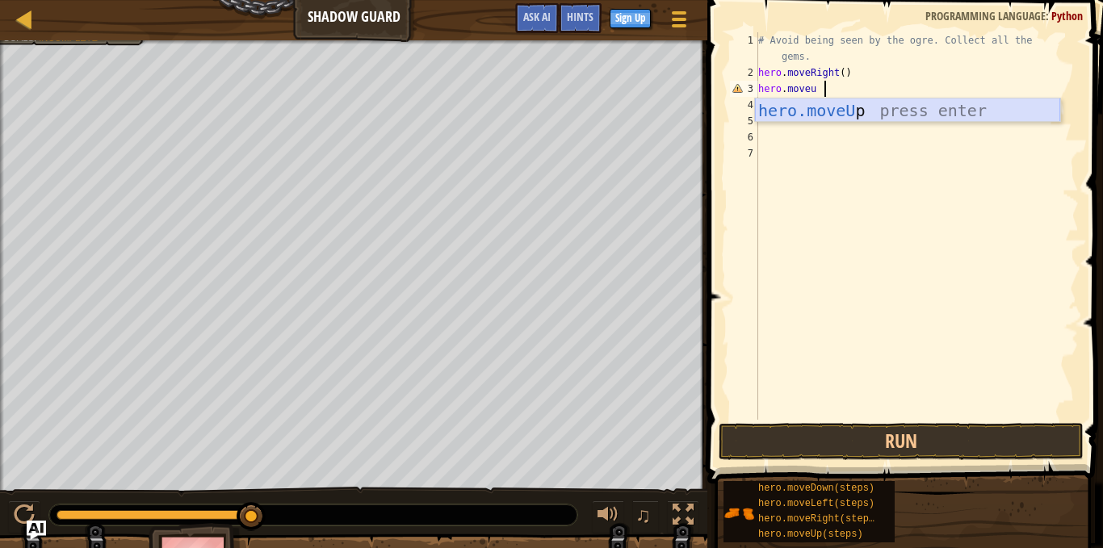
click at [954, 117] on div "hero.moveU p press enter" at bounding box center [907, 135] width 305 height 73
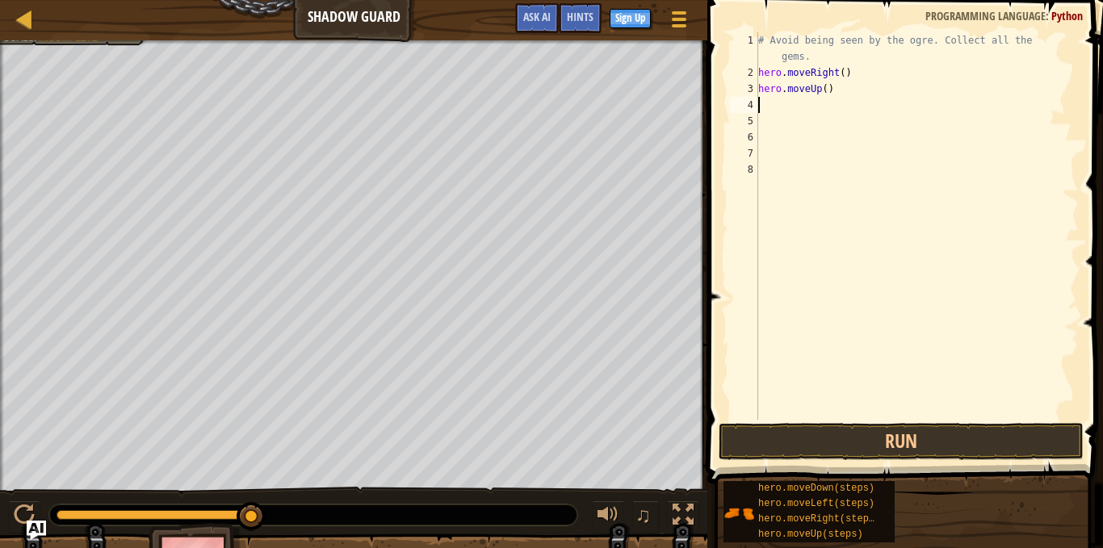
scroll to position [1, 0]
click at [805, 103] on div "# Avoid being seen by the ogre. Collect all the gems. hero . moveRight ( ) hero…" at bounding box center [917, 250] width 324 height 436
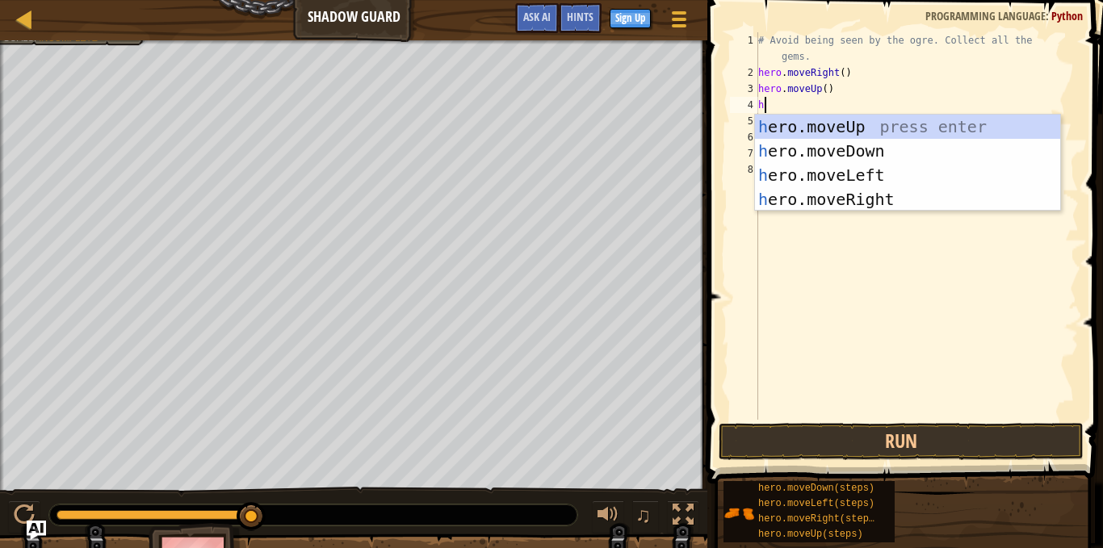
type textarea "he"
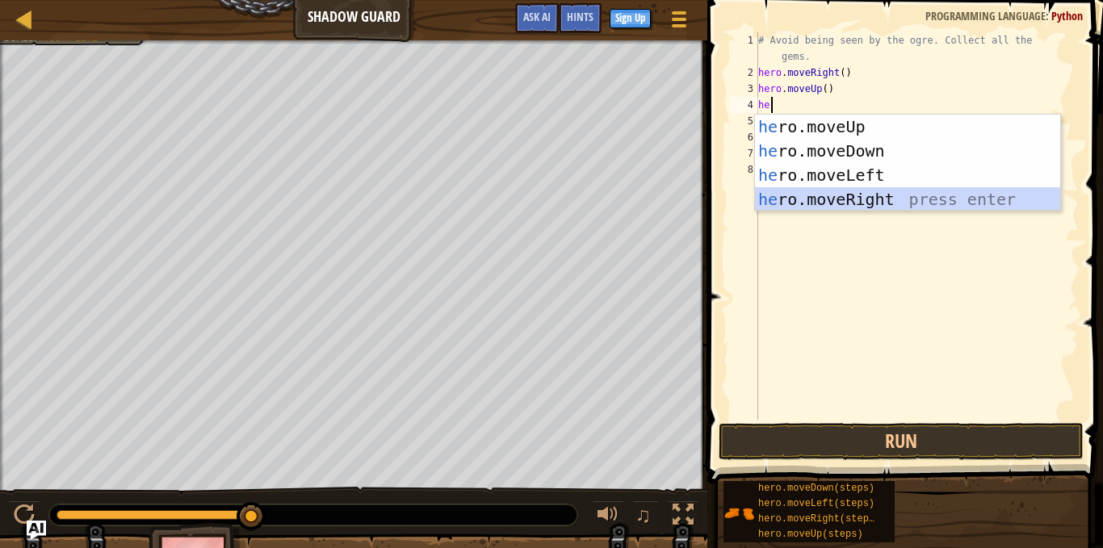
click at [889, 190] on div "he ro.moveUp press enter he ro.moveDown press enter he ro.moveLeft press enter …" at bounding box center [907, 187] width 305 height 145
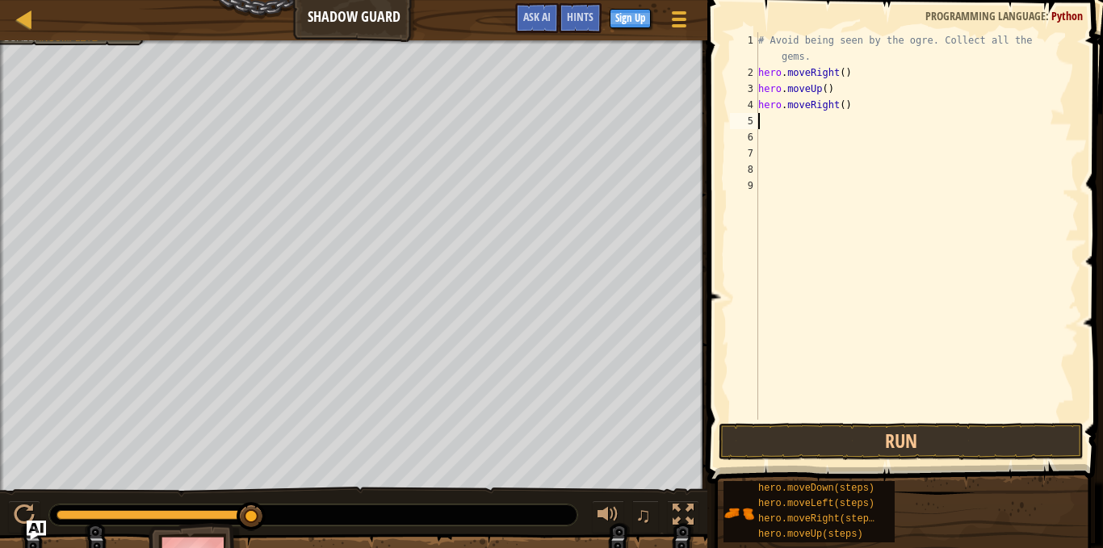
click at [824, 127] on div "# Avoid being seen by the ogre. Collect all the gems. hero . moveRight ( ) hero…" at bounding box center [917, 250] width 324 height 436
type textarea "he"
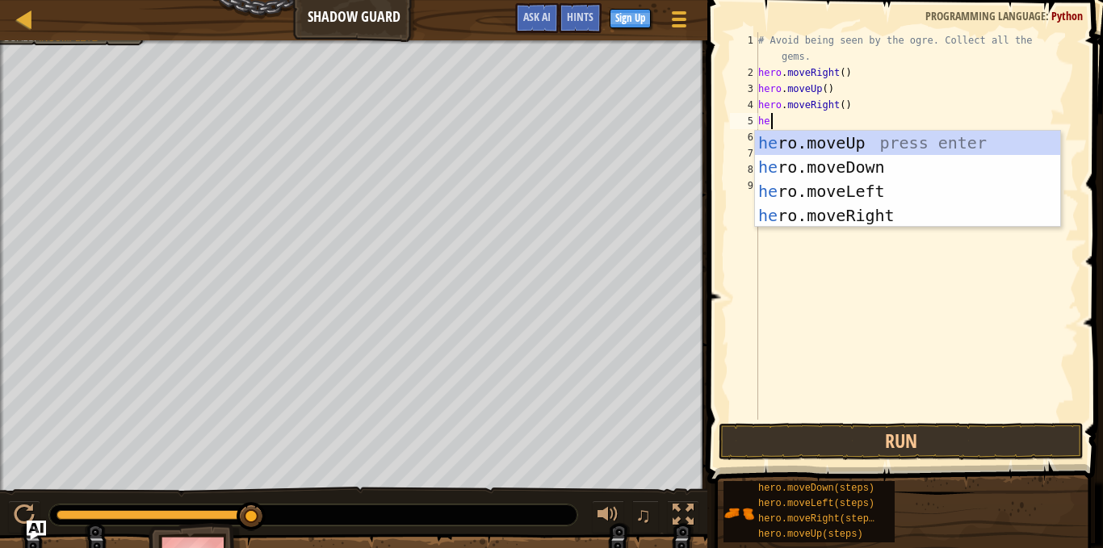
scroll to position [1, 13]
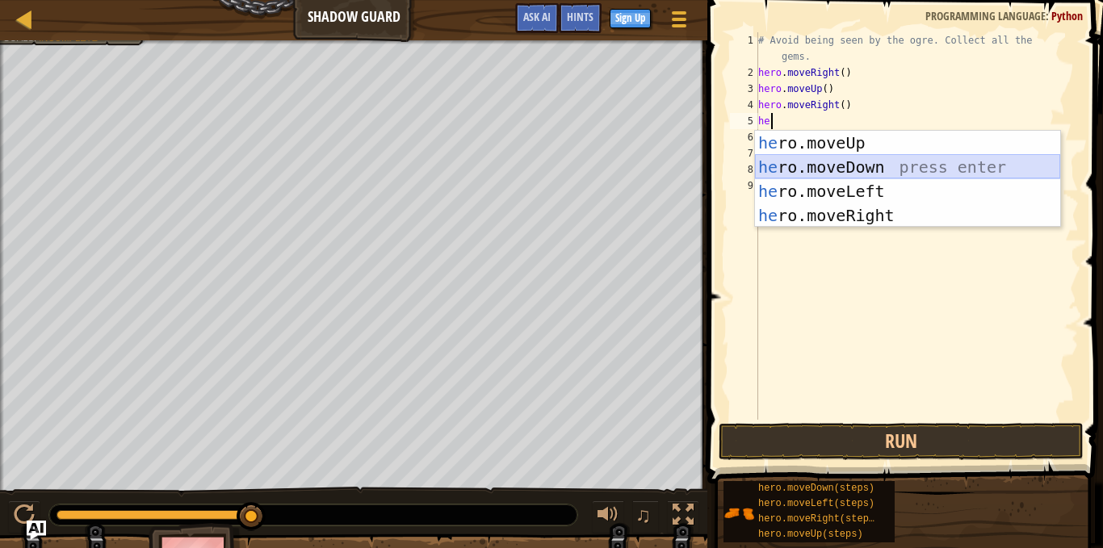
click at [838, 162] on div "he ro.moveUp press enter he ro.moveDown press enter he ro.moveLeft press enter …" at bounding box center [907, 203] width 305 height 145
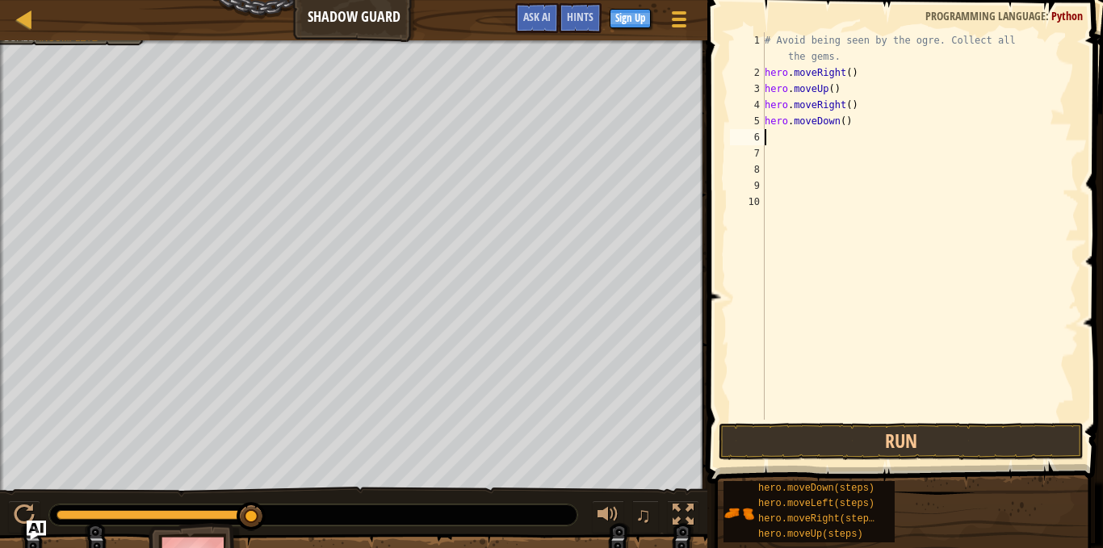
scroll to position [1, 0]
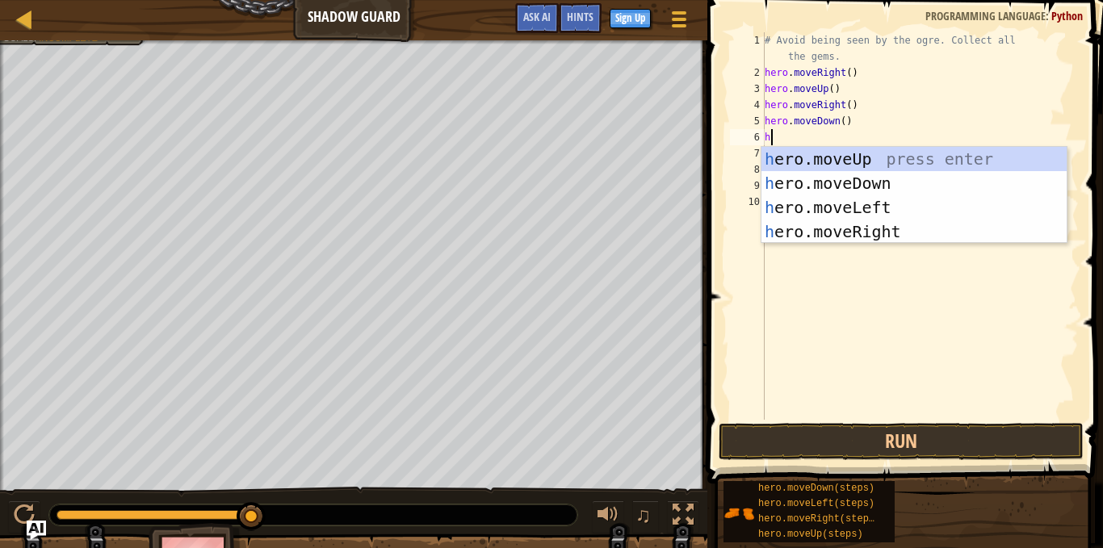
type textarea "he"
click at [840, 226] on div "he ro.moveUp press enter he ro.moveDown press enter he ro.moveLeft press enter …" at bounding box center [914, 219] width 305 height 145
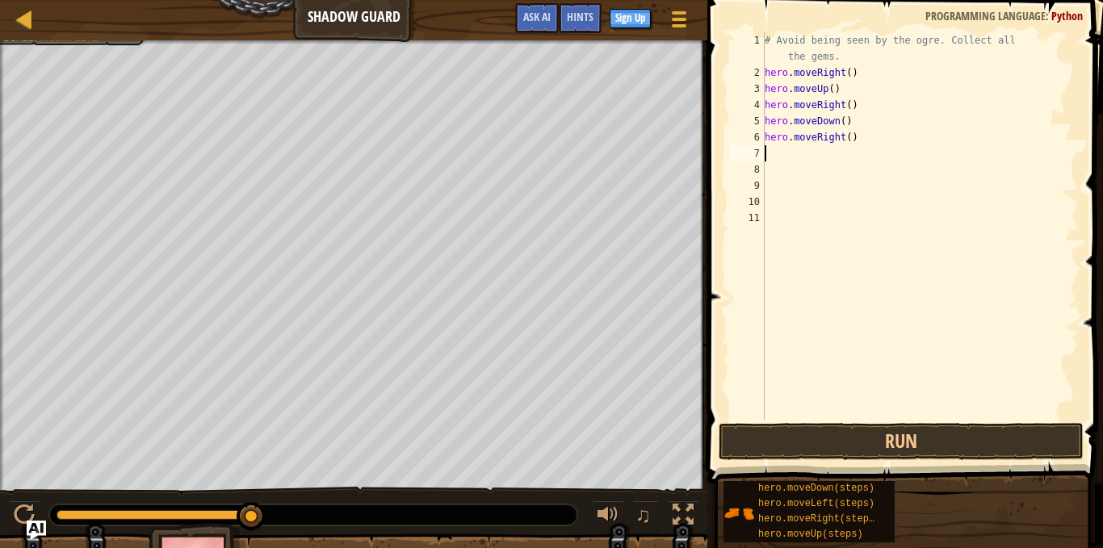
scroll to position [1, 0]
click at [925, 456] on button "Run" at bounding box center [901, 441] width 365 height 37
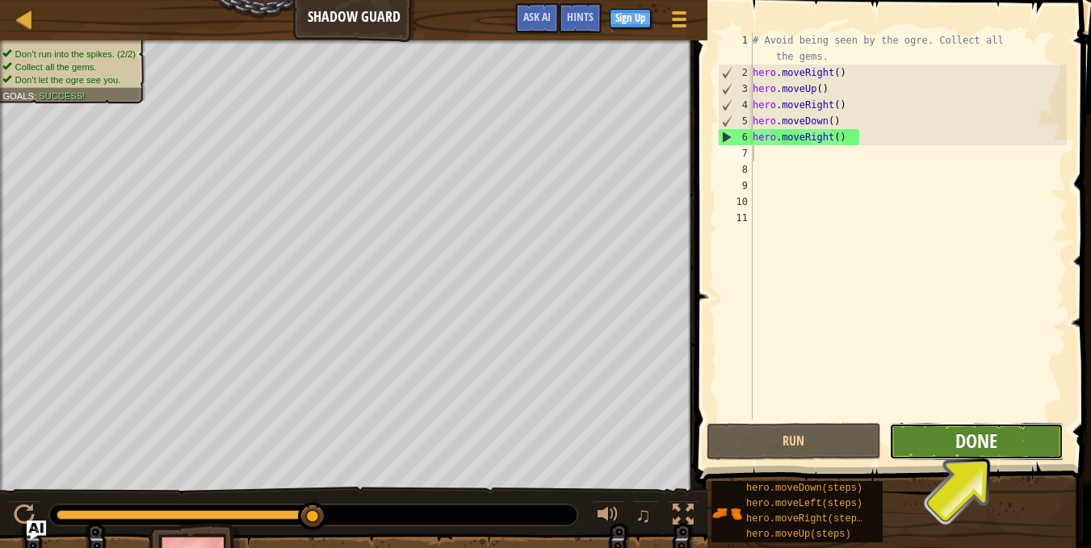
click at [956, 440] on span "Done" at bounding box center [976, 441] width 42 height 26
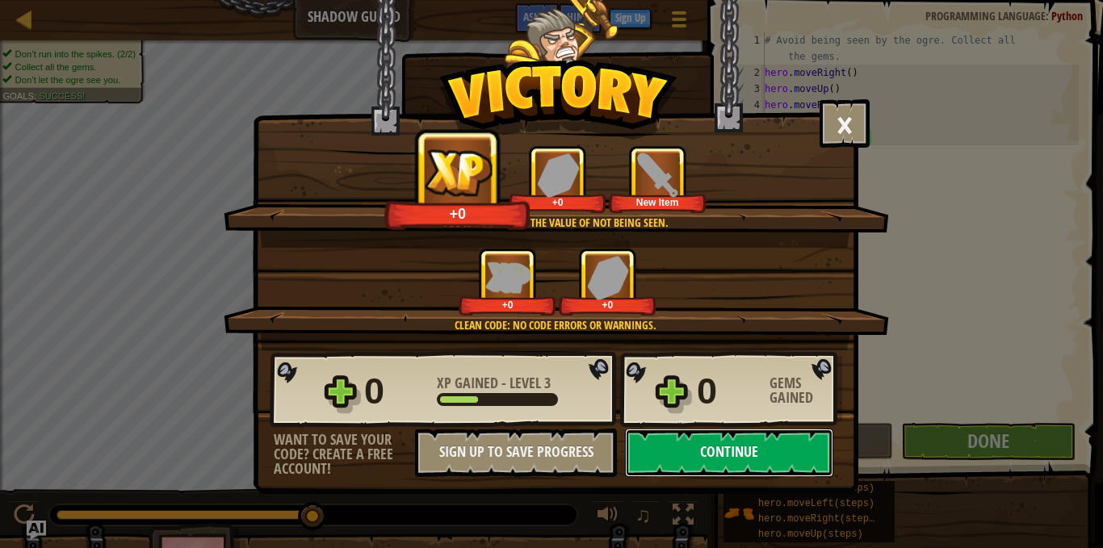
click at [711, 449] on button "Continue" at bounding box center [729, 453] width 208 height 48
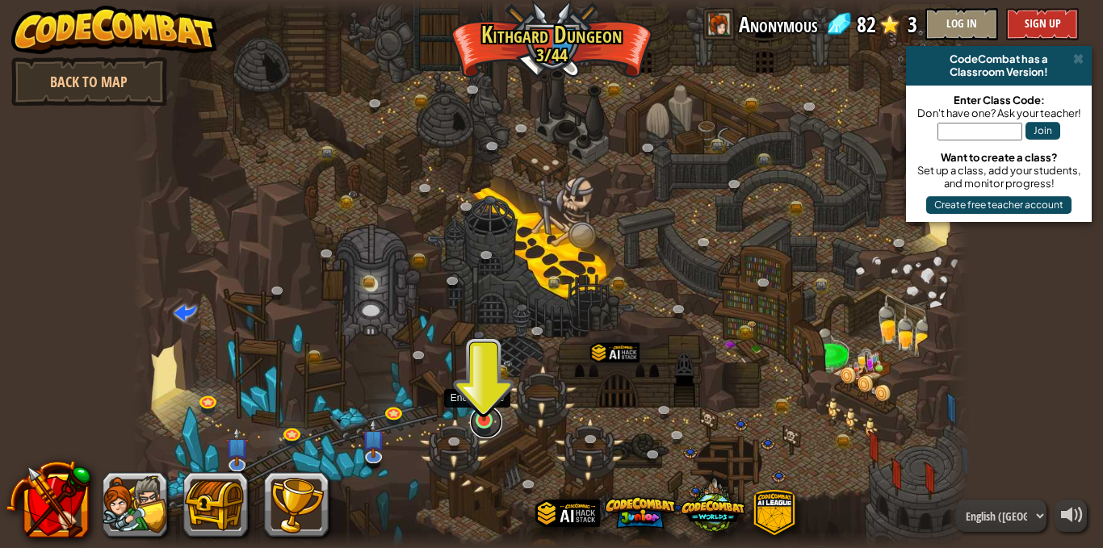
click at [480, 424] on link at bounding box center [486, 422] width 32 height 32
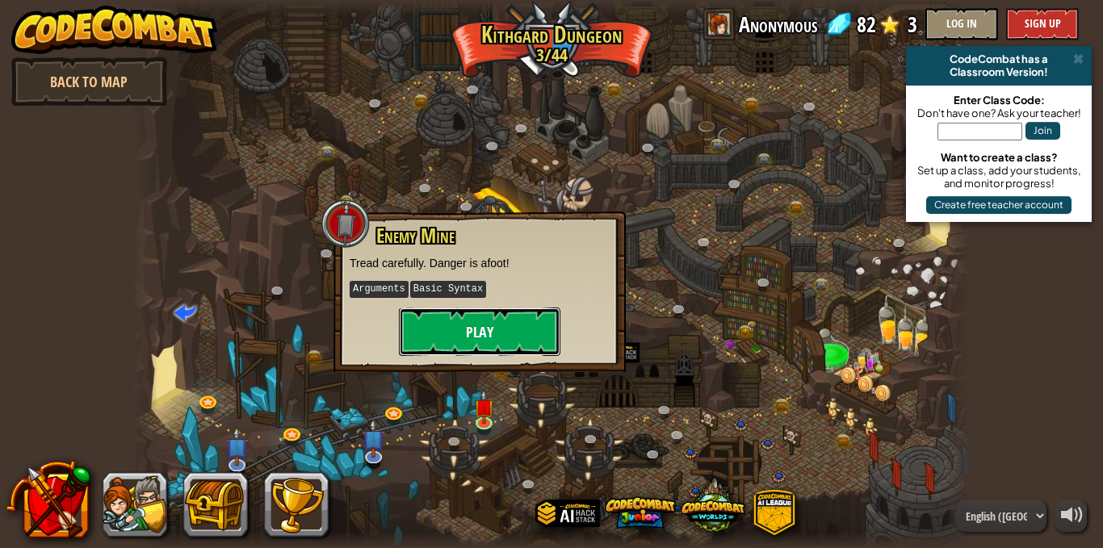
click at [505, 317] on button "Play" at bounding box center [480, 332] width 162 height 48
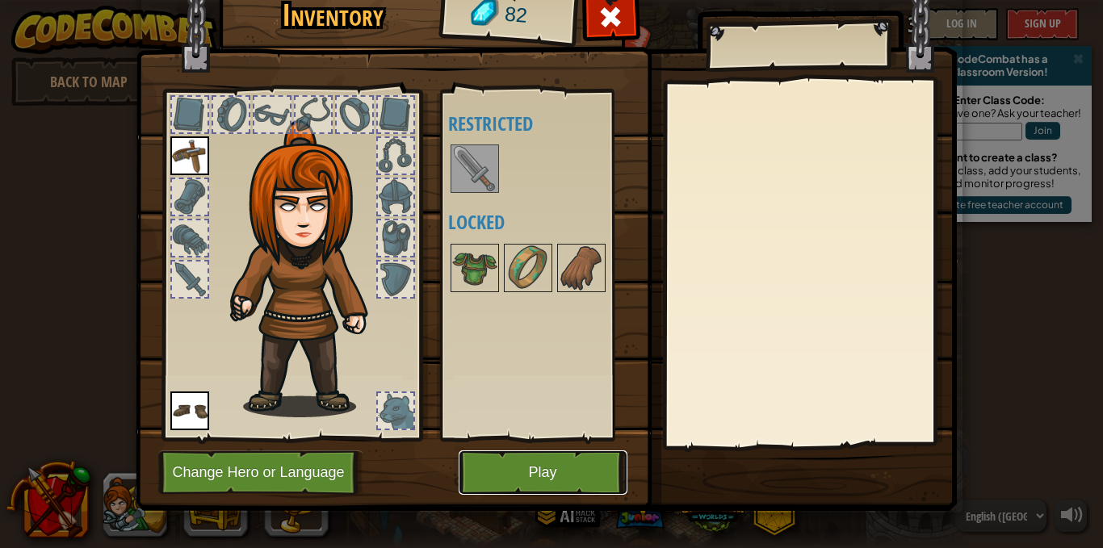
click at [585, 485] on button "Play" at bounding box center [543, 473] width 169 height 44
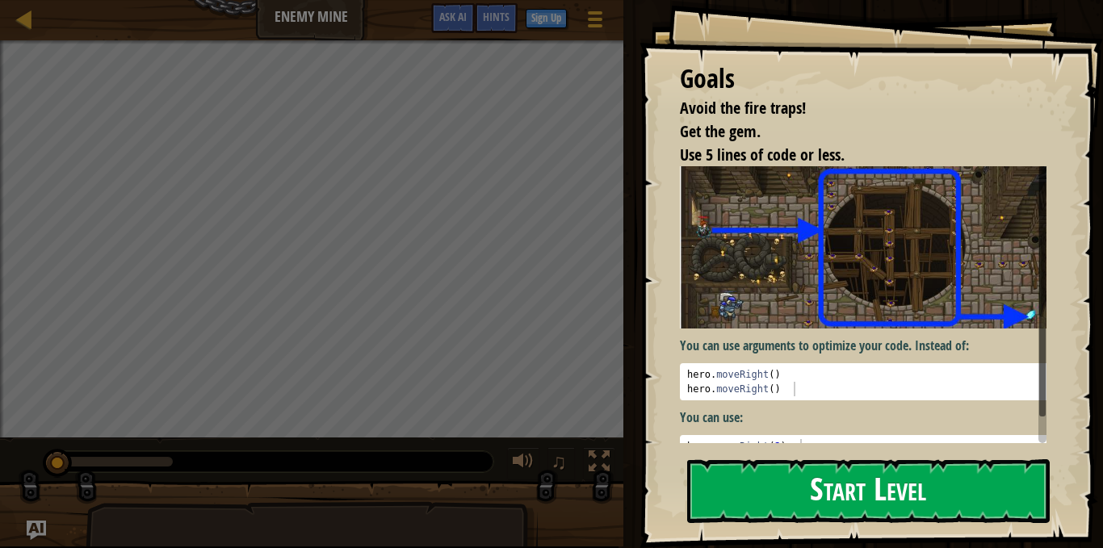
click at [780, 498] on button "Start Level" at bounding box center [868, 492] width 363 height 64
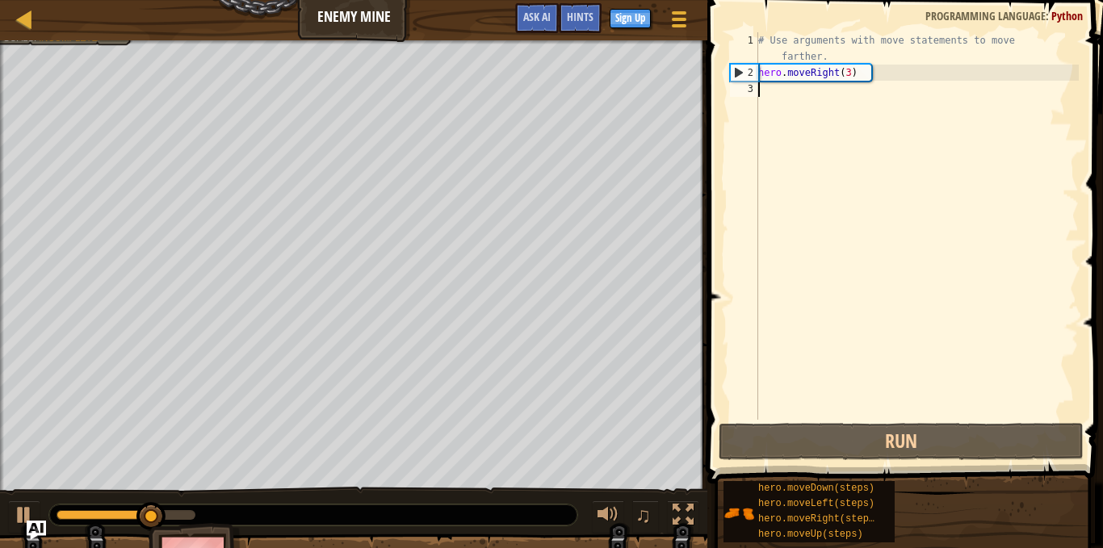
click at [796, 95] on div "# Use arguments with move statements to move farther. hero . moveRight ( 3 )" at bounding box center [917, 250] width 324 height 436
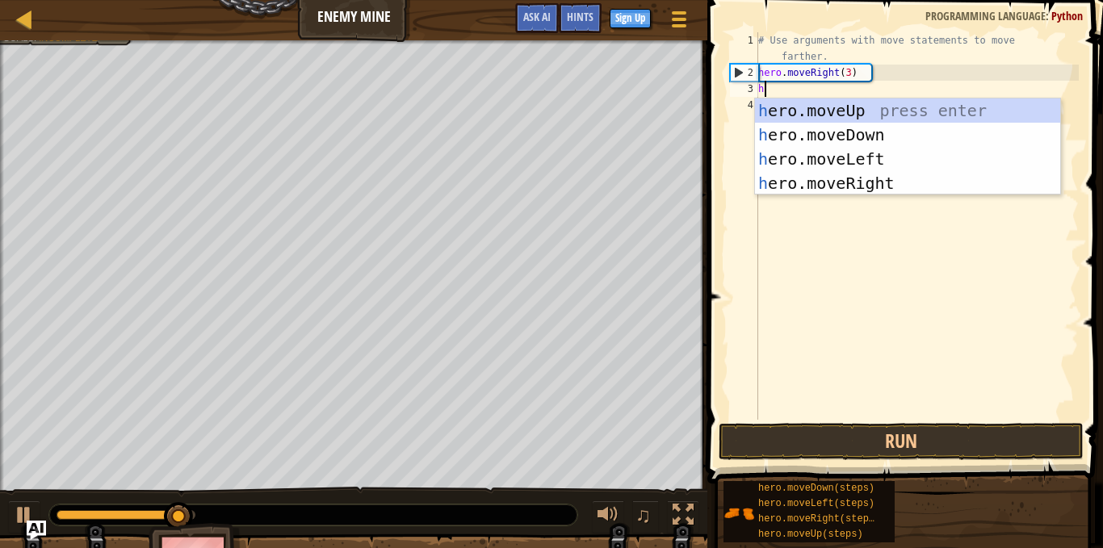
type textarea "he"
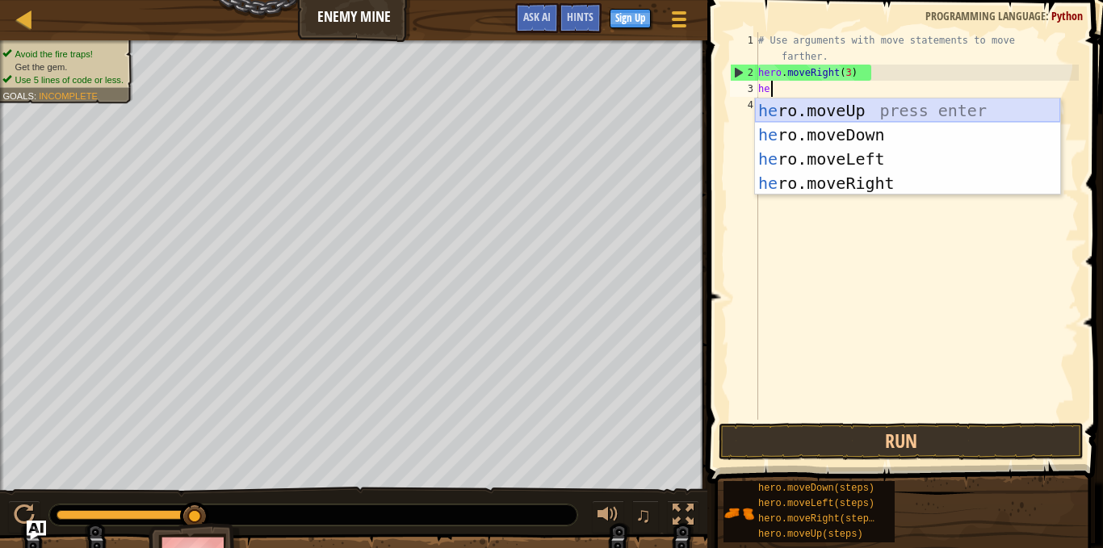
click at [1006, 111] on div "he ro.moveUp press enter he ro.moveDown press enter he ro.moveLeft press enter …" at bounding box center [907, 171] width 305 height 145
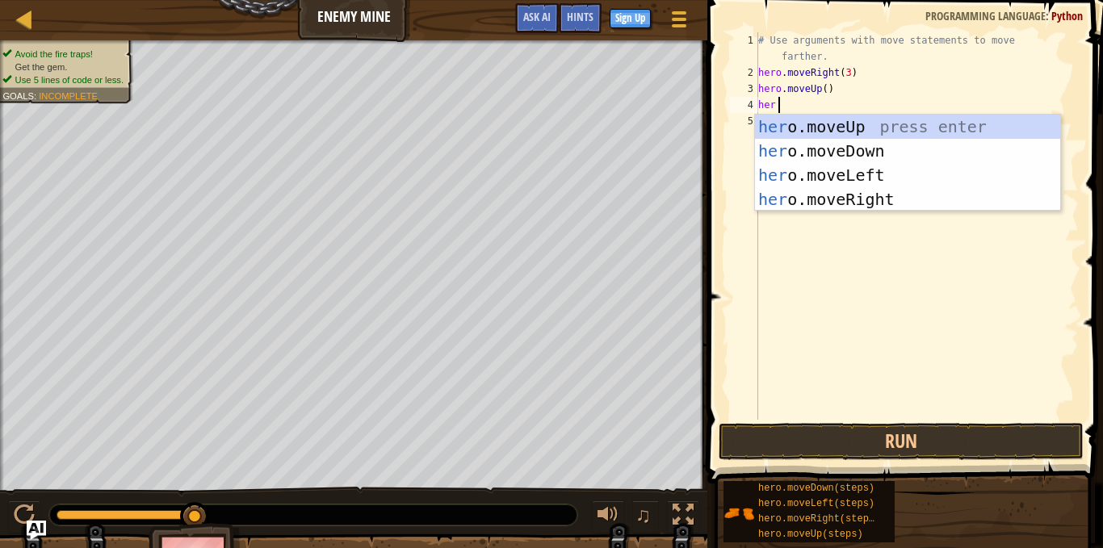
type textarea "hero"
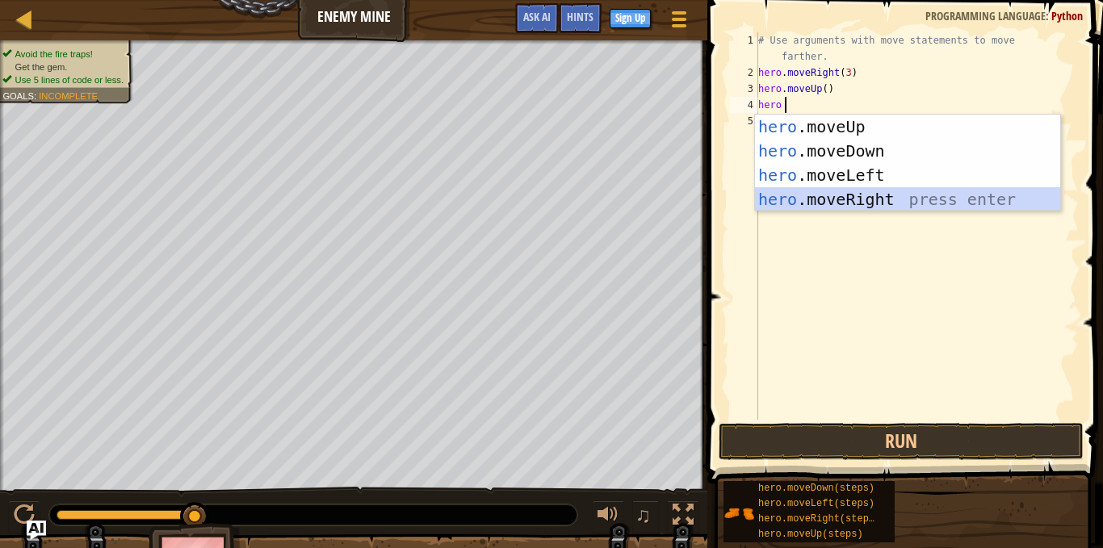
click at [888, 201] on div "hero .moveUp press enter hero .moveDown press enter hero .moveLeft press enter …" at bounding box center [907, 187] width 305 height 145
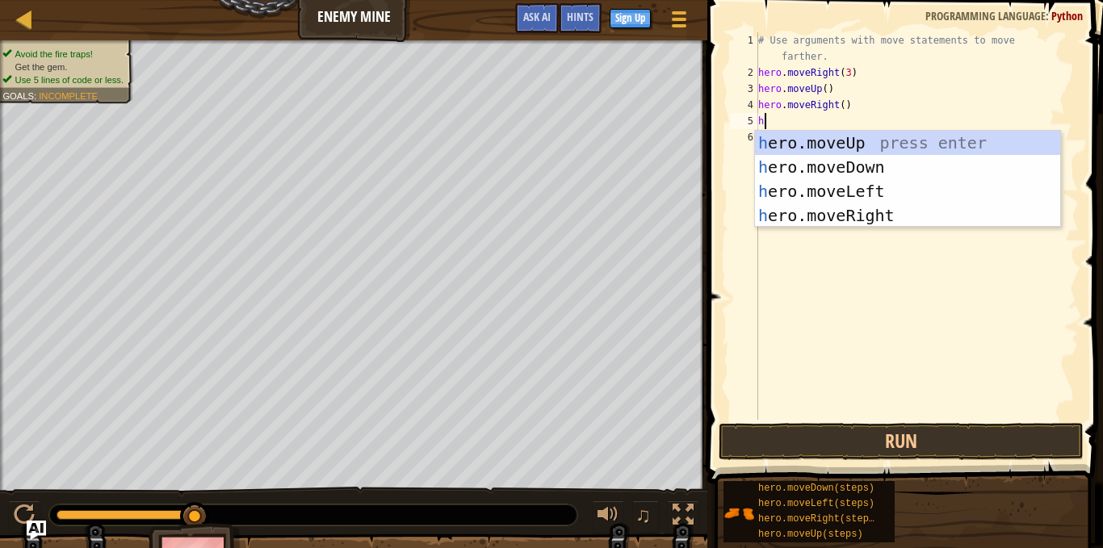
scroll to position [1, 6]
type textarea "her"
click at [902, 158] on div "her o.moveUp press enter her o.moveDown press enter her o.moveLeft press enter …" at bounding box center [907, 203] width 305 height 145
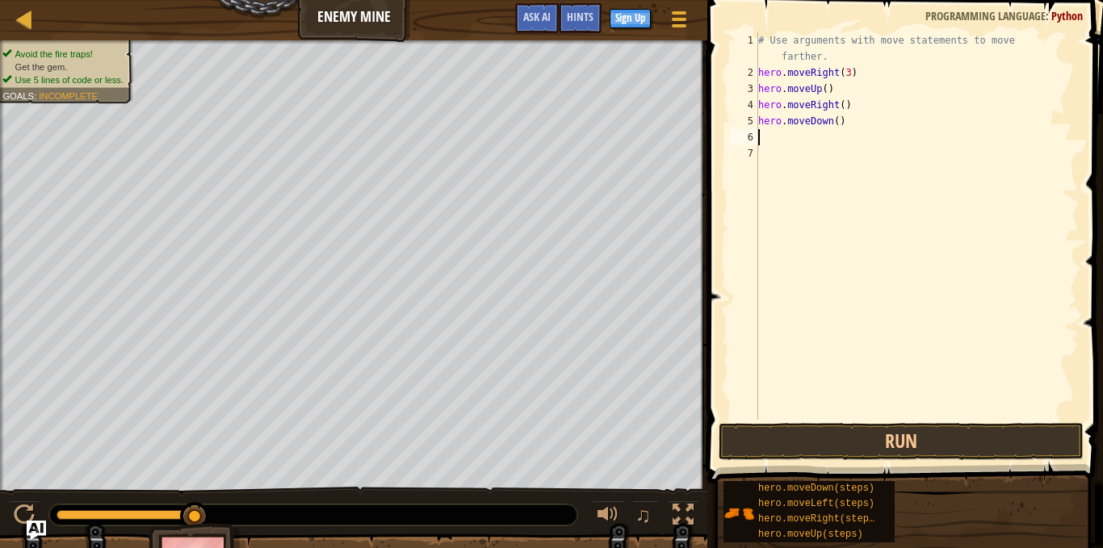
scroll to position [1, 0]
click at [882, 128] on div "# Use arguments with move statements to move farther. hero . moveRight ( 3 ) he…" at bounding box center [917, 250] width 324 height 436
type textarea "hero.moveDown()"
click at [672, 121] on div "Map Enemy Mine Game Menu Done Sign Up Hints Ask AI 1 הההההההההההההההההההההההההה…" at bounding box center [551, 274] width 1103 height 548
click at [821, 136] on div "# Use arguments with move statements to move farther. hero . moveRight ( 3 ) he…" at bounding box center [917, 250] width 324 height 436
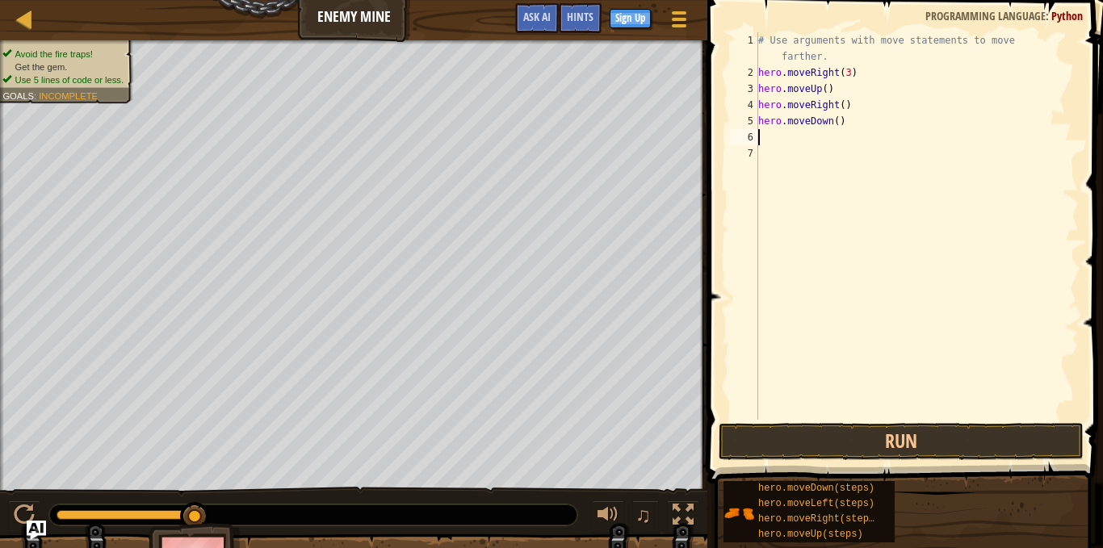
type textarea "hero.moveDown()"
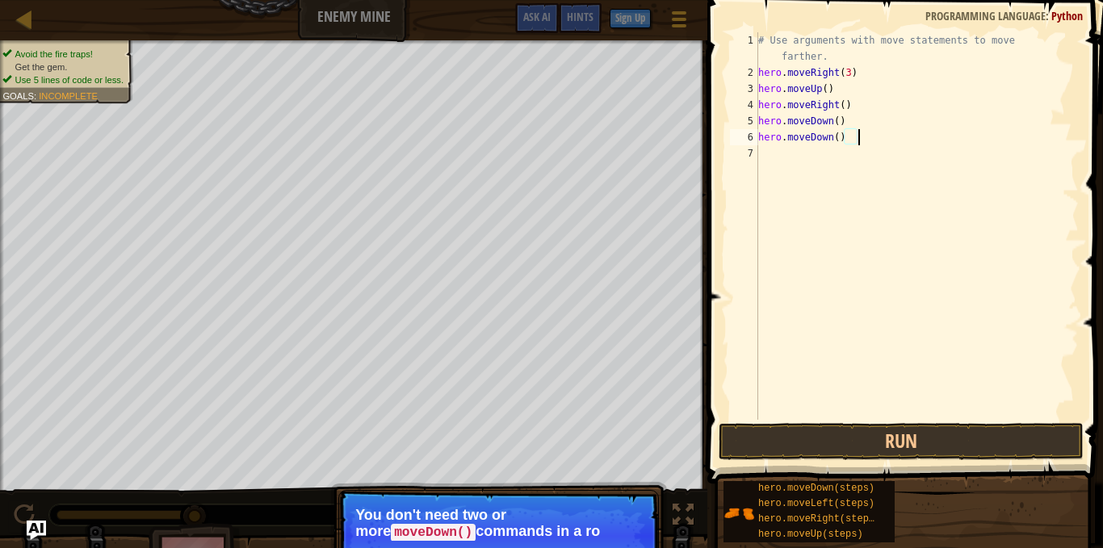
click at [812, 166] on div "# Use arguments with move statements to move farther. hero . moveRight ( 3 ) he…" at bounding box center [917, 250] width 324 height 436
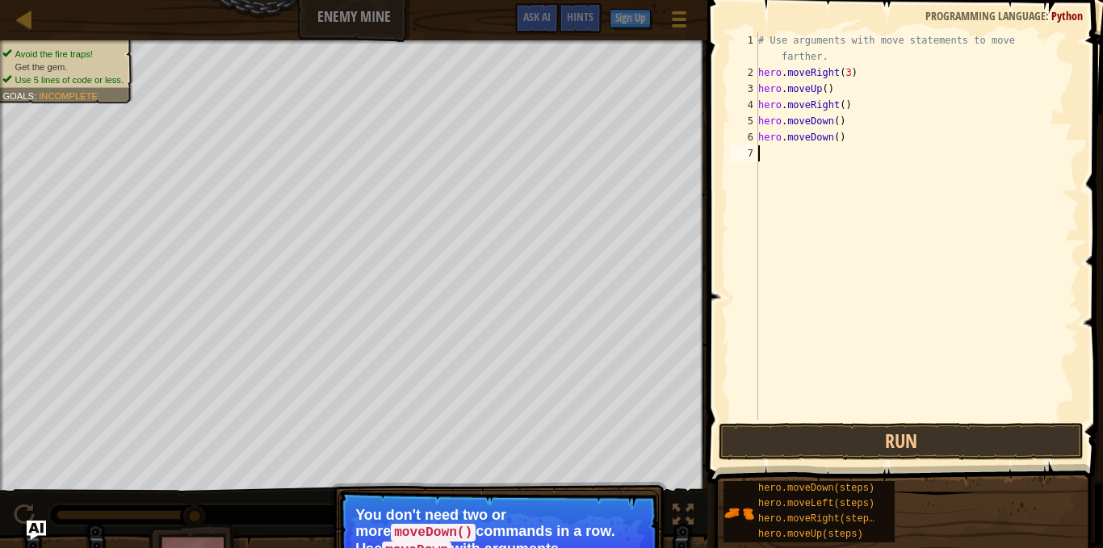
type textarea "hero.moveDown()"
click at [777, 167] on div "# Use arguments with move statements to move farther. hero . moveRight ( 3 ) he…" at bounding box center [917, 250] width 324 height 436
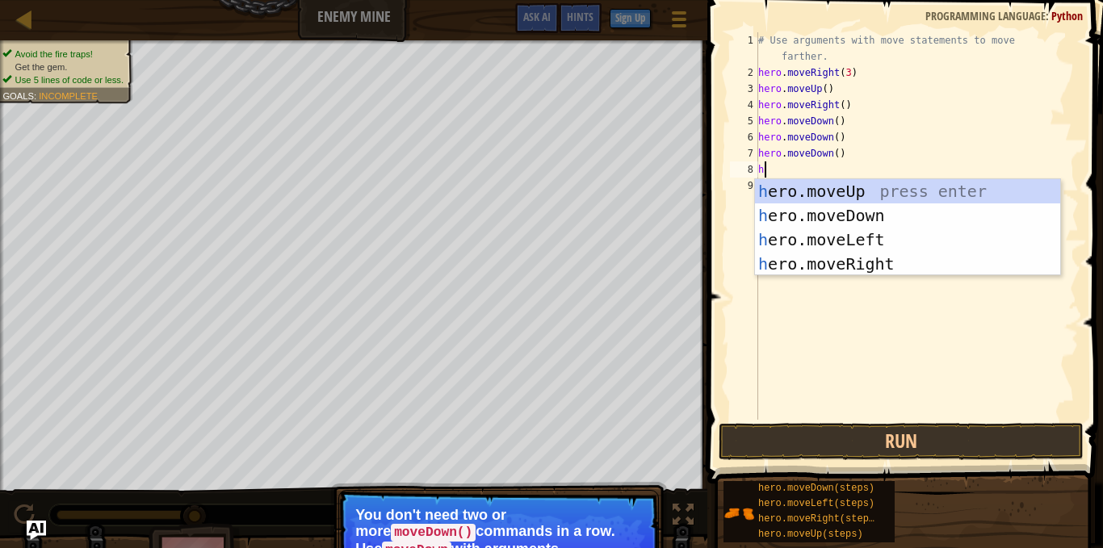
type textarea "he"
click at [922, 257] on div "he ro.moveUp press enter he ro.moveDown press enter he ro.moveLeft press enter …" at bounding box center [907, 251] width 305 height 145
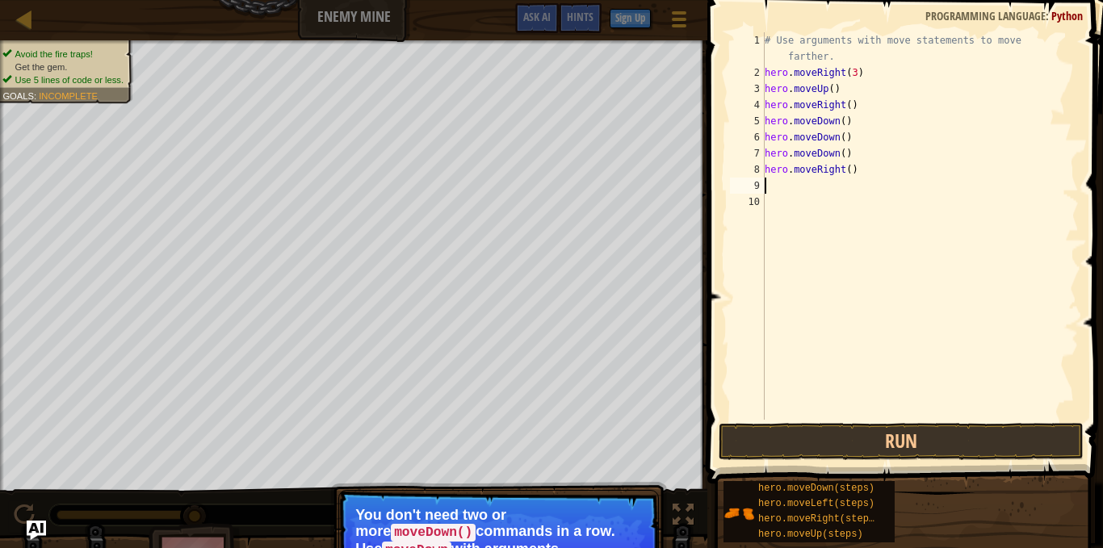
scroll to position [1, 0]
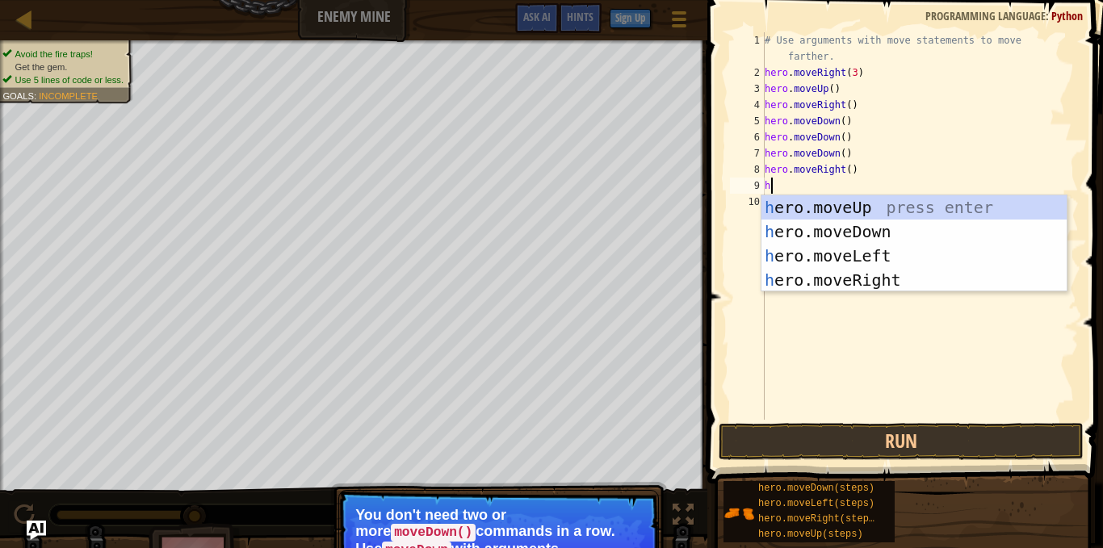
type textarea "he"
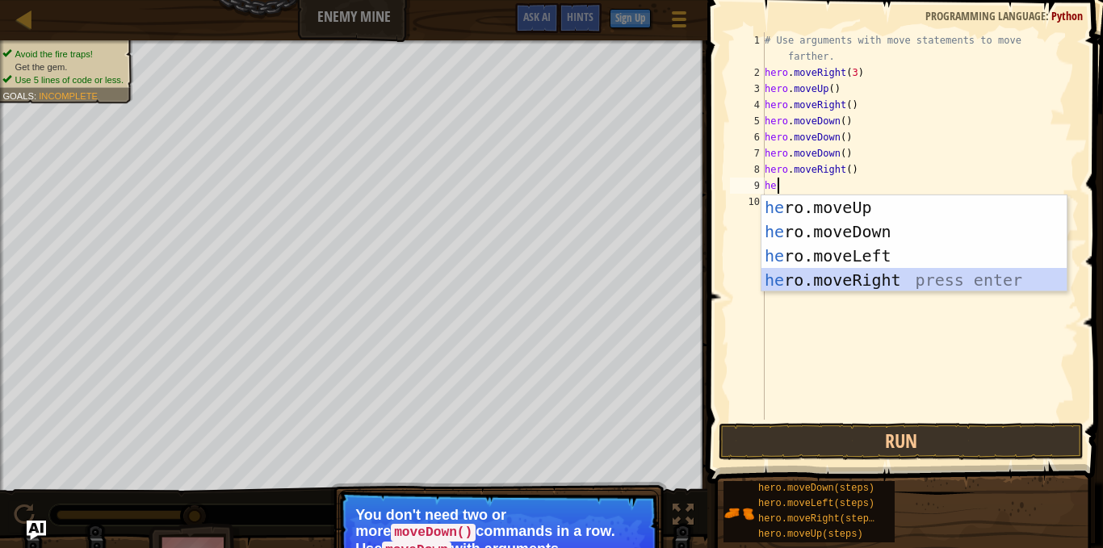
click at [941, 282] on div "he ro.moveUp press enter he ro.moveDown press enter he ro.moveLeft press enter …" at bounding box center [914, 267] width 305 height 145
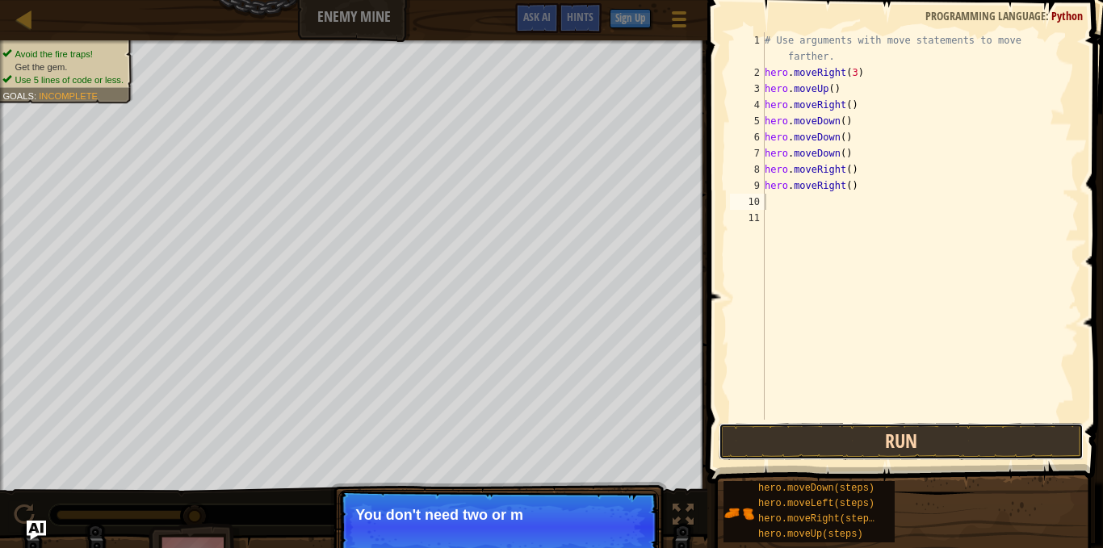
click at [908, 444] on button "Run" at bounding box center [901, 441] width 365 height 37
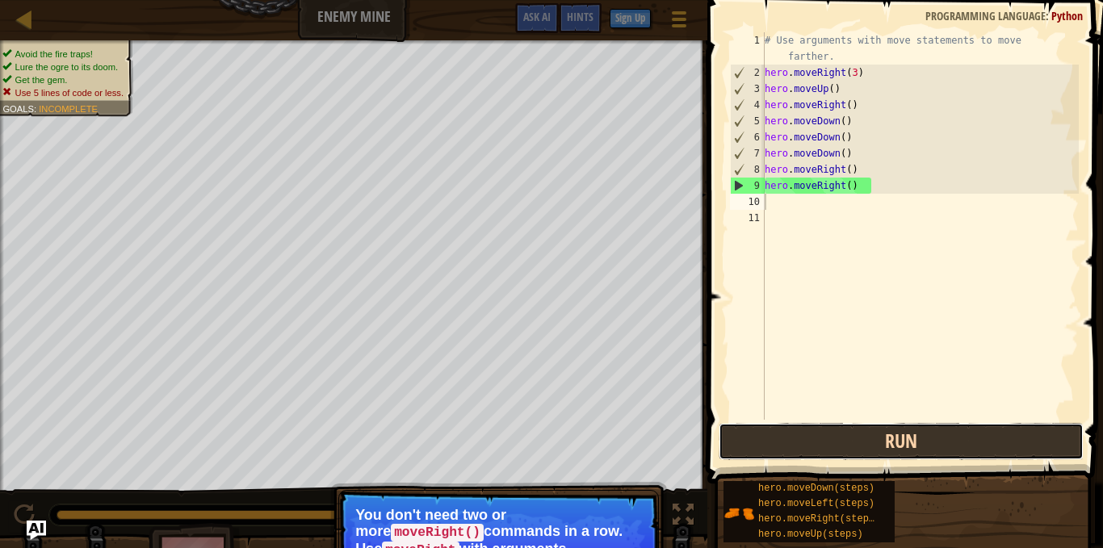
click at [762, 435] on button "Run" at bounding box center [901, 441] width 365 height 37
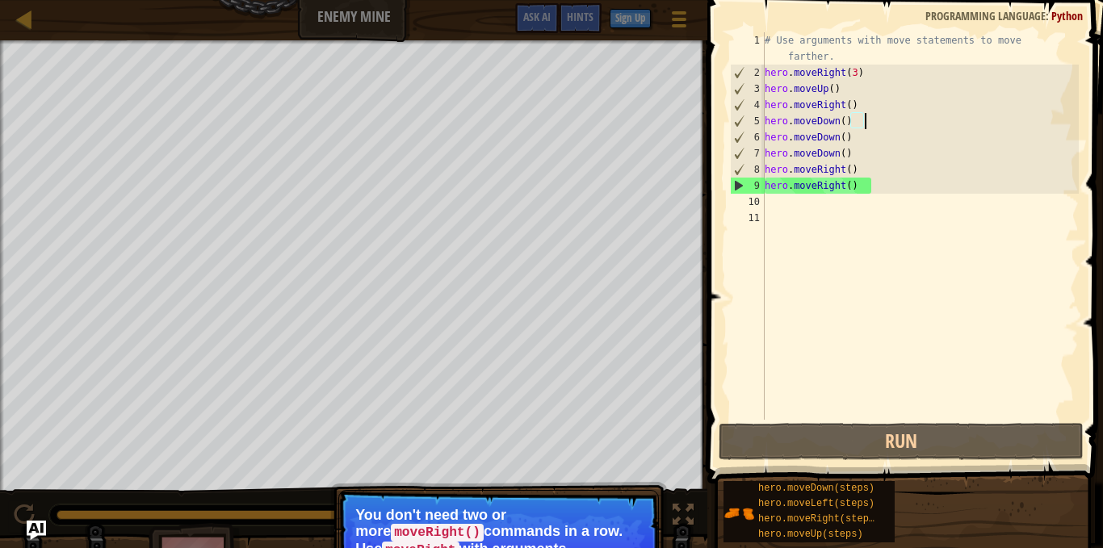
click at [862, 118] on div "# Use arguments with move statements to move farther. hero . moveRight ( 3 ) he…" at bounding box center [921, 250] width 318 height 436
click at [859, 120] on div "# Use arguments with move statements to move farther. hero . moveRight ( 3 ) he…" at bounding box center [921, 250] width 318 height 436
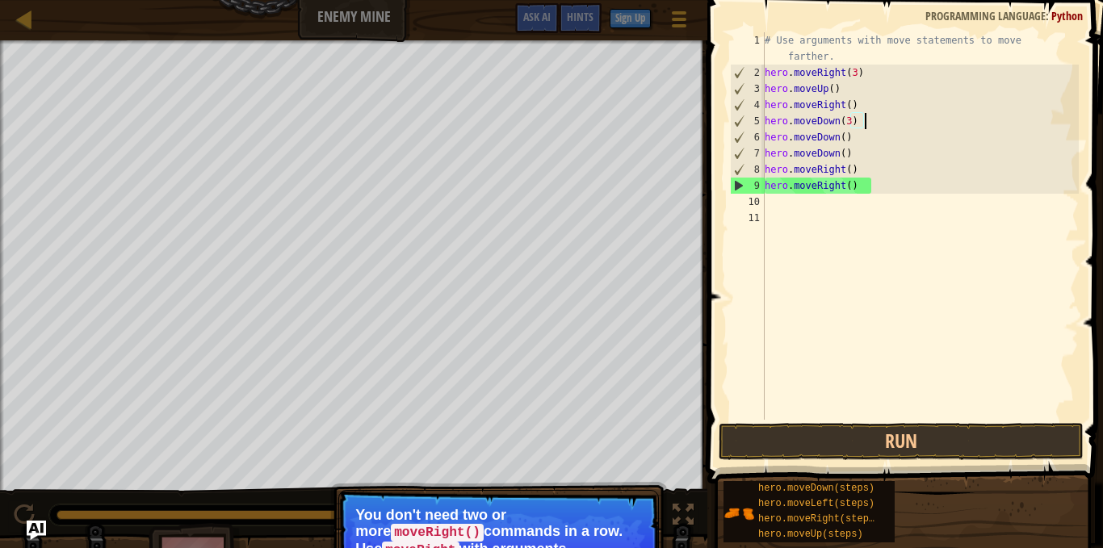
scroll to position [1, 100]
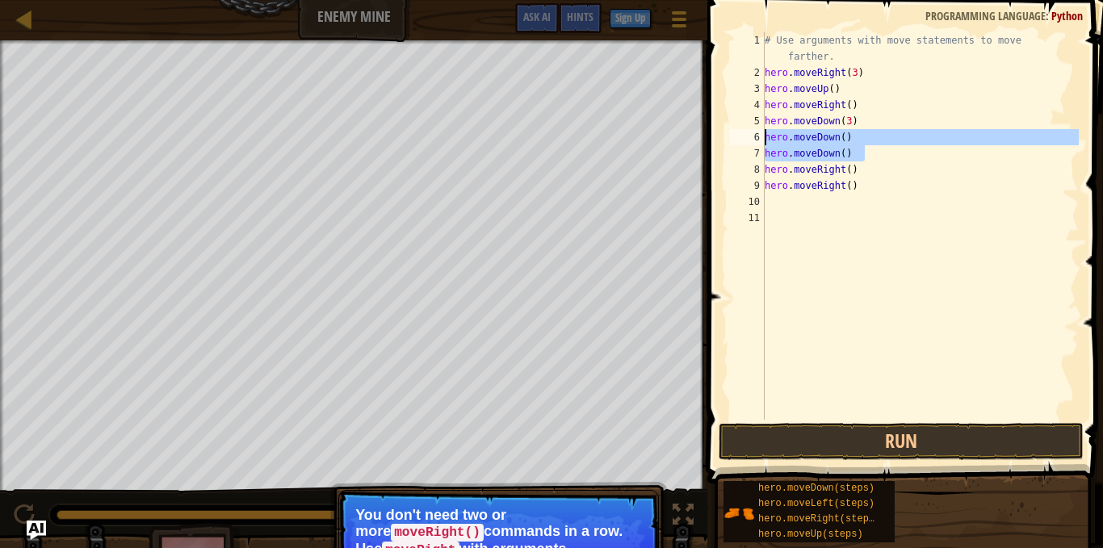
drag, startPoint x: 872, startPoint y: 156, endPoint x: 745, endPoint y: 133, distance: 128.8
click at [745, 133] on div "hero.moveDown(3) 1 2 3 4 5 6 7 8 9 10 11 # Use arguments with move statements t…" at bounding box center [903, 226] width 352 height 388
type textarea "hero.moveDown() hero.moveDown()"
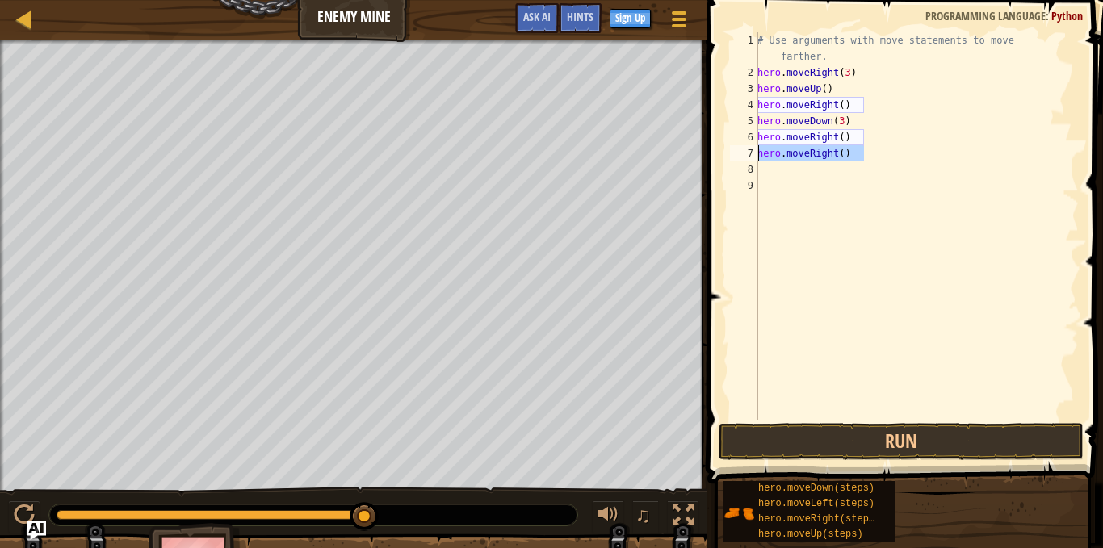
drag, startPoint x: 878, startPoint y: 154, endPoint x: 716, endPoint y: 157, distance: 161.5
click at [722, 157] on div "hero.moveDown(3) 1 2 3 4 5 6 7 8 9 # Use arguments with move statements to move…" at bounding box center [903, 273] width 401 height 531
type textarea "hero.moveRight()"
click at [857, 140] on div "# Use arguments with move statements to move farther. hero . moveRight ( 3 ) he…" at bounding box center [916, 250] width 325 height 436
type textarea "hero.moveRight(2)"
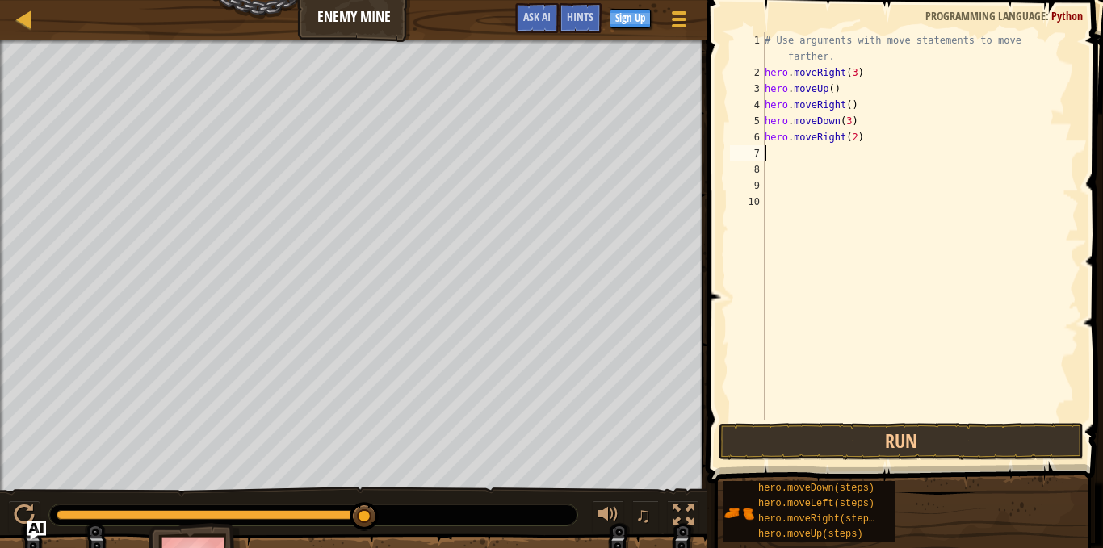
type textarea "hero.moveRight(2)"
click at [858, 173] on div "# Use arguments with move statements to move farther. hero . moveRight ( 3 ) he…" at bounding box center [916, 250] width 325 height 436
type textarea "hero.moveRight(2)"
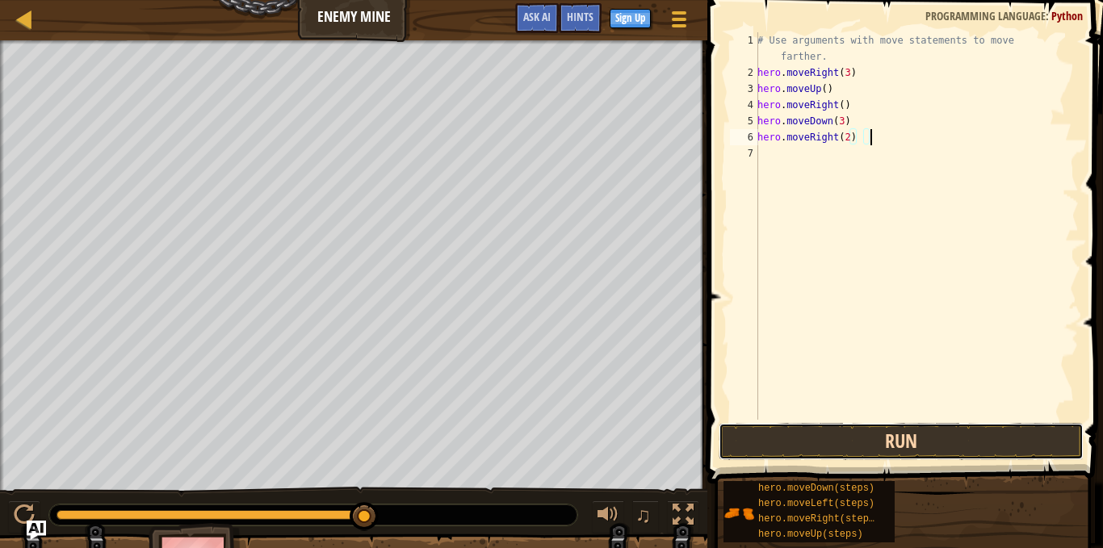
click at [851, 425] on button "Run" at bounding box center [901, 441] width 365 height 37
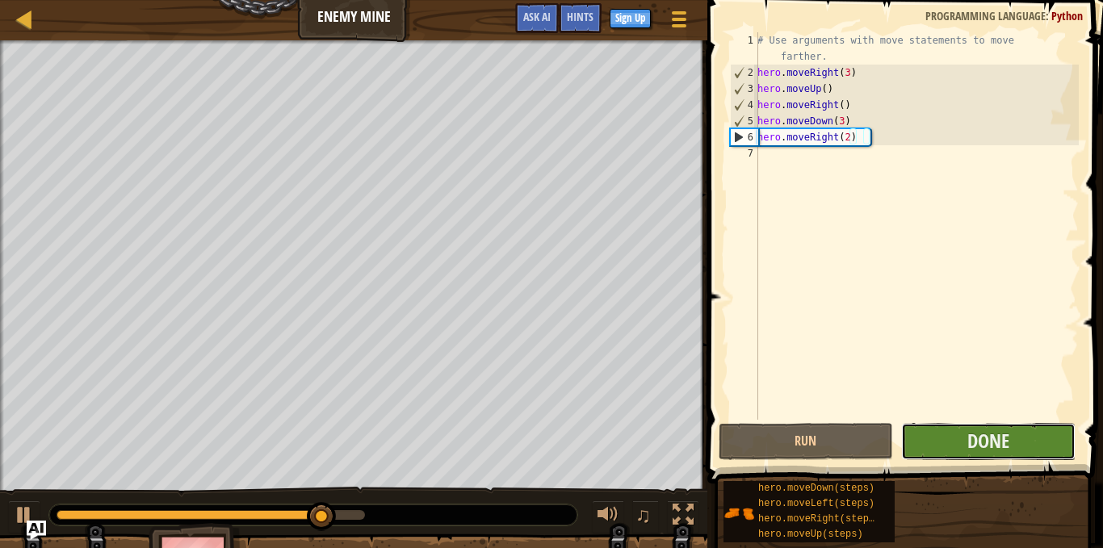
click at [964, 433] on button "Done" at bounding box center [988, 441] width 174 height 37
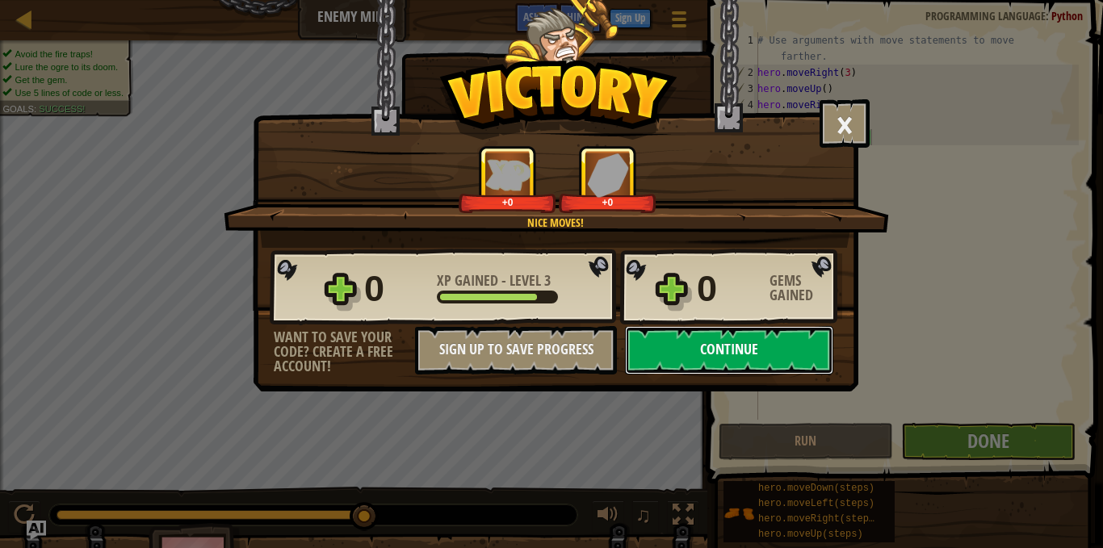
click at [695, 342] on button "Continue" at bounding box center [729, 350] width 208 height 48
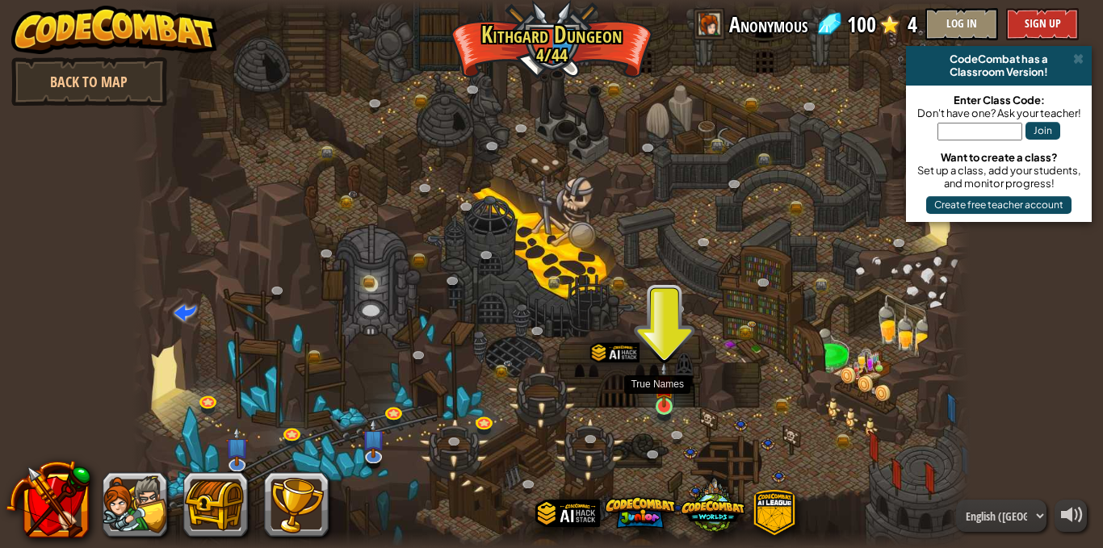
click at [660, 407] on img at bounding box center [664, 385] width 20 height 47
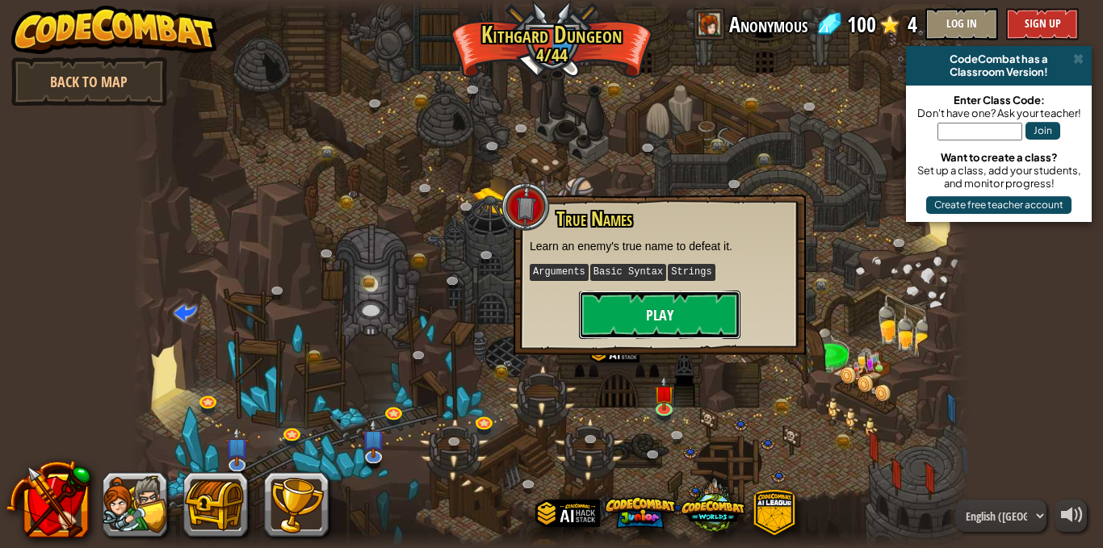
click at [682, 317] on button "Play" at bounding box center [660, 315] width 162 height 48
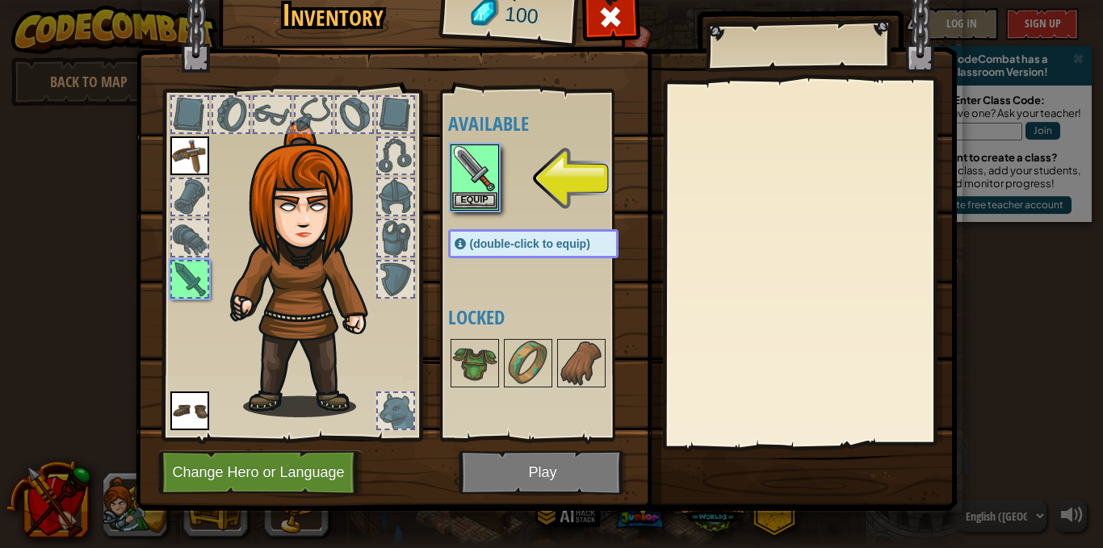
click at [535, 468] on img at bounding box center [546, 218] width 821 height 586
click at [464, 204] on button "Equip" at bounding box center [474, 199] width 45 height 17
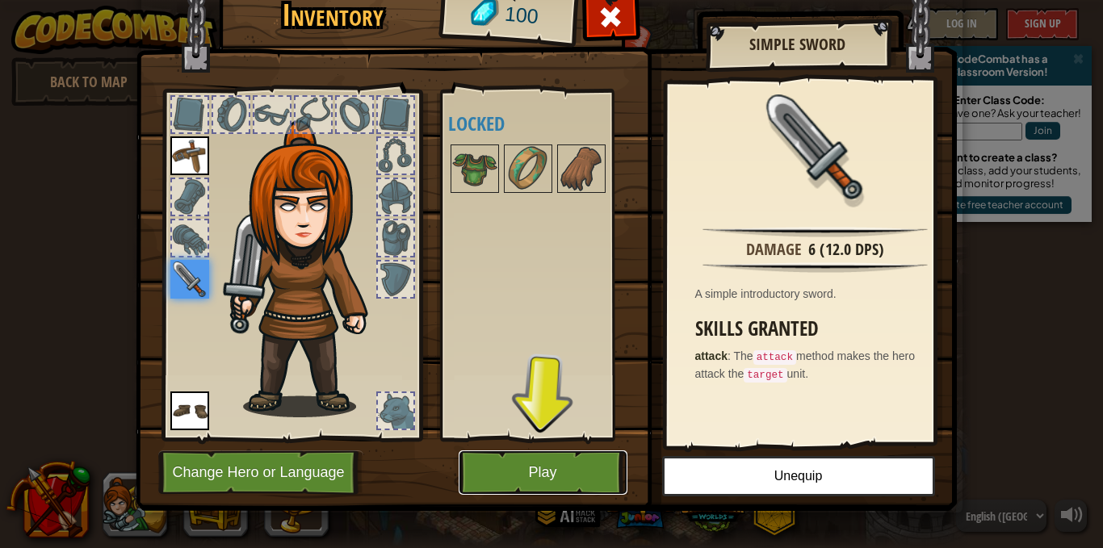
click at [520, 454] on button "Play" at bounding box center [543, 473] width 169 height 44
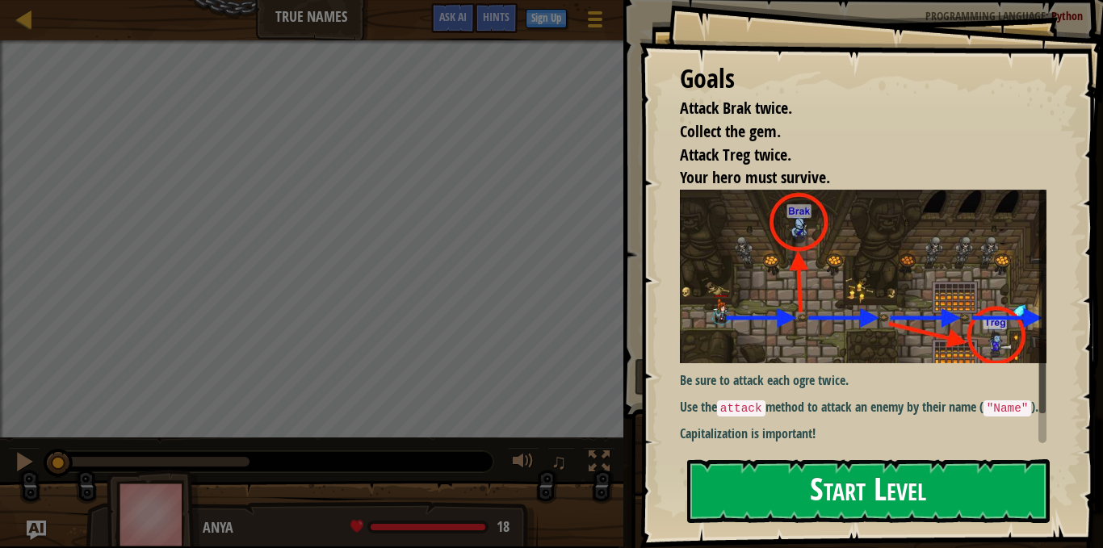
click at [902, 482] on button "Start Level" at bounding box center [868, 492] width 363 height 64
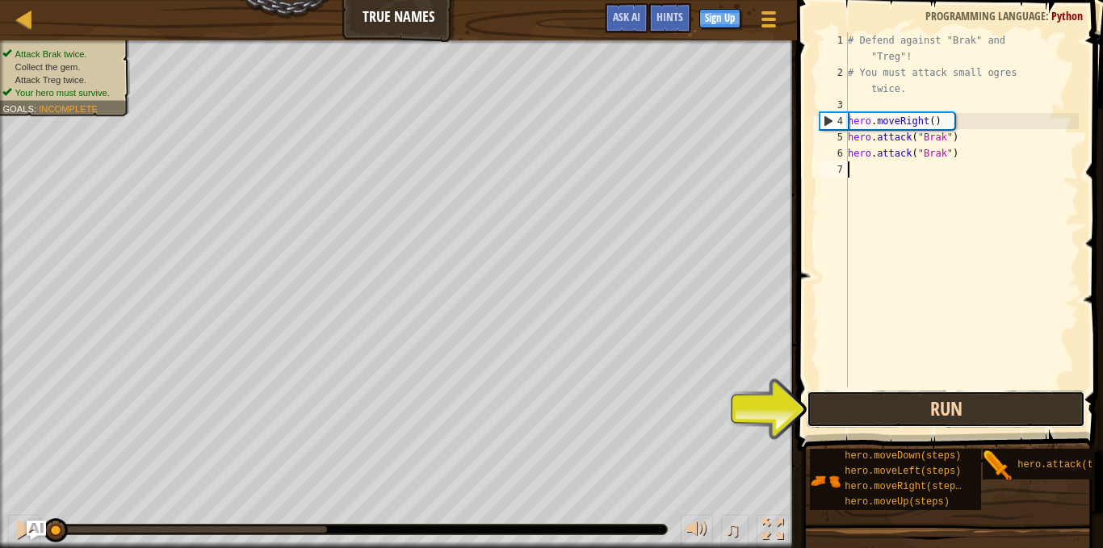
click at [994, 409] on button "Run" at bounding box center [946, 409] width 279 height 37
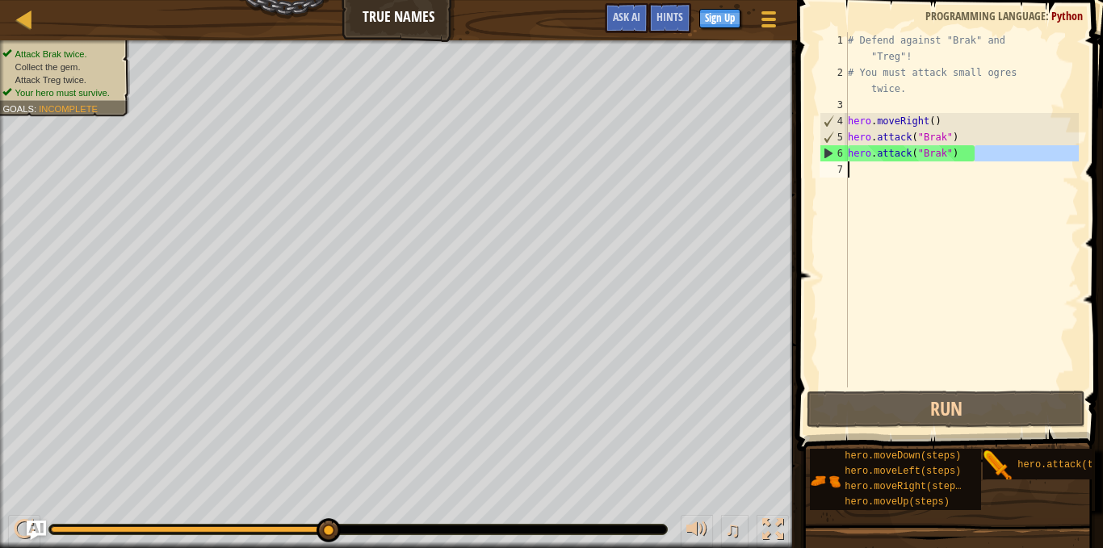
drag, startPoint x: 984, startPoint y: 153, endPoint x: 978, endPoint y: 166, distance: 14.1
click at [978, 166] on div "# Defend against "Brak" and "Treg"! # You must attack small ogres twice. hero .…" at bounding box center [962, 234] width 234 height 404
click at [988, 140] on div "# Defend against "Brak" and "Treg"! # You must attack small ogres twice. hero .…" at bounding box center [962, 234] width 234 height 404
type textarea "hero.attack("Brak")"
click at [913, 169] on div "# Defend against "Brak" and "Treg"! # You must attack small ogres twice. hero .…" at bounding box center [962, 234] width 234 height 404
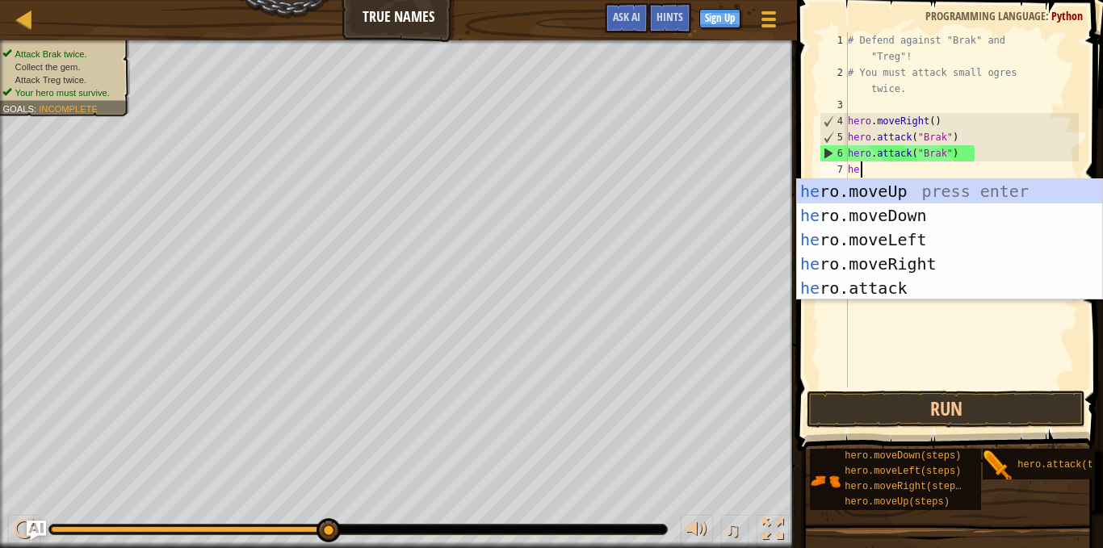
type textarea "her"
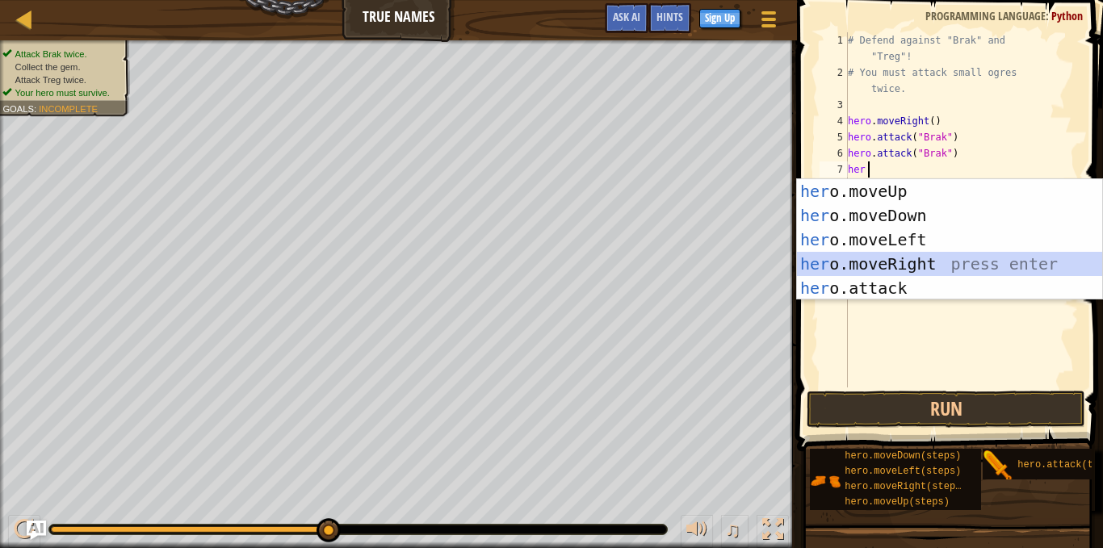
click at [928, 267] on div "her o.moveUp press enter her o.moveDown press enter her o.moveLeft press enter …" at bounding box center [949, 264] width 305 height 170
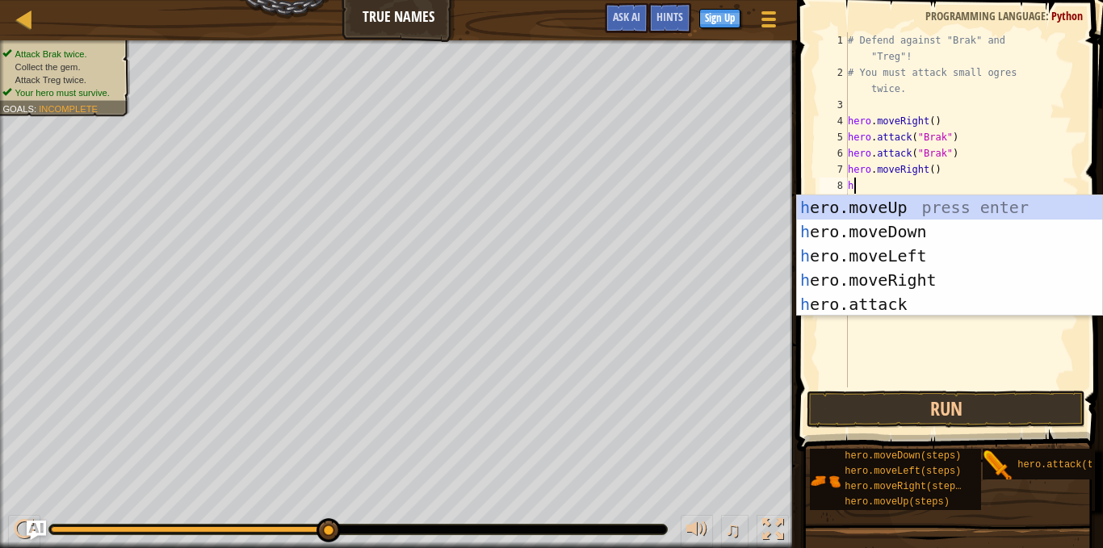
scroll to position [1, 12]
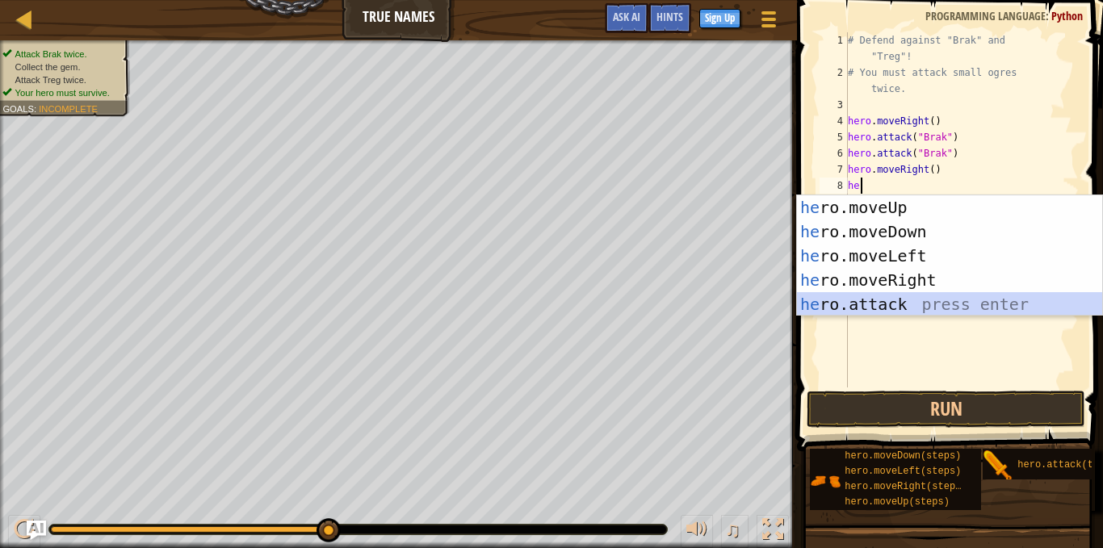
click at [943, 304] on div "he ro.moveUp press enter he ro.moveDown press enter he ro.moveLeft press enter …" at bounding box center [949, 280] width 305 height 170
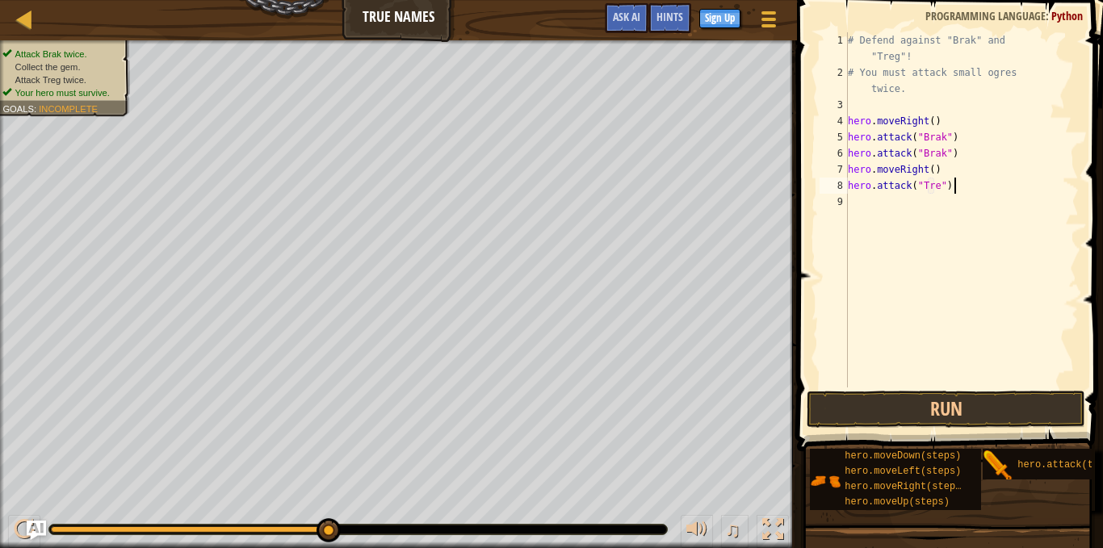
scroll to position [1, 113]
click at [707, 176] on div "Map True Names Game Menu Done Sign Up Hints Ask AI 1 הההההההההההההההההההההההההה…" at bounding box center [551, 274] width 1103 height 548
type textarea "hero.attack("Treg")"
drag, startPoint x: 982, startPoint y: 187, endPoint x: 839, endPoint y: 183, distance: 143.0
click at [839, 183] on div "hero.attack("Treg") 1 2 3 4 5 6 7 8 9 # Defend against "Brak" and "Treg"! # You…" at bounding box center [948, 209] width 262 height 355
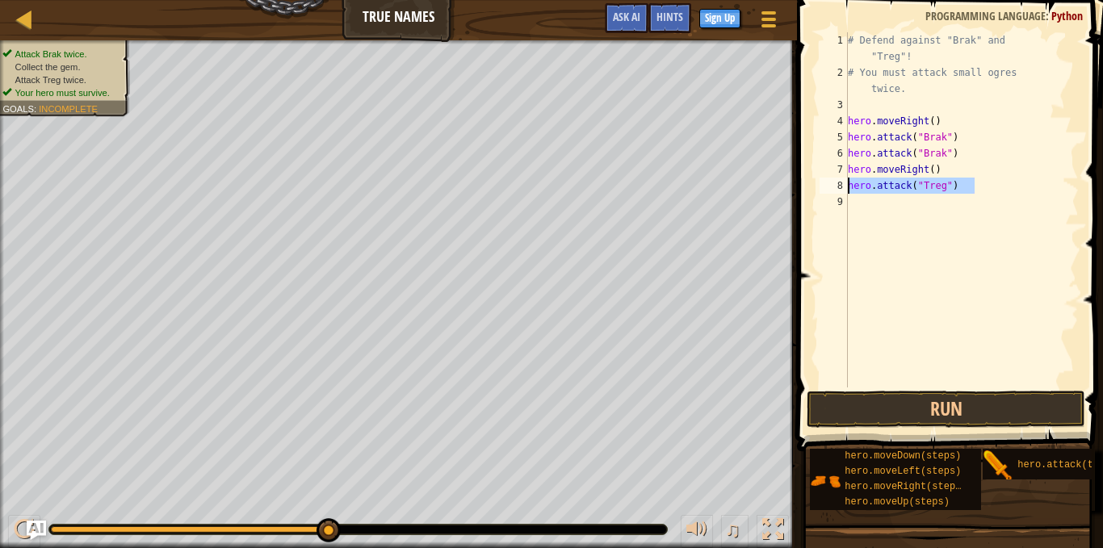
click at [868, 202] on div "# Defend against "Brak" and "Treg"! # You must attack small ogres twice. hero .…" at bounding box center [962, 234] width 234 height 404
paste textarea "hero.attack("Treg")"
type textarea "hero.attack("Treg")"
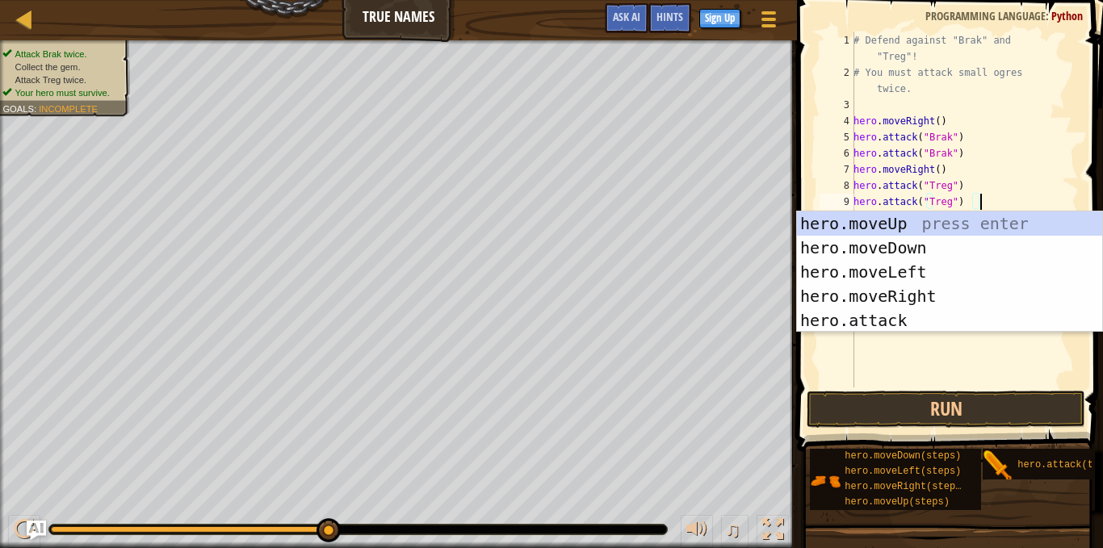
click at [989, 192] on div "# Defend against "Brak" and "Treg"! # You must attack small ogres twice. hero .…" at bounding box center [964, 234] width 229 height 404
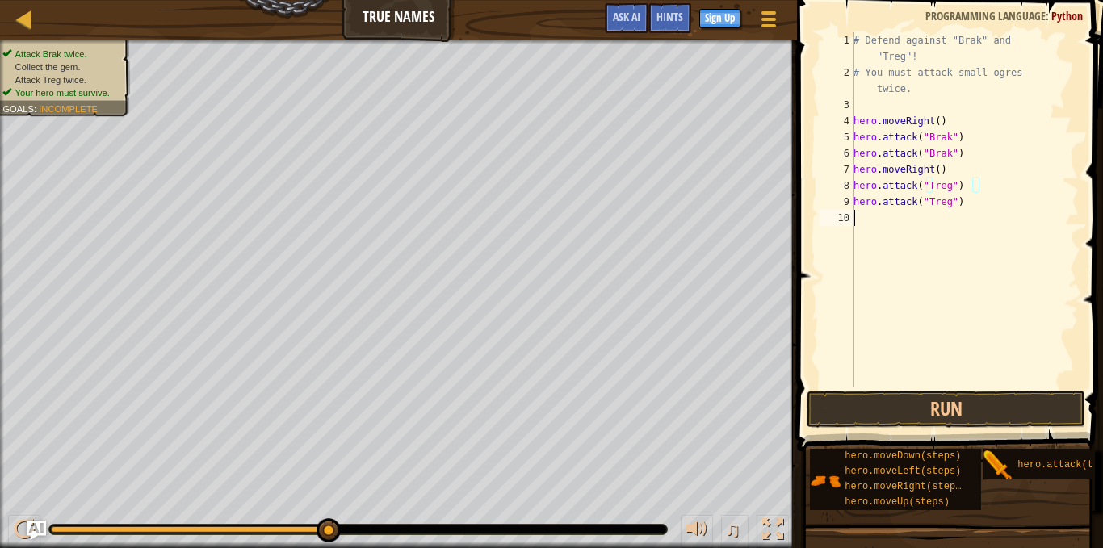
click at [920, 220] on div "# Defend against "Brak" and "Treg"! # You must attack small ogres twice. hero .…" at bounding box center [964, 234] width 229 height 404
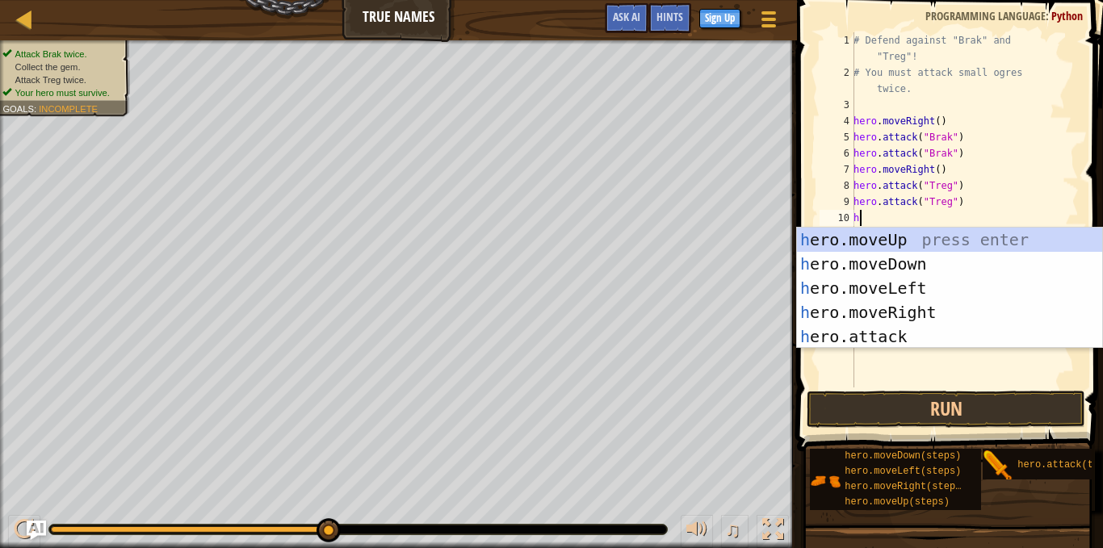
type textarea "he"
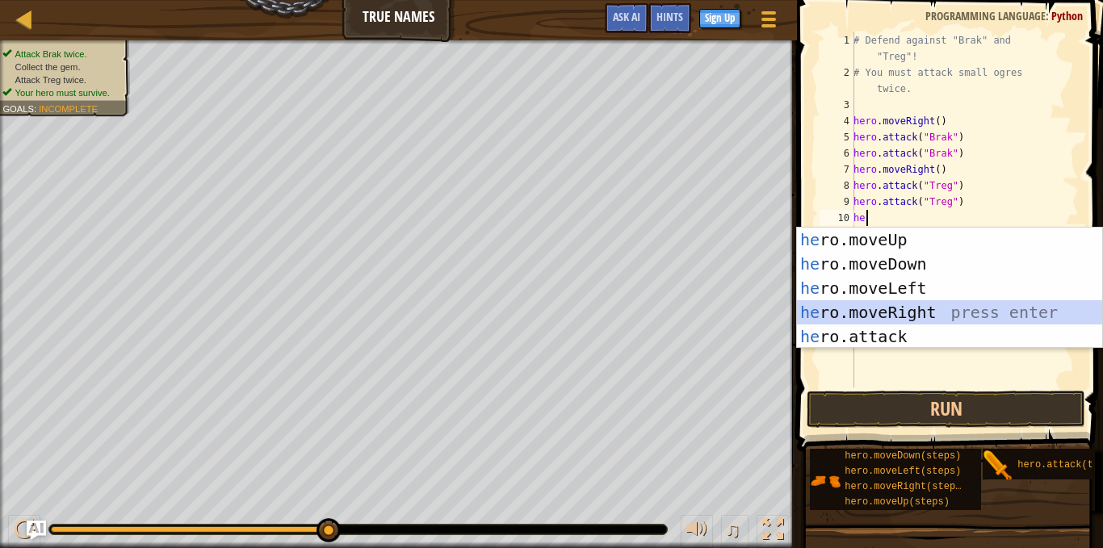
click at [927, 302] on div "he ro.moveUp press enter he ro.moveDown press enter he ro.moveLeft press enter …" at bounding box center [949, 313] width 305 height 170
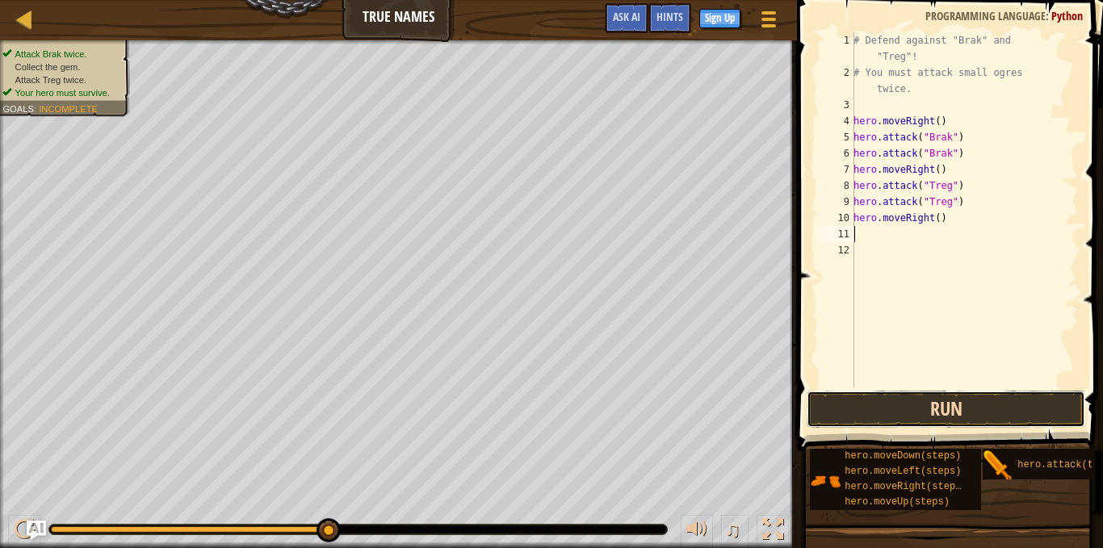
click at [917, 402] on button "Run" at bounding box center [946, 409] width 279 height 37
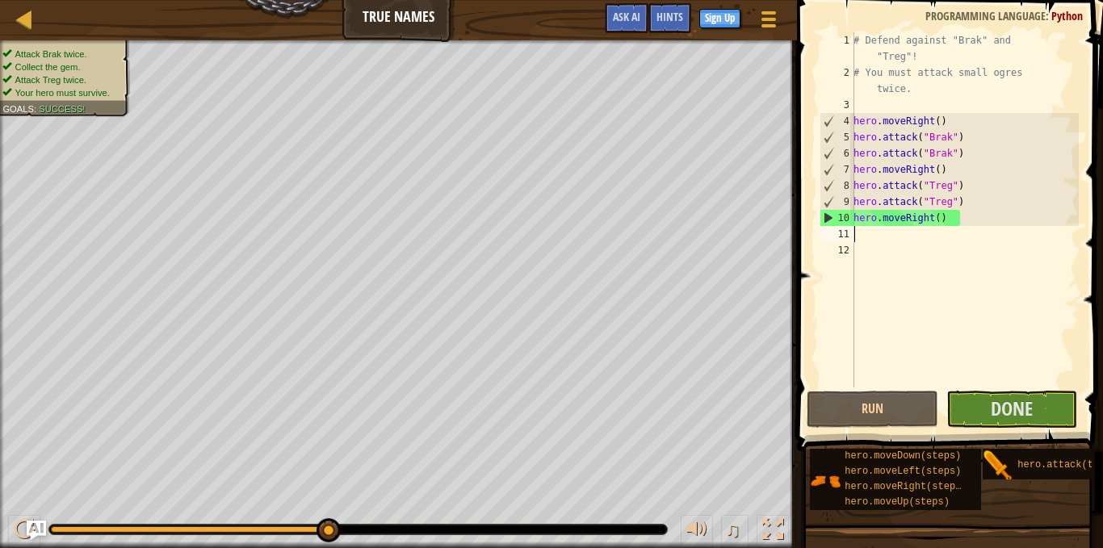
click at [951, 225] on div "# Defend against "Brak" and "Treg"! # You must attack small ogres twice. hero .…" at bounding box center [964, 234] width 229 height 404
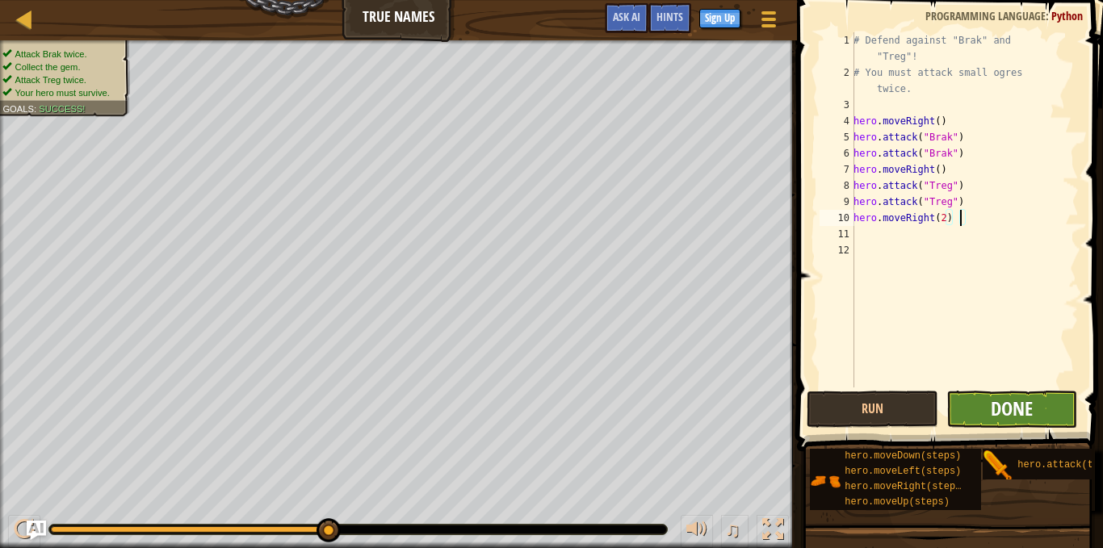
type textarea "hero.moveRight(2)"
click at [991, 409] on span "Done" at bounding box center [1012, 409] width 42 height 26
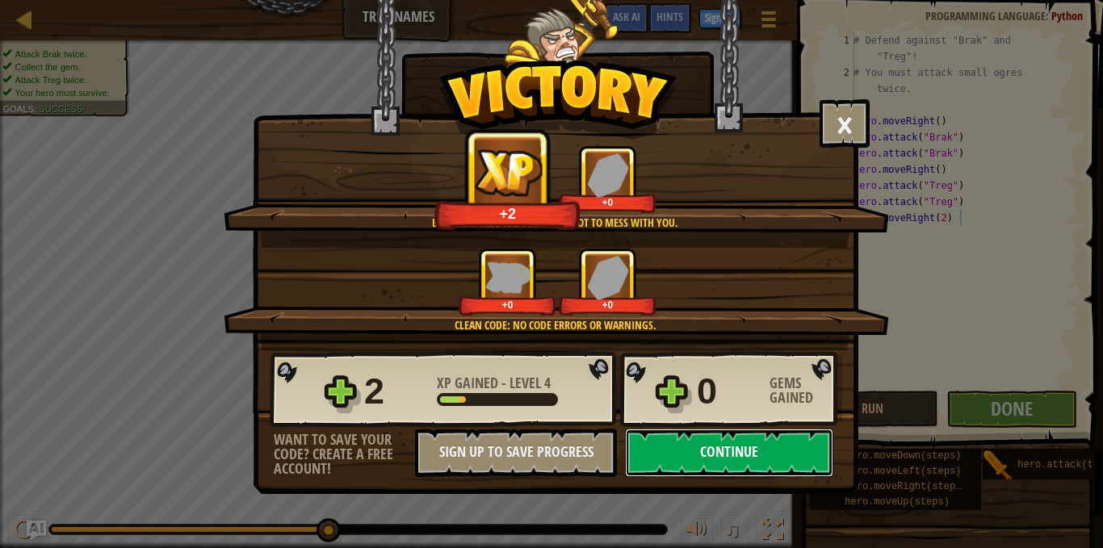
click at [724, 445] on button "Continue" at bounding box center [729, 453] width 208 height 48
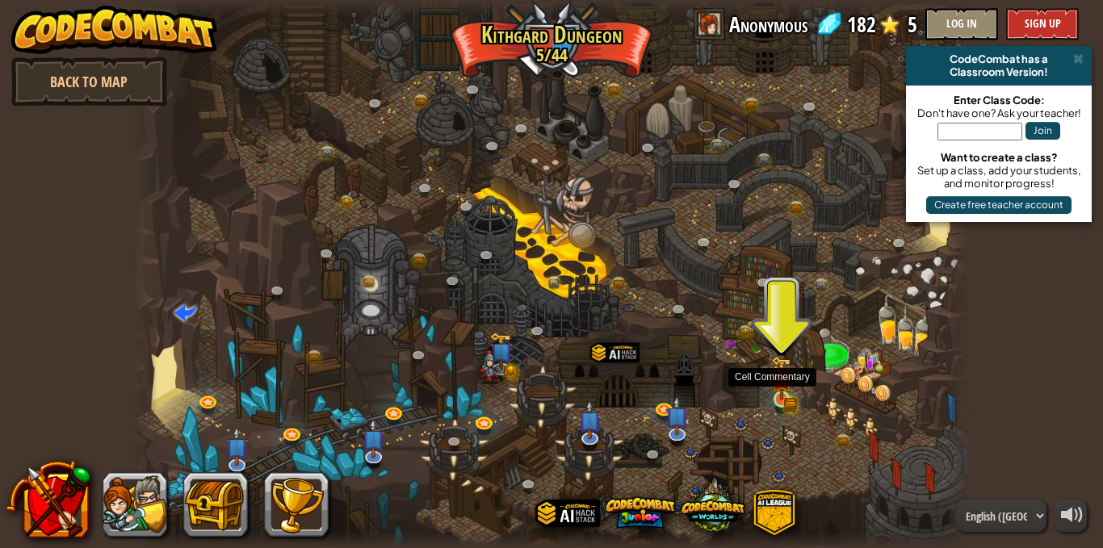
click at [791, 377] on img at bounding box center [781, 378] width 20 height 44
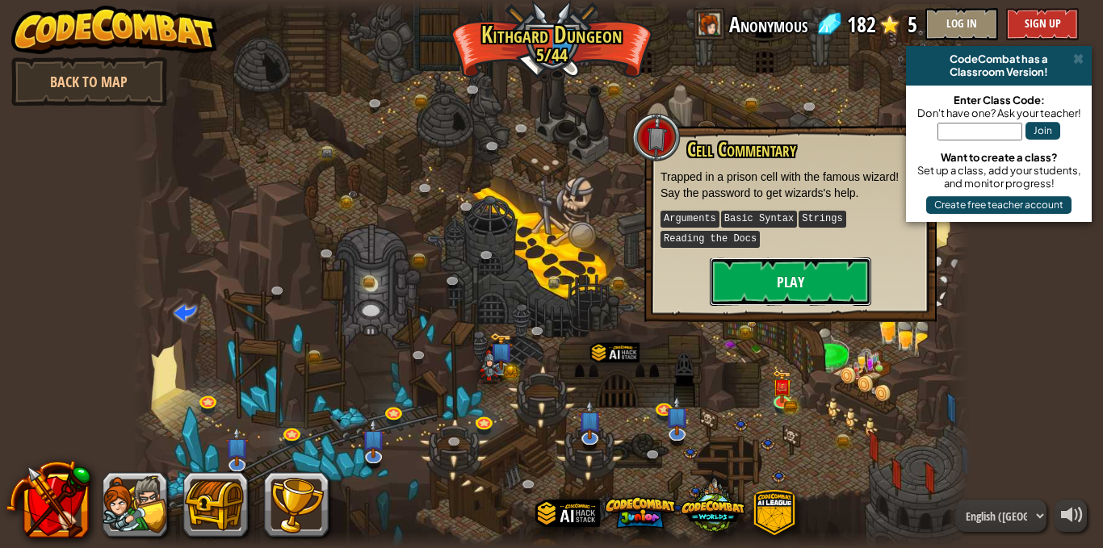
click at [778, 292] on button "Play" at bounding box center [791, 282] width 162 height 48
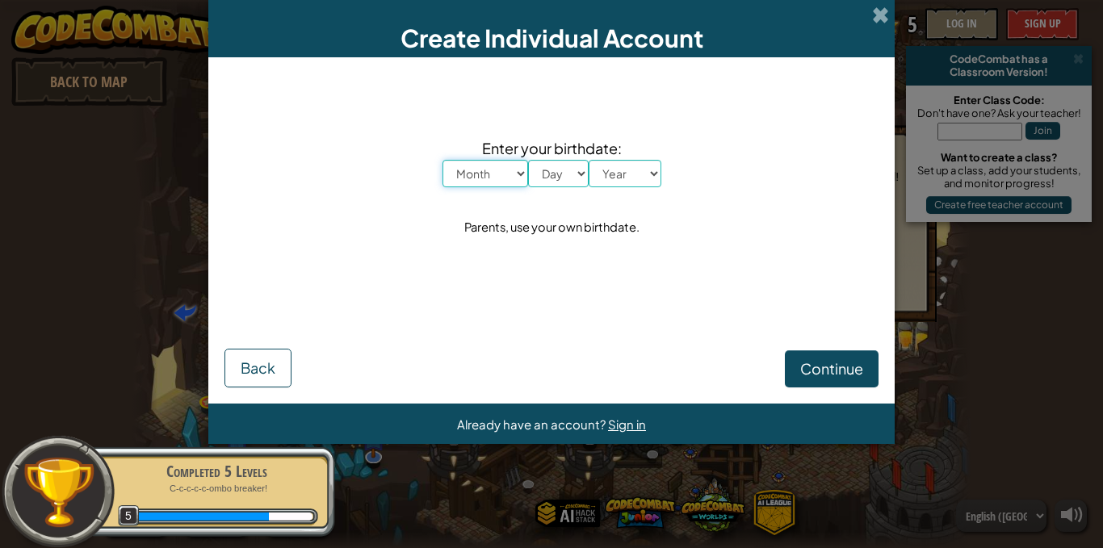
click at [500, 170] on select "Month January February March April May June July August September October Novem…" at bounding box center [486, 173] width 86 height 27
select select "7"
click at [443, 160] on select "Month January February March April May June July August September October Novem…" at bounding box center [486, 173] width 86 height 27
click at [548, 175] on select "Day 1 2 3 4 5 6 7 8 9 10 11 12 13 14 15 16 17 18 19 20 21 22 23 24 25 26 27 28 …" at bounding box center [558, 173] width 61 height 27
select select "14"
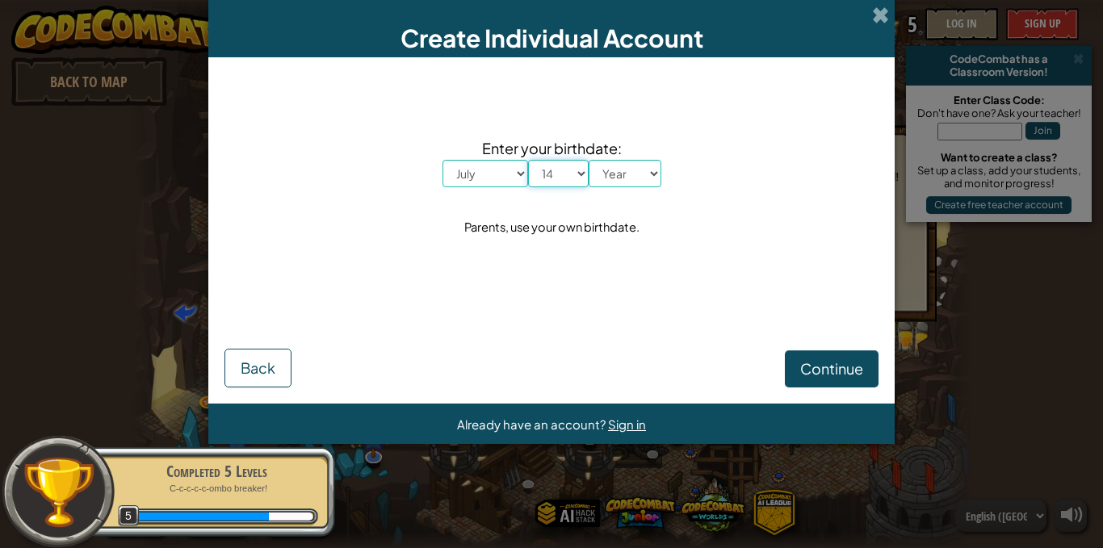
click at [528, 160] on select "Day 1 2 3 4 5 6 7 8 9 10 11 12 13 14 15 16 17 18 19 20 21 22 23 24 25 26 27 28 …" at bounding box center [558, 173] width 61 height 27
drag, startPoint x: 638, startPoint y: 177, endPoint x: 632, endPoint y: 187, distance: 12.3
click at [638, 177] on select "Year [DATE] 2024 2023 2022 2021 2020 2019 2018 2017 2016 2015 2014 2013 2012 20…" at bounding box center [625, 173] width 73 height 27
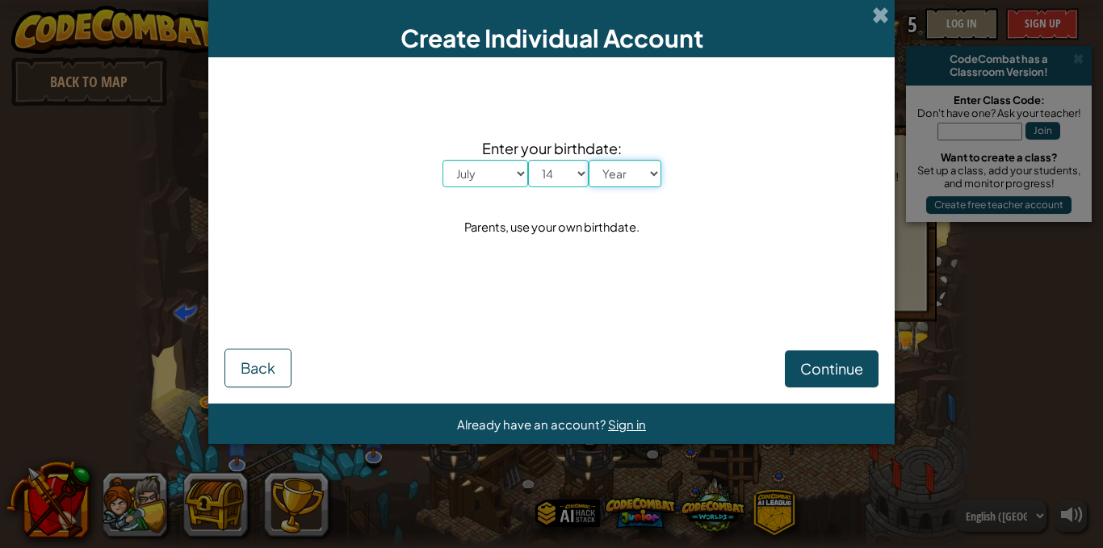
select select "2010"
click at [589, 160] on select "Year [DATE] 2024 2023 2022 2021 2020 2019 2018 2017 2016 2015 2014 2013 2012 20…" at bounding box center [625, 173] width 73 height 27
click at [817, 368] on span "Continue" at bounding box center [831, 368] width 63 height 19
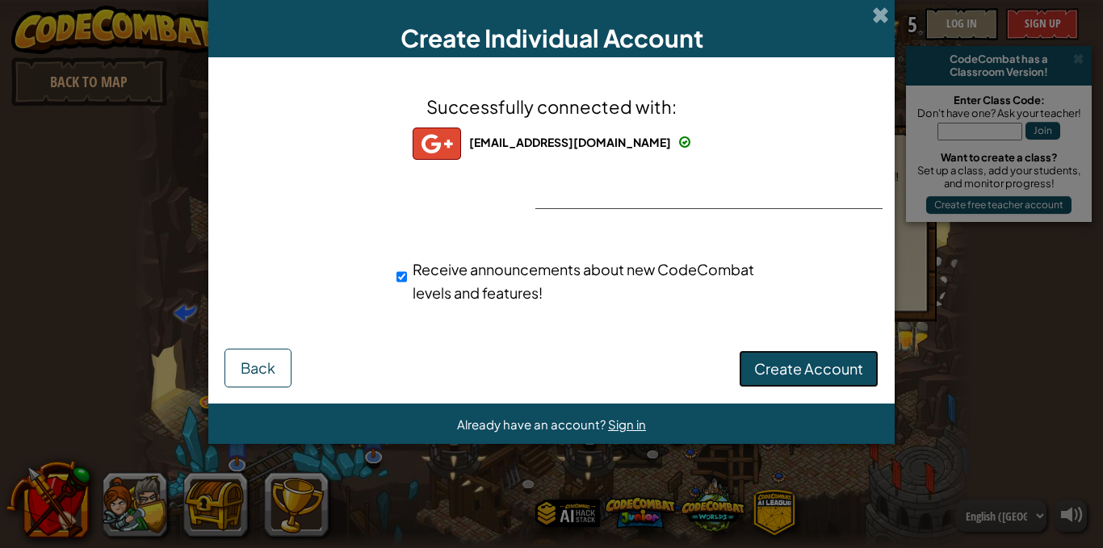
click at [794, 370] on span "Create Account" at bounding box center [808, 368] width 109 height 19
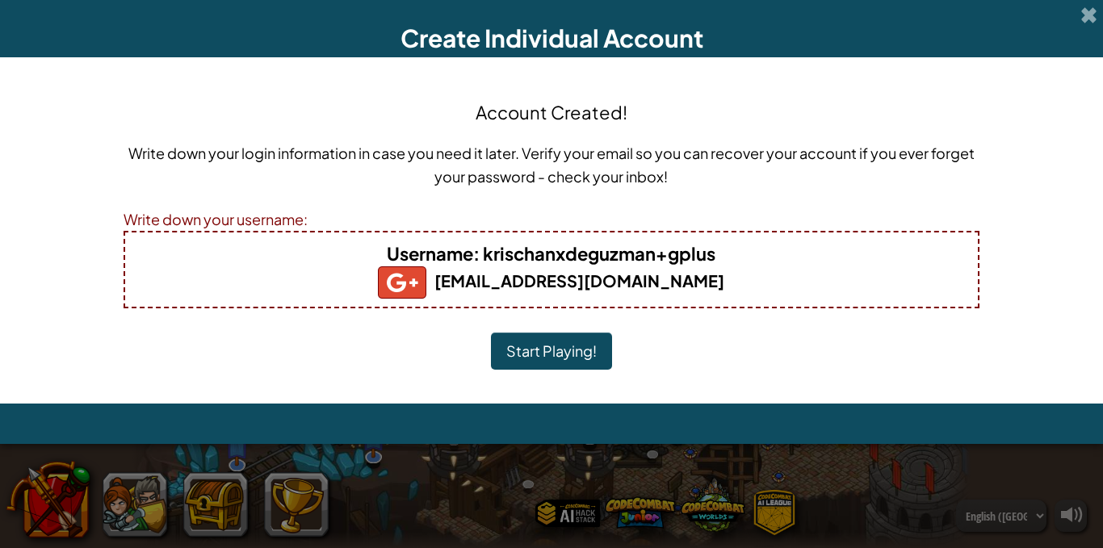
click at [523, 360] on button "Start Playing!" at bounding box center [551, 351] width 121 height 37
